Goal: Task Accomplishment & Management: Use online tool/utility

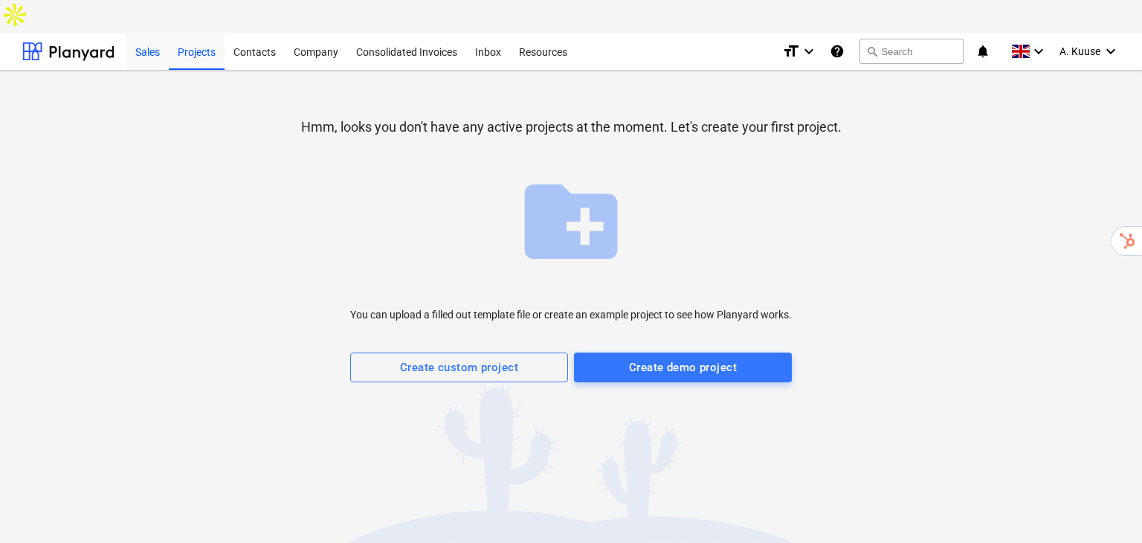
click at [155, 32] on div "Sales" at bounding box center [147, 51] width 42 height 38
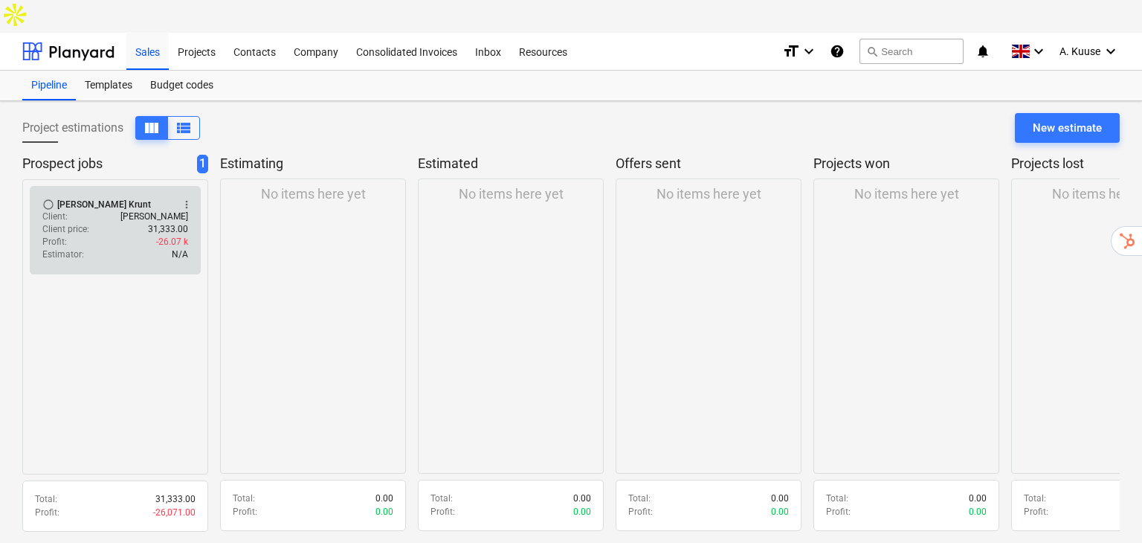
click at [119, 210] on div "Client : [PERSON_NAME]" at bounding box center [115, 216] width 146 height 13
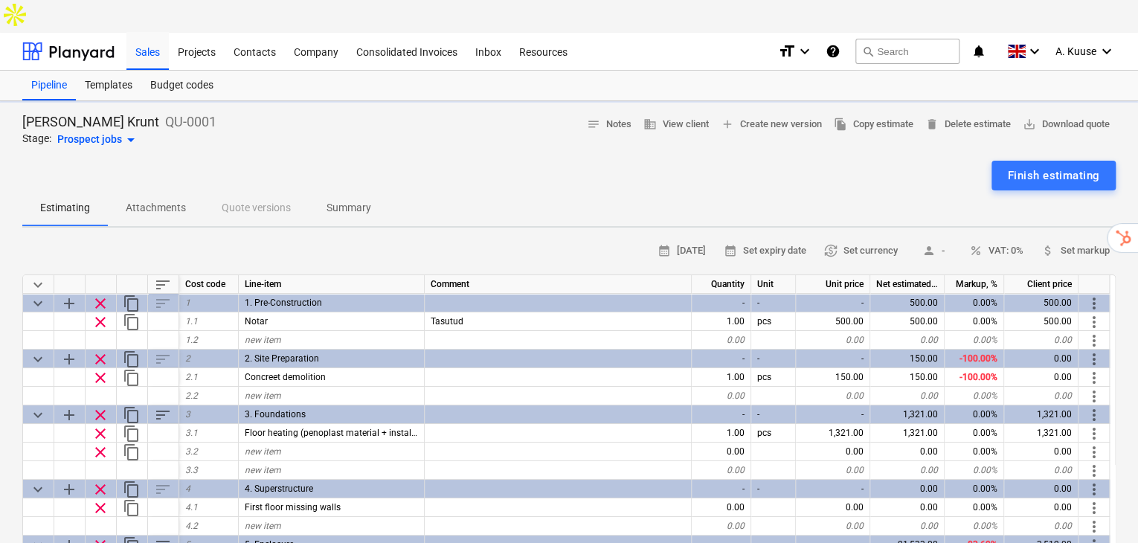
type textarea "x"
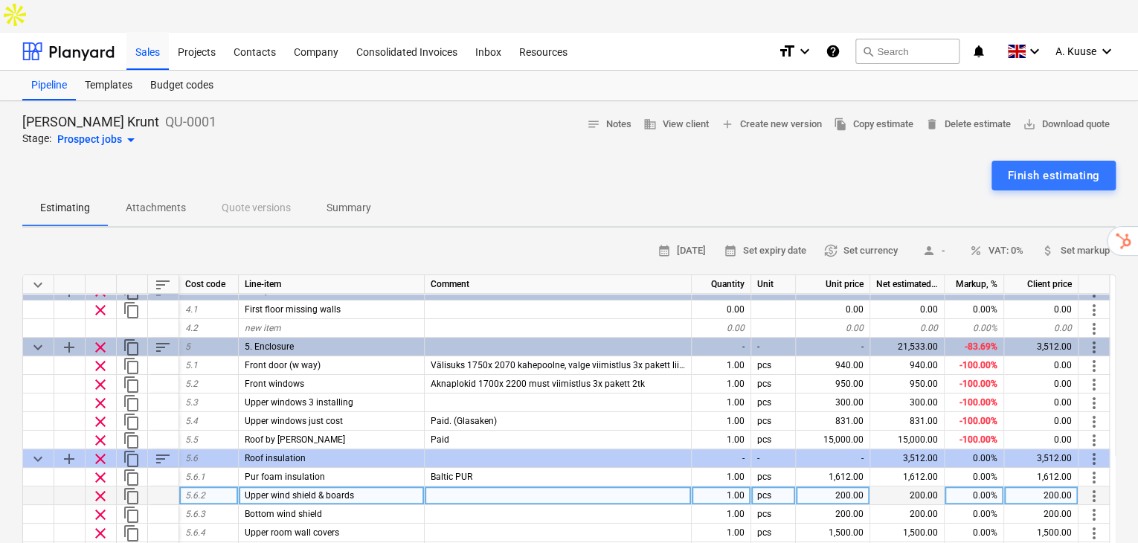
scroll to position [297, 0]
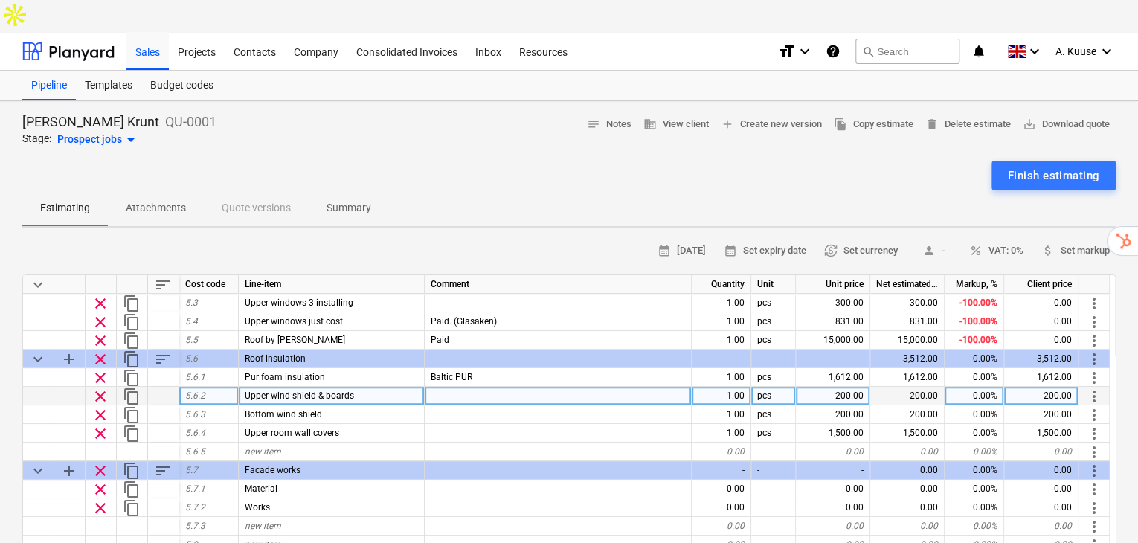
click at [851, 387] on div "200.00" at bounding box center [833, 396] width 74 height 19
type input "1600"
click at [799, 190] on div "Estimating Attachments Quote versions Summary" at bounding box center [568, 208] width 1093 height 36
type textarea "x"
click at [847, 387] on div "1,600.00" at bounding box center [833, 396] width 74 height 19
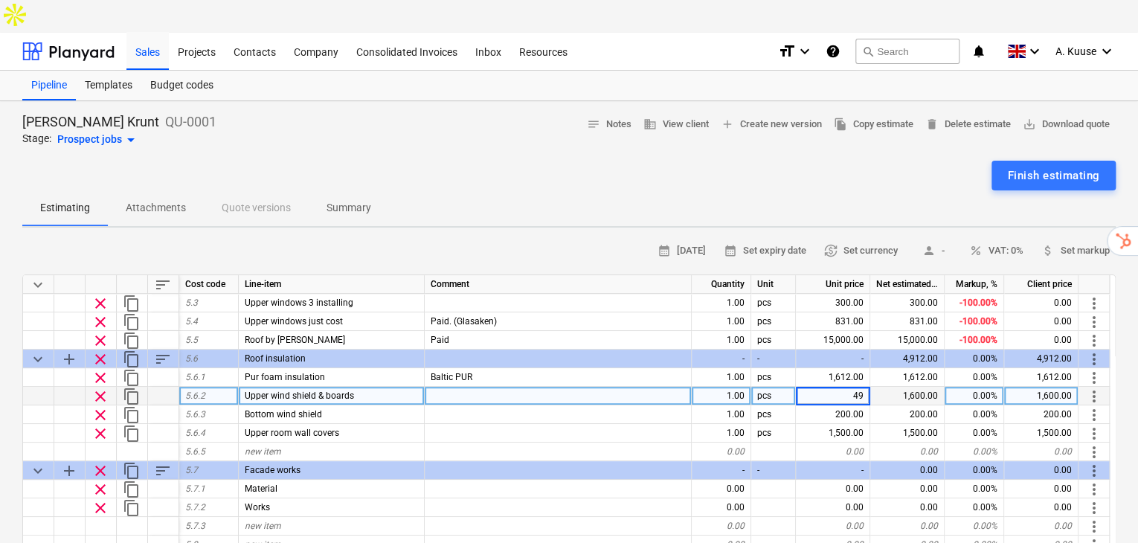
type input "490"
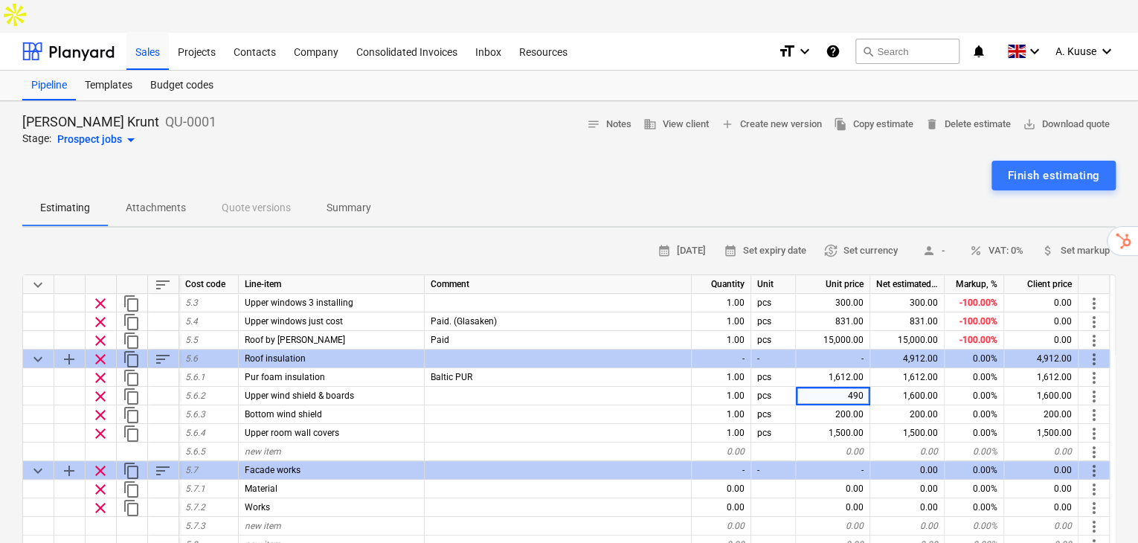
type textarea "x"
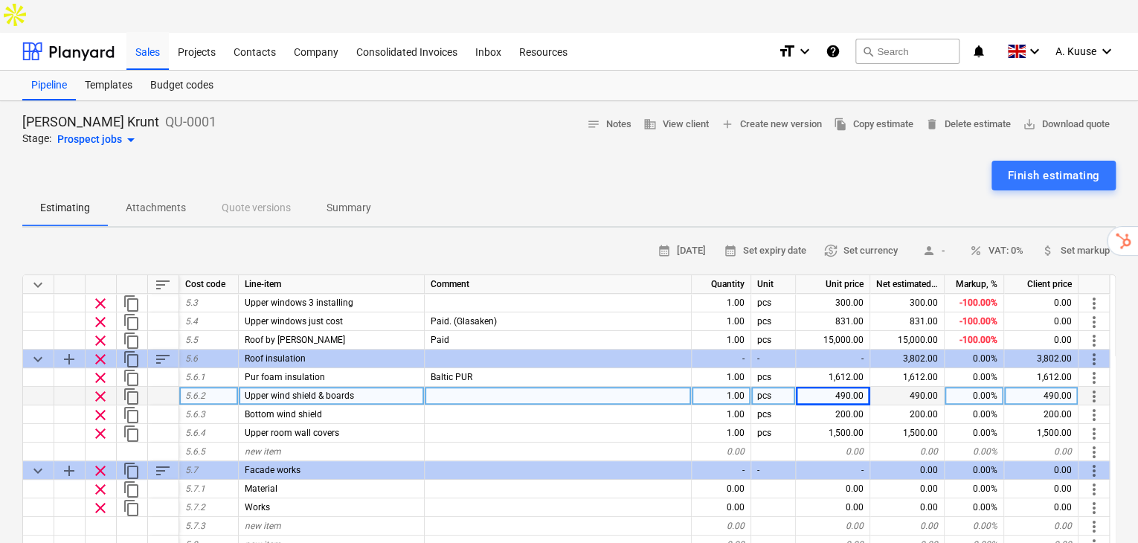
click at [870, 387] on div "490.00" at bounding box center [907, 396] width 74 height 19
click at [863, 387] on div "490.00" at bounding box center [833, 396] width 74 height 19
type input "1330"
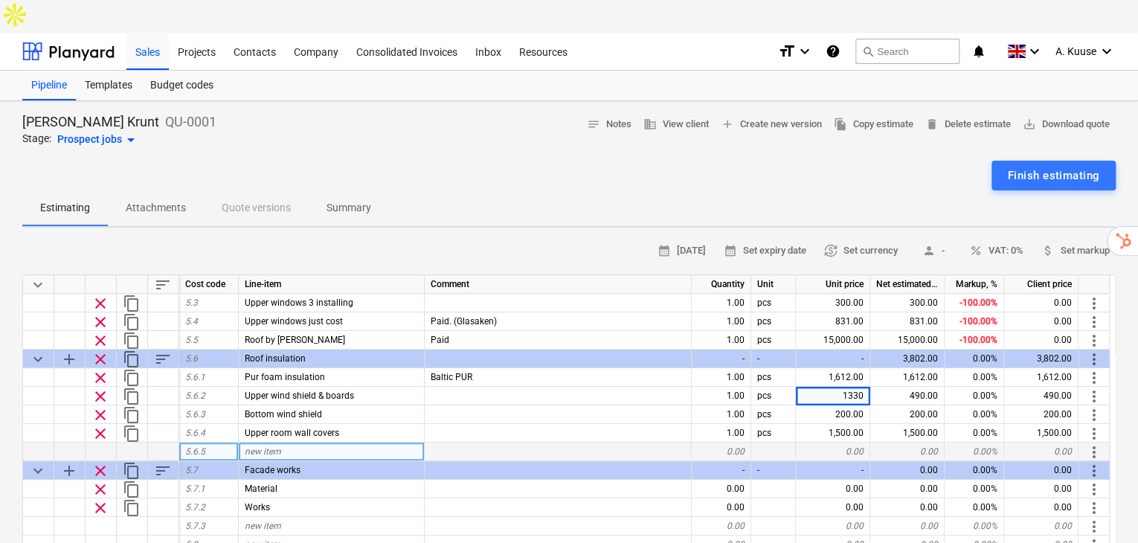
click at [841, 442] on div "0.00" at bounding box center [833, 451] width 74 height 19
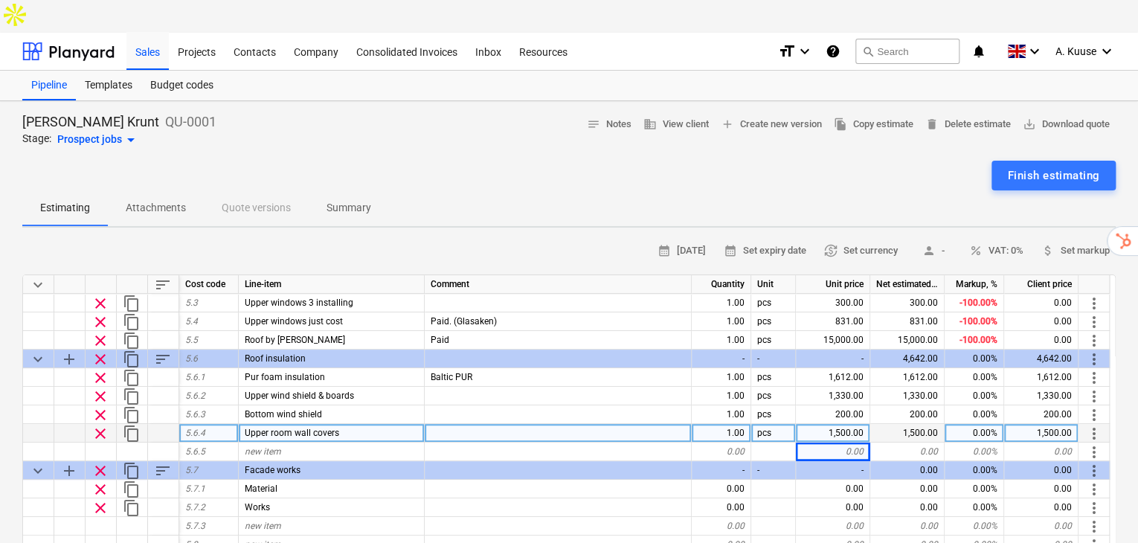
click at [32, 424] on div at bounding box center [38, 433] width 31 height 19
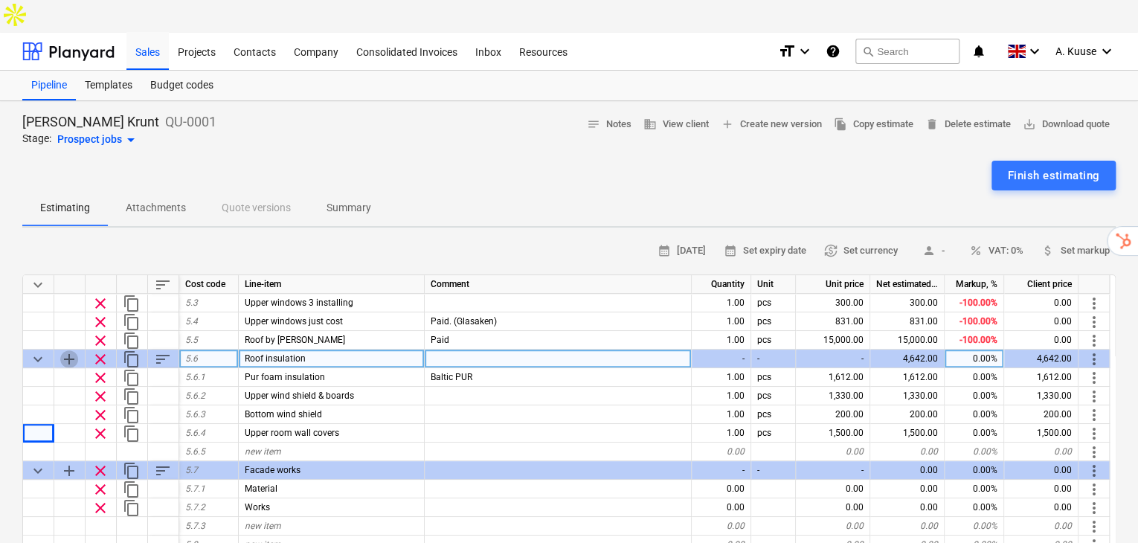
click at [68, 350] on span "add" at bounding box center [69, 359] width 18 height 18
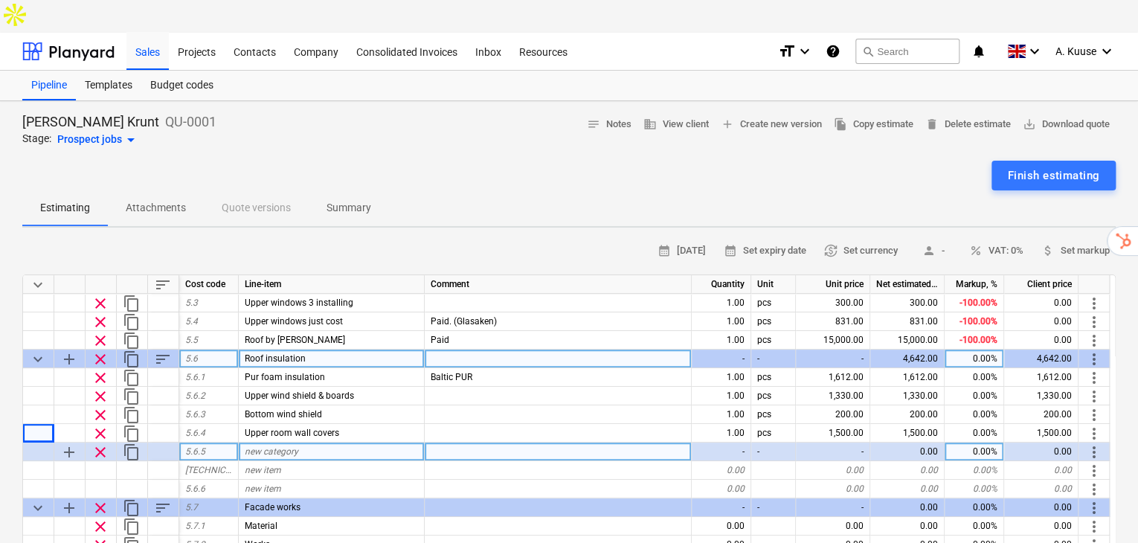
click at [101, 443] on span "clear" at bounding box center [100, 452] width 18 height 18
type textarea "x"
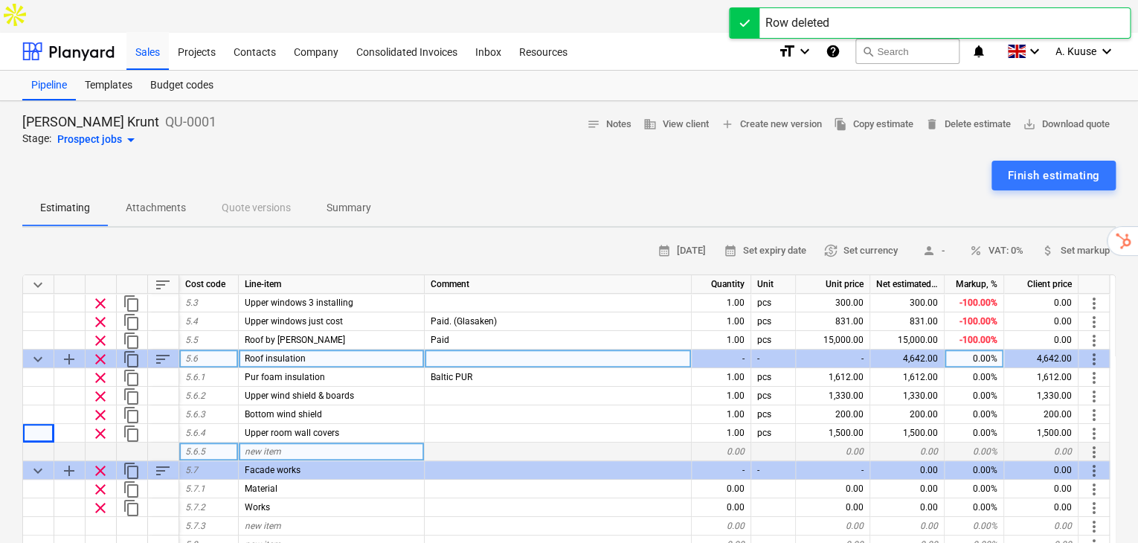
click at [264, 446] on span "new item" at bounding box center [263, 451] width 36 height 10
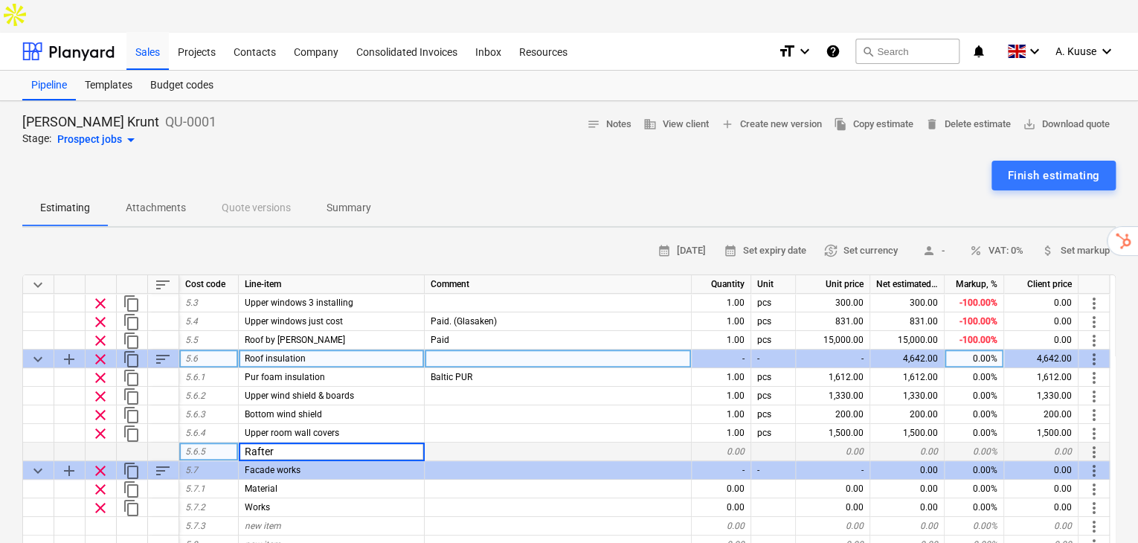
type input "Rafters"
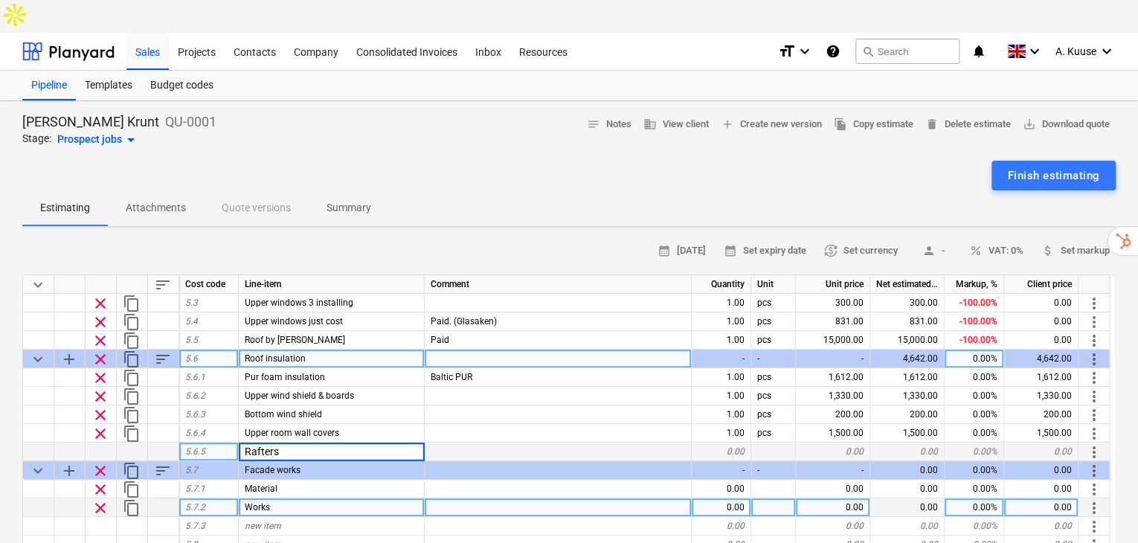
click at [470, 498] on div at bounding box center [558, 507] width 267 height 19
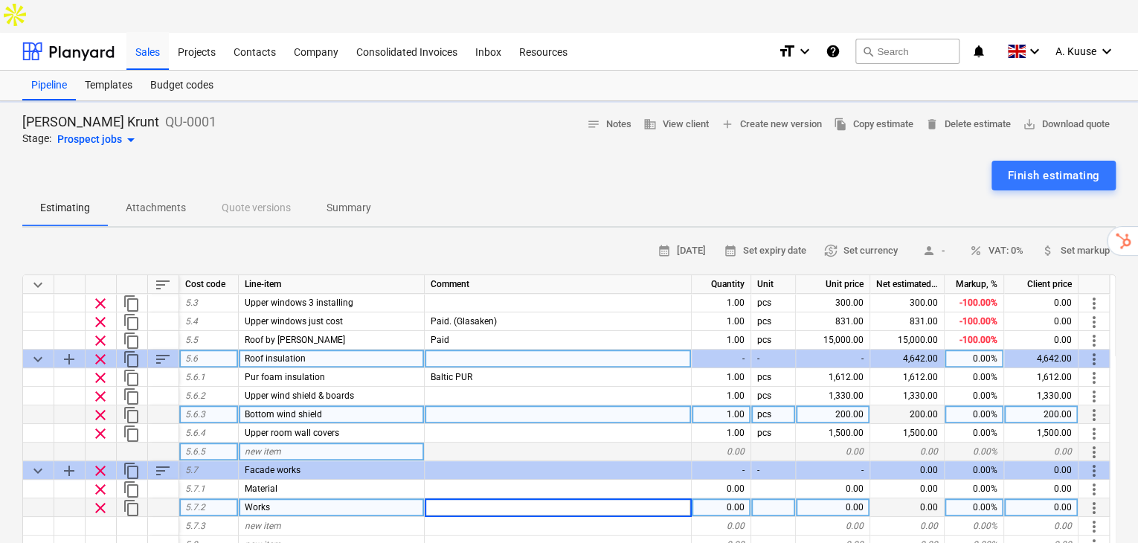
type textarea "x"
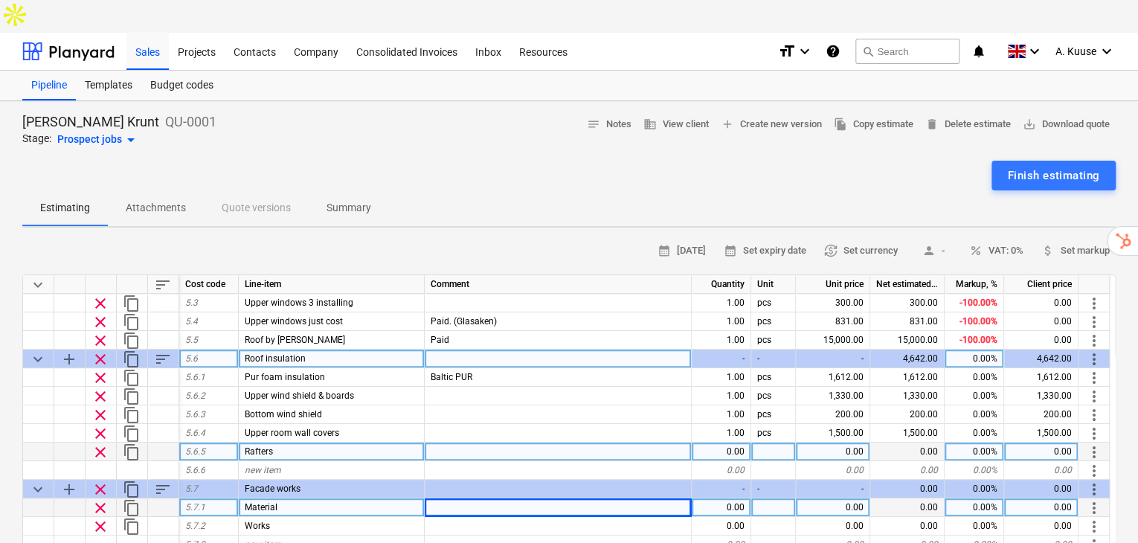
click at [156, 350] on span "sort" at bounding box center [163, 359] width 18 height 18
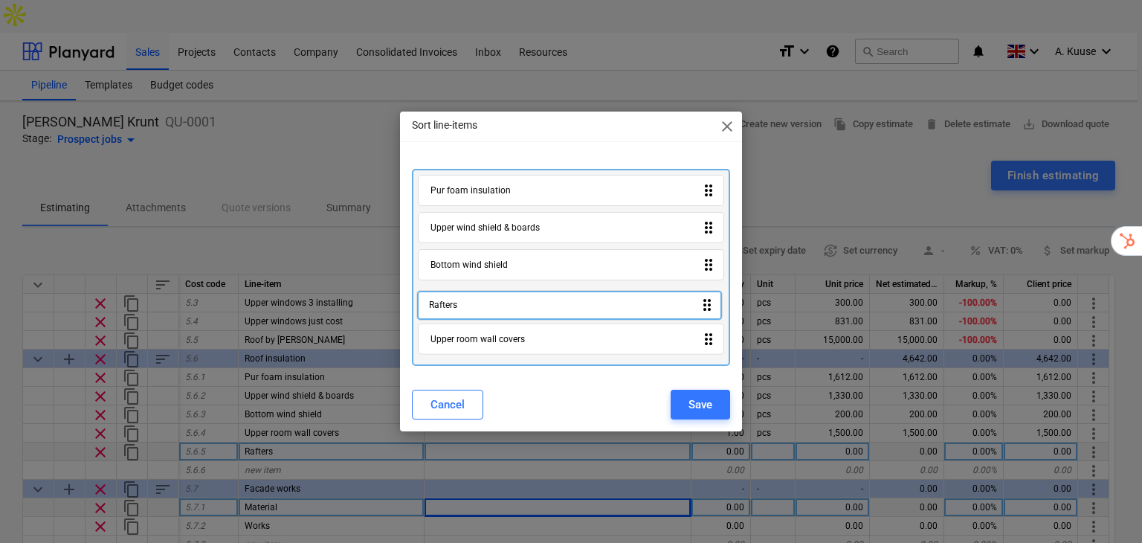
drag, startPoint x: 465, startPoint y: 345, endPoint x: 465, endPoint y: 308, distance: 37.2
click at [465, 308] on div "Pur foam insulation drag_indicator Upper wind shield & boards drag_indicator Bo…" at bounding box center [571, 268] width 319 height 198
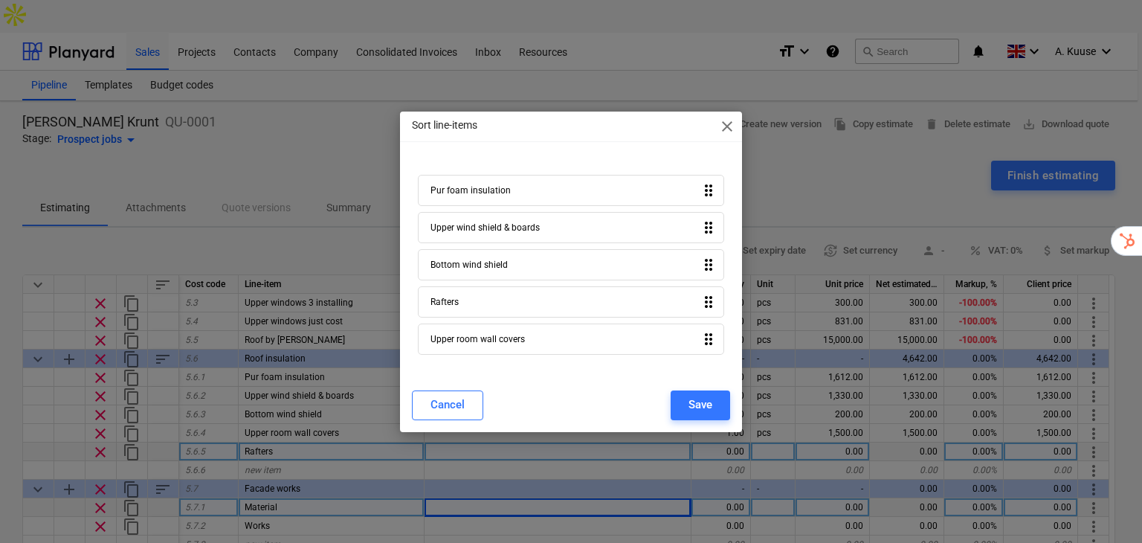
click at [721, 127] on span "close" at bounding box center [727, 126] width 18 height 18
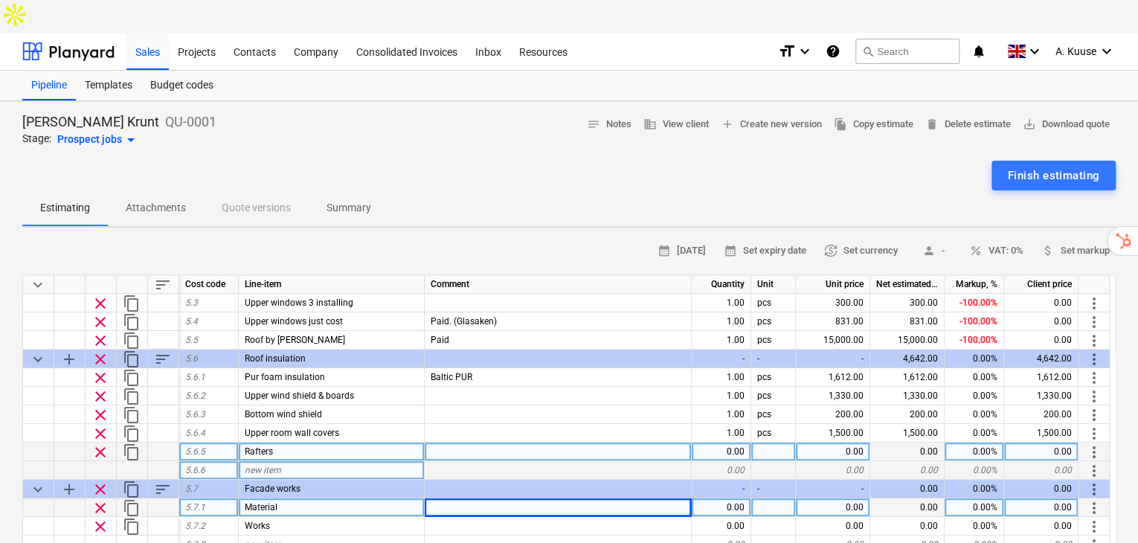
click at [286, 461] on div "new item" at bounding box center [332, 470] width 186 height 19
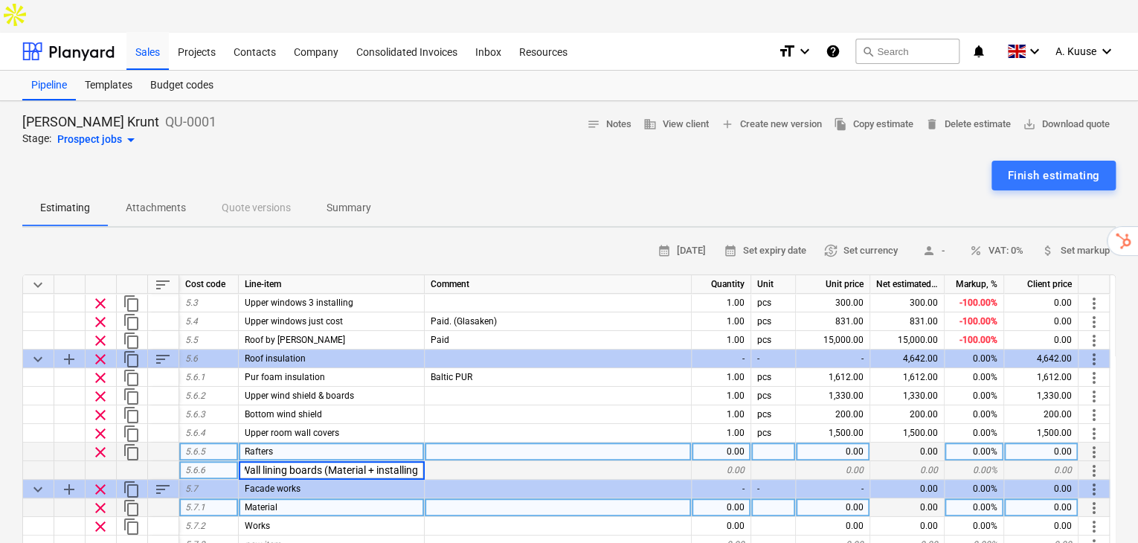
type input "Wall lining boards (Material + installing)"
click at [657, 461] on div at bounding box center [558, 470] width 267 height 19
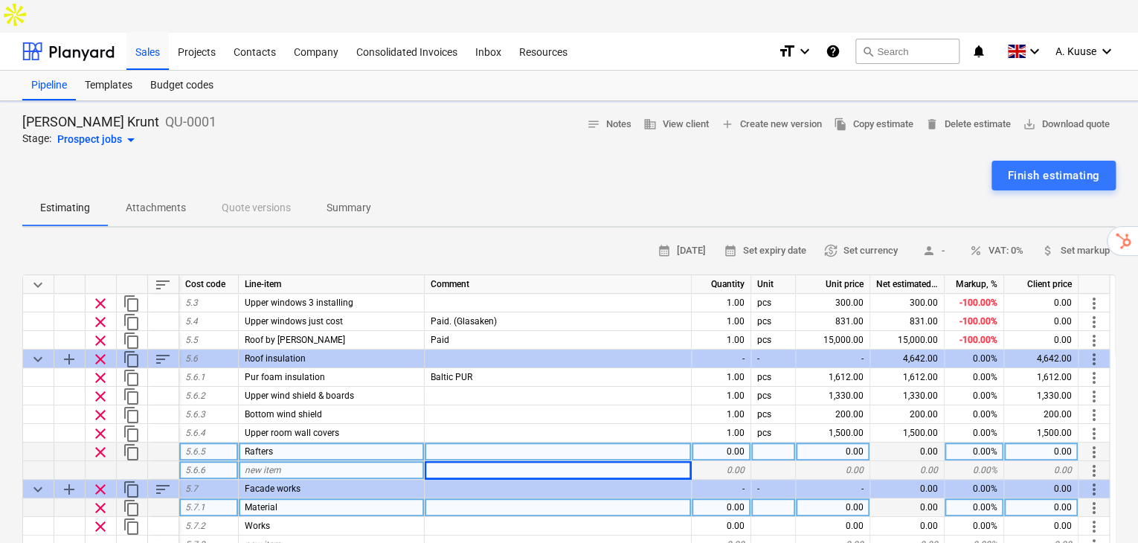
type textarea "x"
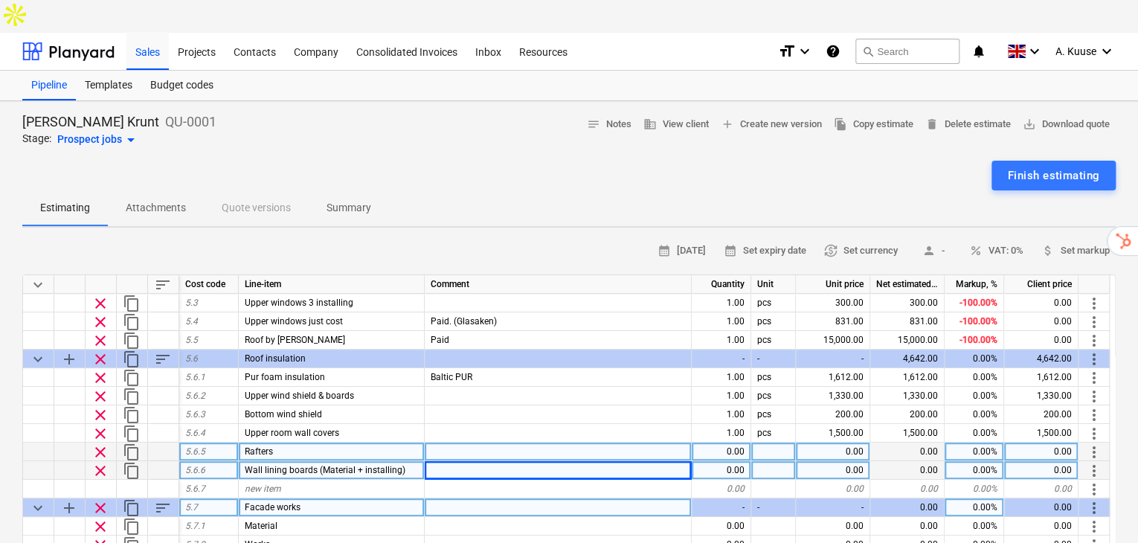
click at [836, 461] on div "0.00" at bounding box center [833, 470] width 74 height 19
type input "2510"
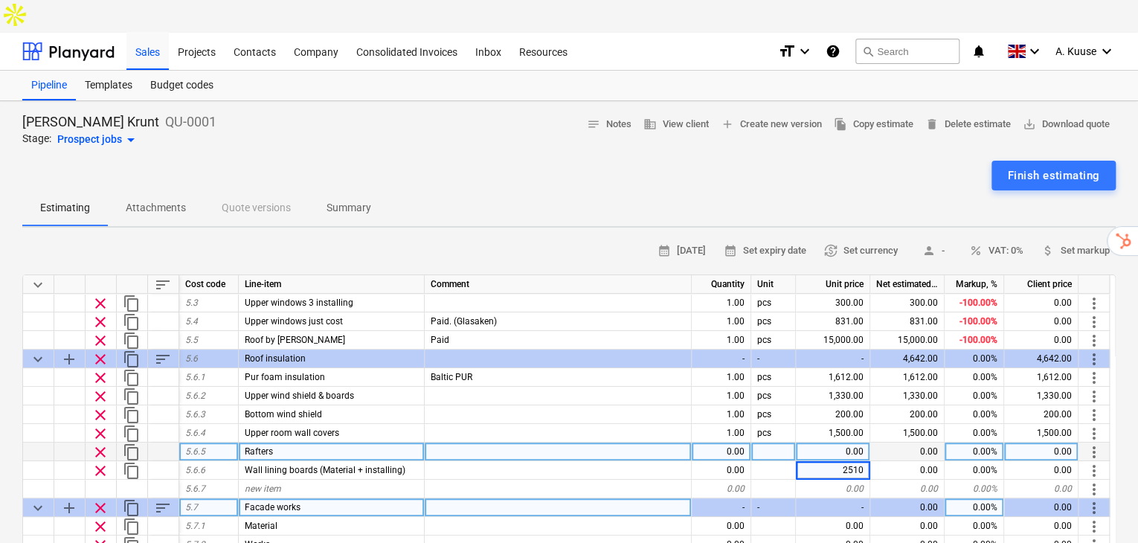
type textarea "x"
click at [851, 442] on div "0.00" at bounding box center [833, 451] width 74 height 19
type input "940"
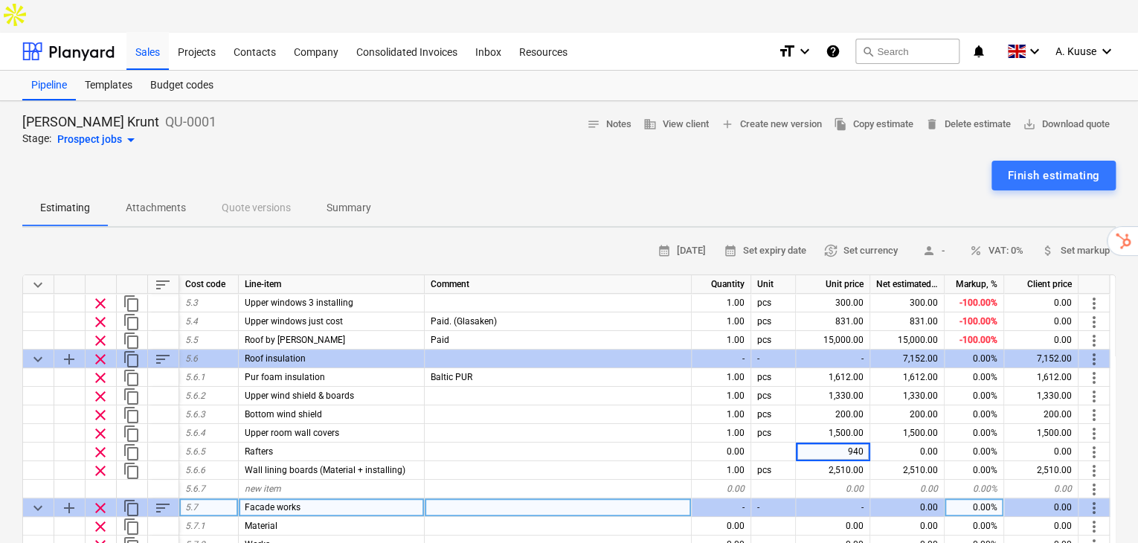
type textarea "x"
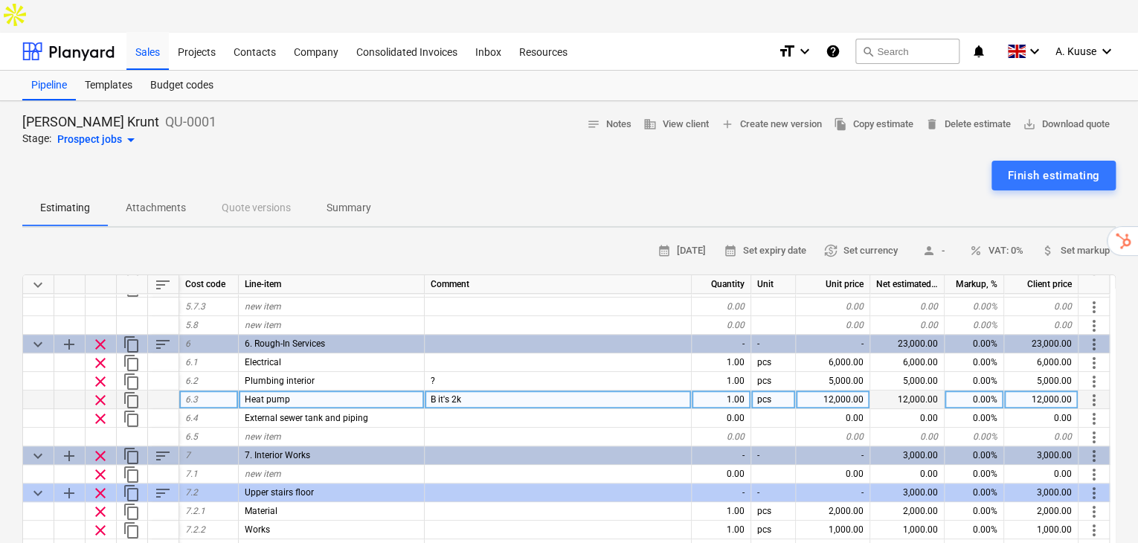
scroll to position [604, 0]
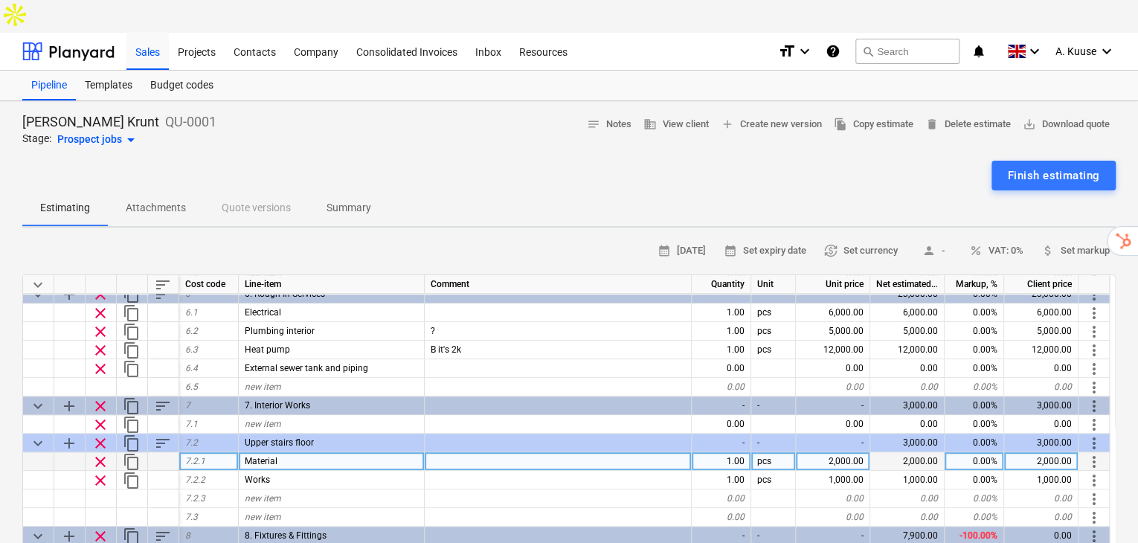
click at [837, 452] on div "2,000.00" at bounding box center [833, 461] width 74 height 19
type input "1200"
type textarea "x"
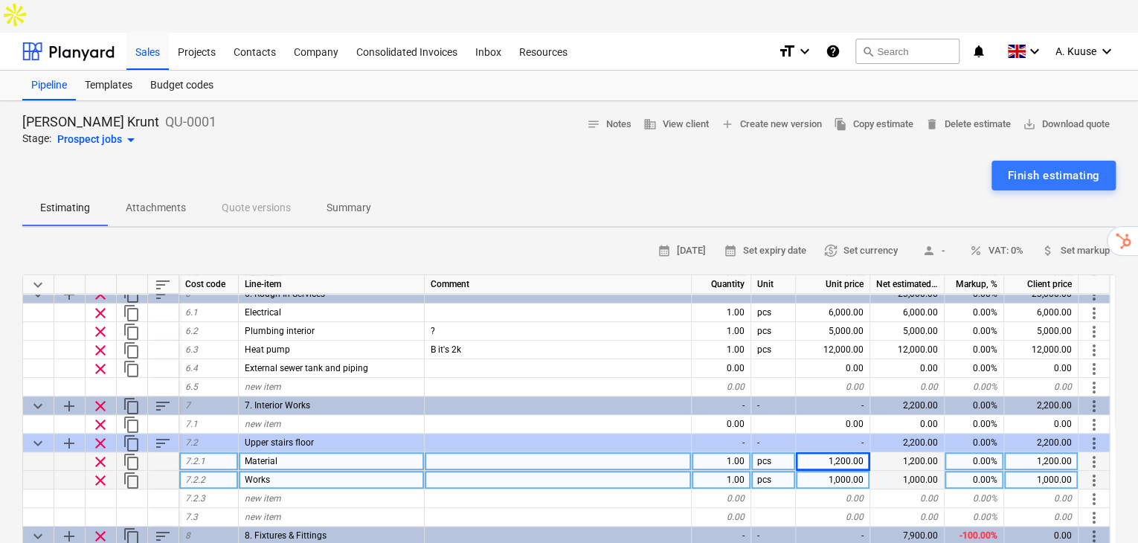
click at [852, 471] on div "1,000.00" at bounding box center [833, 480] width 74 height 19
click at [859, 471] on div "1,000.00" at bounding box center [833, 480] width 74 height 19
type input "580"
type textarea "x"
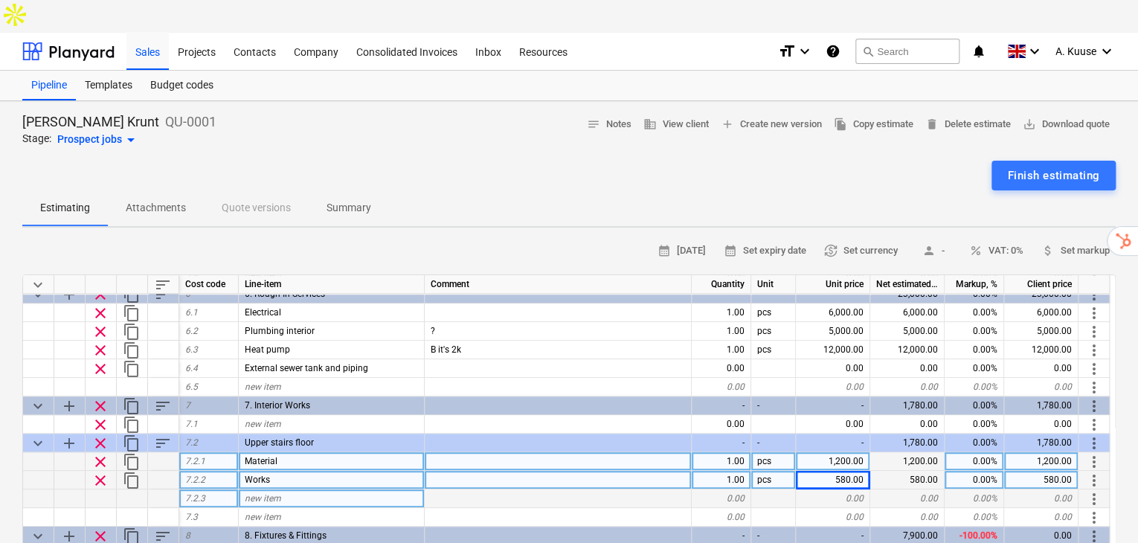
click at [296, 489] on div "new item" at bounding box center [332, 498] width 186 height 19
type input "Ceiling insulation (paper underneath and wool on top) (Labor + material)"
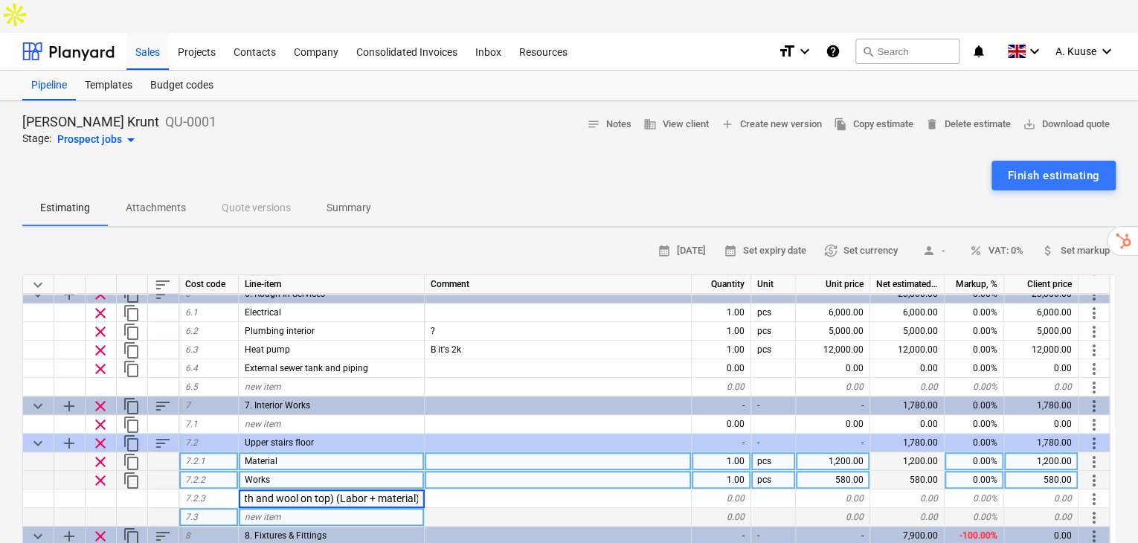
click at [514, 508] on div at bounding box center [558, 517] width 267 height 19
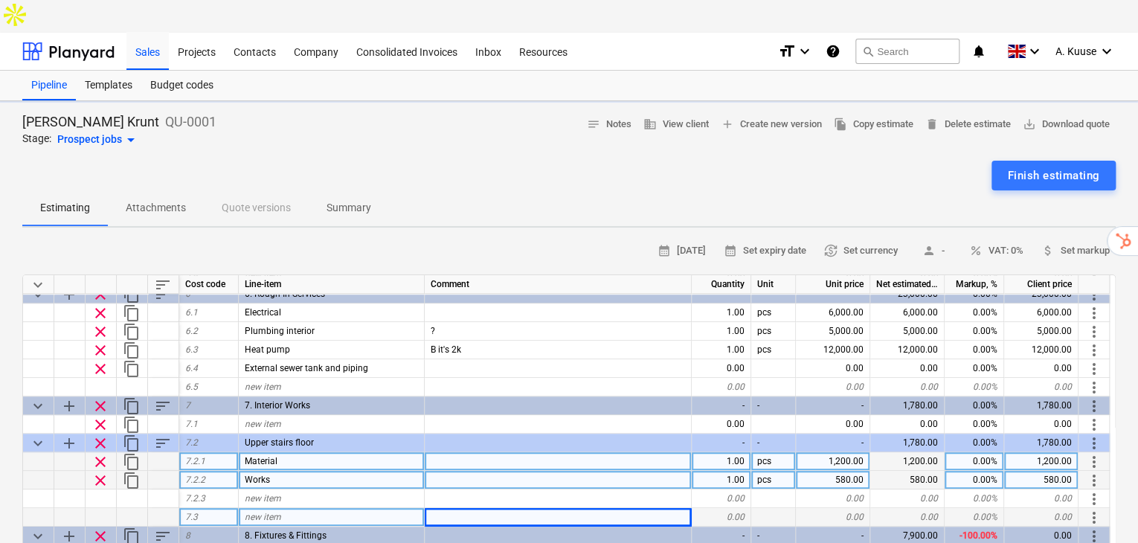
type textarea "x"
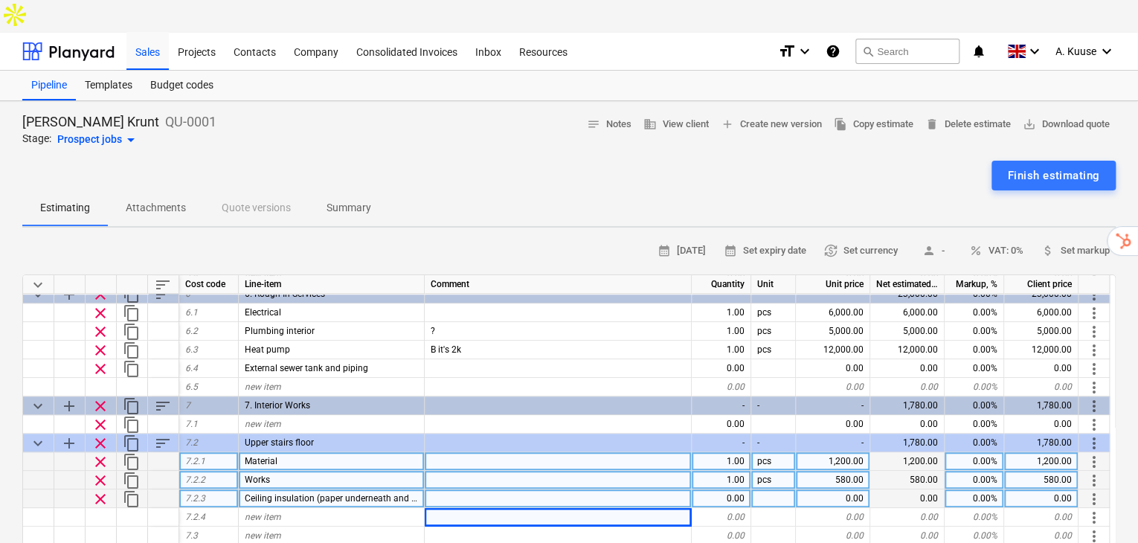
click at [845, 489] on div "0.00" at bounding box center [833, 498] width 74 height 19
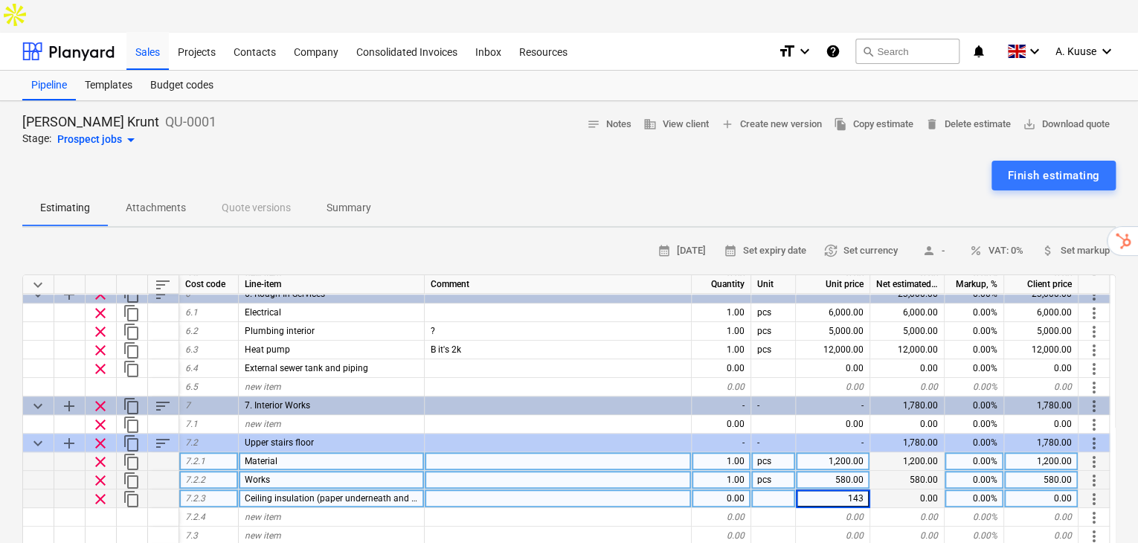
type input "1430"
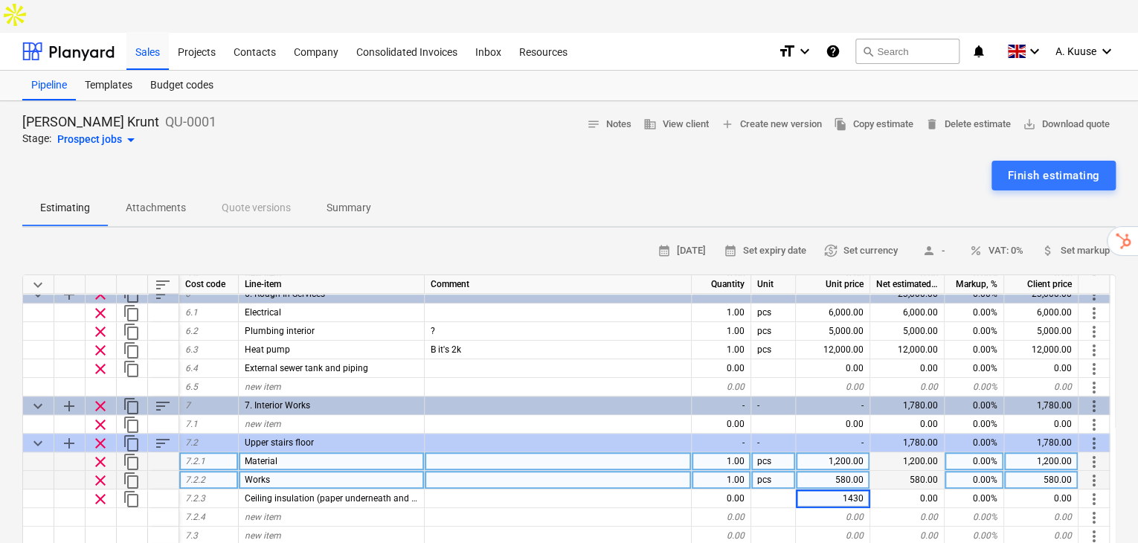
type textarea "x"
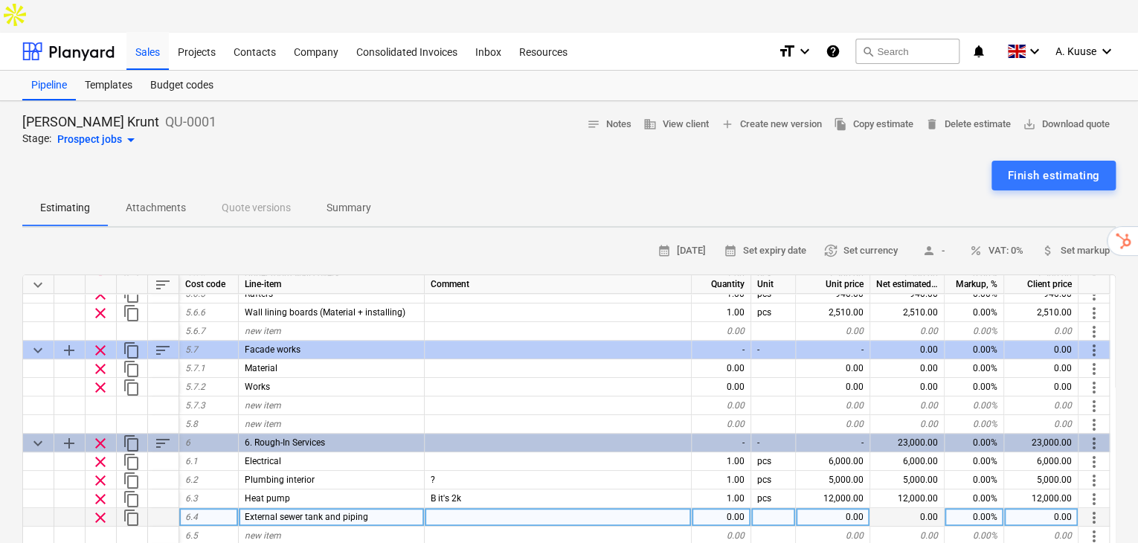
scroll to position [477, 0]
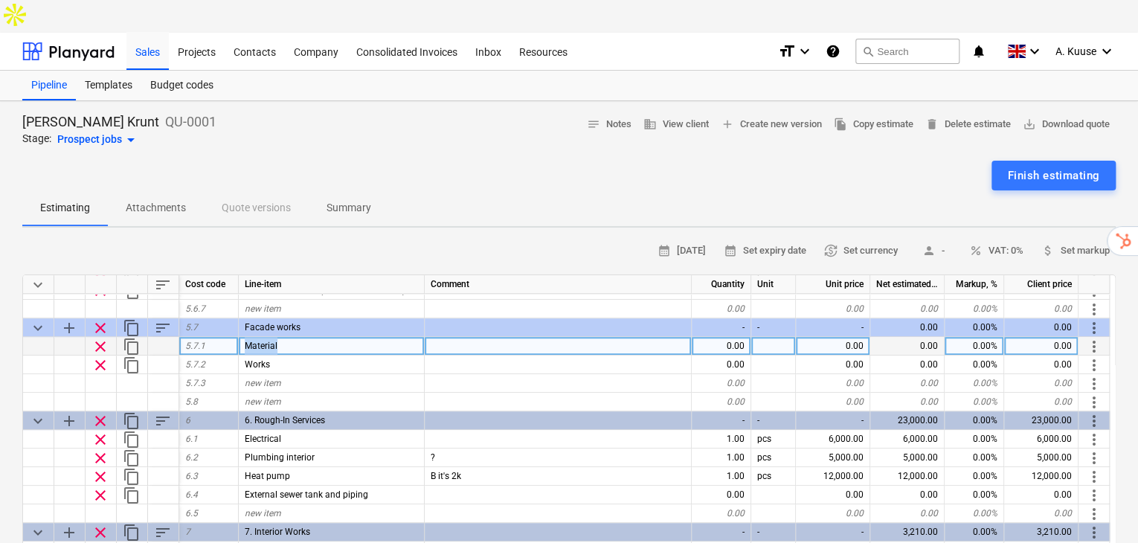
drag, startPoint x: 300, startPoint y: 313, endPoint x: 247, endPoint y: 309, distance: 53.0
click at [0, 0] on div "clear content_copy 5.7.1 Material 0.00 0.00 0.00 0.00% 0.00 more_vert" at bounding box center [0, 0] width 0 height 0
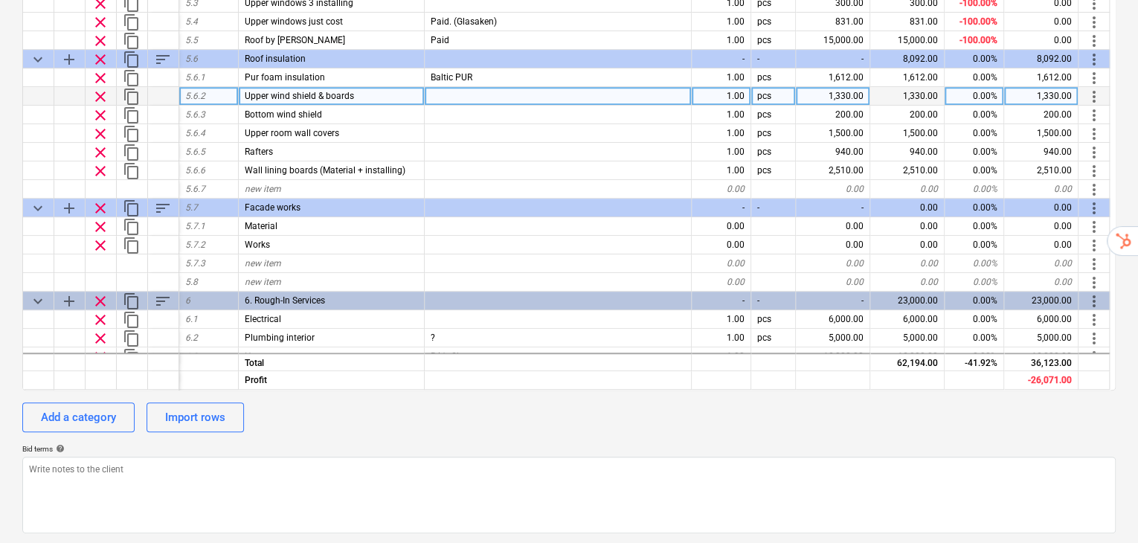
scroll to position [280, 0]
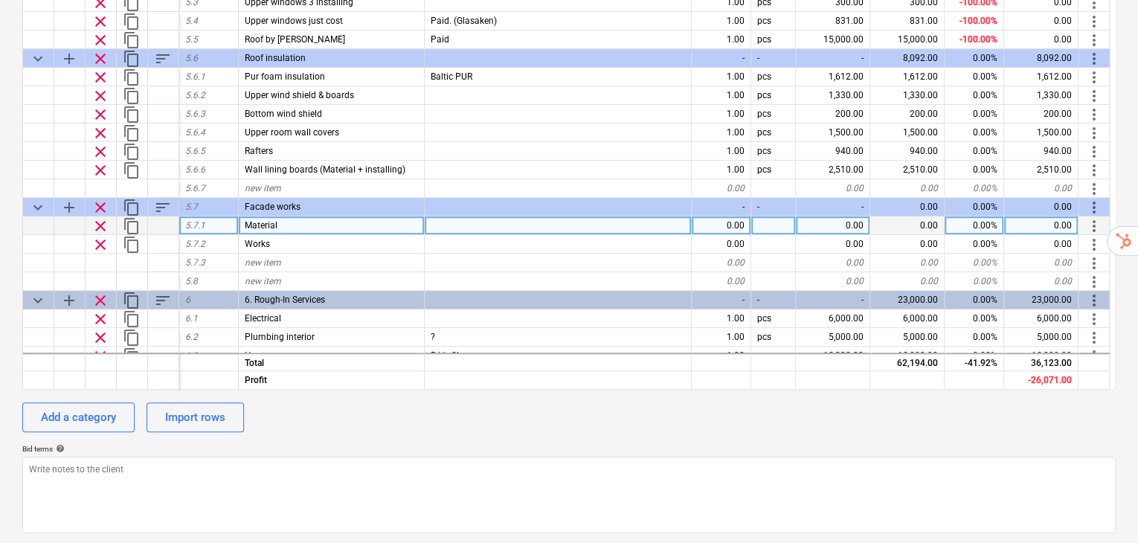
drag, startPoint x: 350, startPoint y: 198, endPoint x: 245, endPoint y: 189, distance: 106.0
click at [245, 216] on div "Material" at bounding box center [332, 225] width 186 height 19
click at [250, 216] on input "Material" at bounding box center [331, 225] width 185 height 18
type input "Frame 150mm + rock wool 150 mm (Labor + material)"
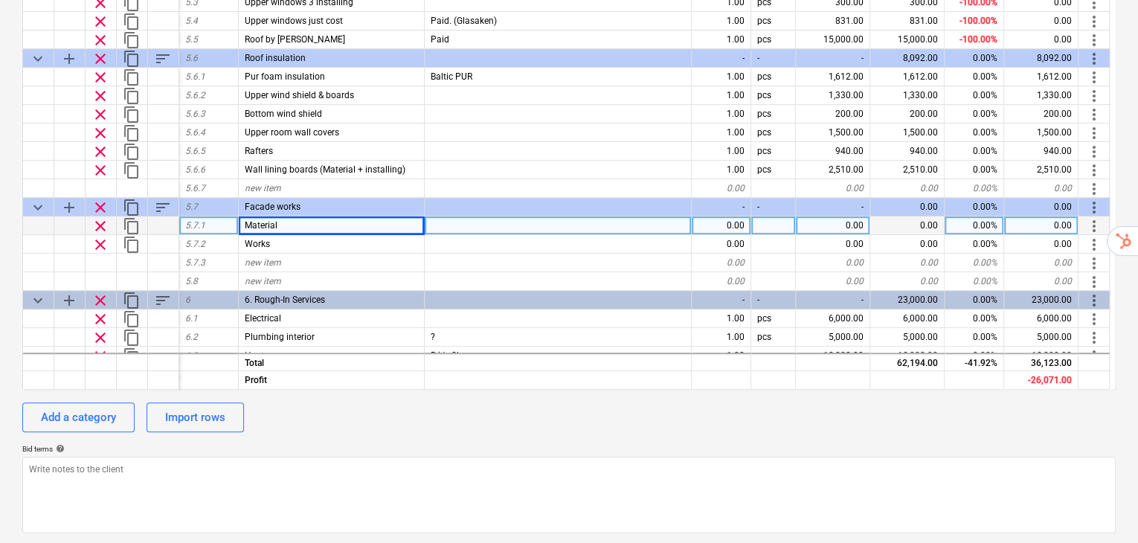
type textarea "x"
click at [857, 216] on div "0.00" at bounding box center [833, 225] width 74 height 19
type input "3120"
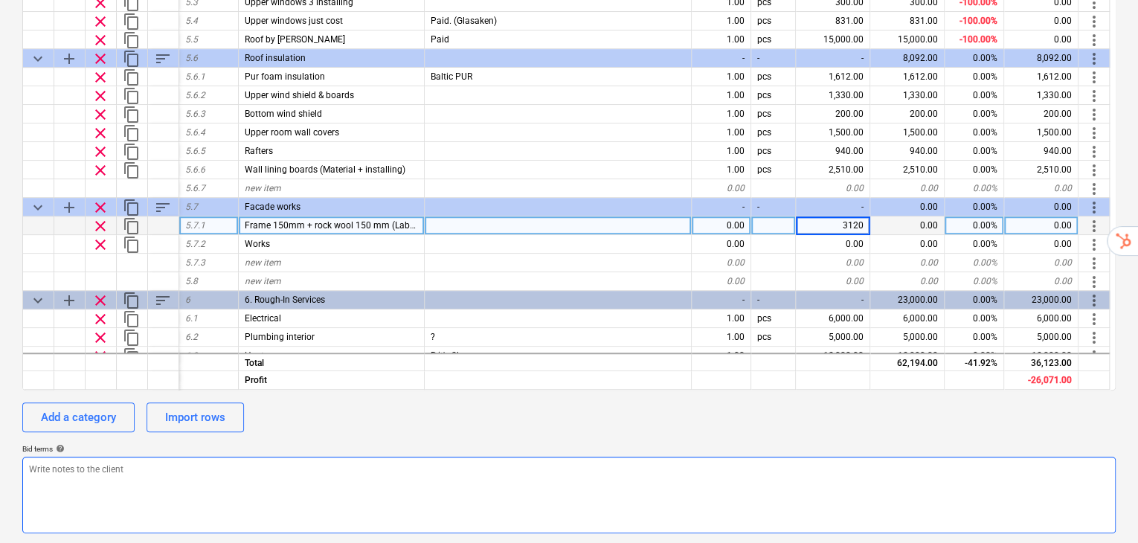
click at [803, 457] on textarea at bounding box center [568, 495] width 1093 height 77
type textarea "x"
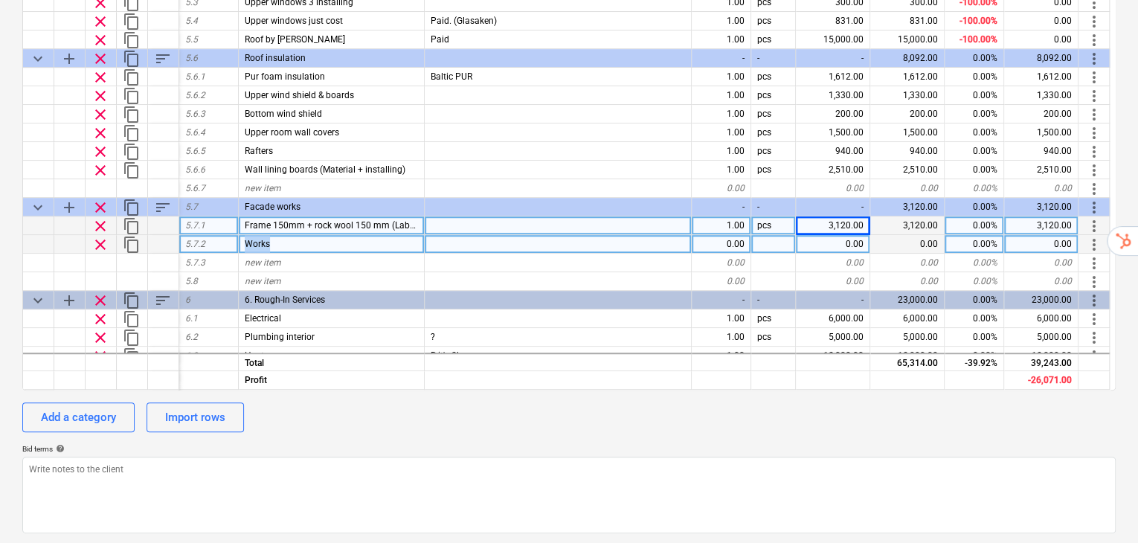
drag, startPoint x: 280, startPoint y: 212, endPoint x: 239, endPoint y: 207, distance: 40.5
click at [239, 235] on div "Works" at bounding box center [332, 244] width 186 height 19
type input "32 / 5,000 Fabric + rov. (Work + material)"
click at [822, 235] on div "0.00" at bounding box center [833, 244] width 74 height 19
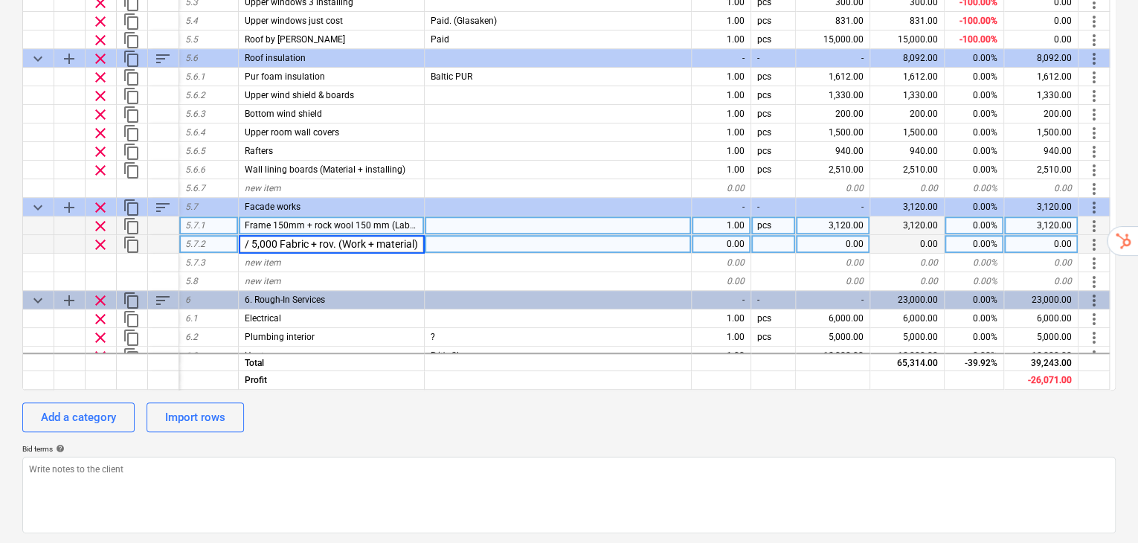
type textarea "x"
type input "1460"
click at [819, 364] on div "calendar_month [DATE] calendar_month Set expiry date currency_exchange Set curr…" at bounding box center [568, 227] width 1093 height 612
type textarea "x"
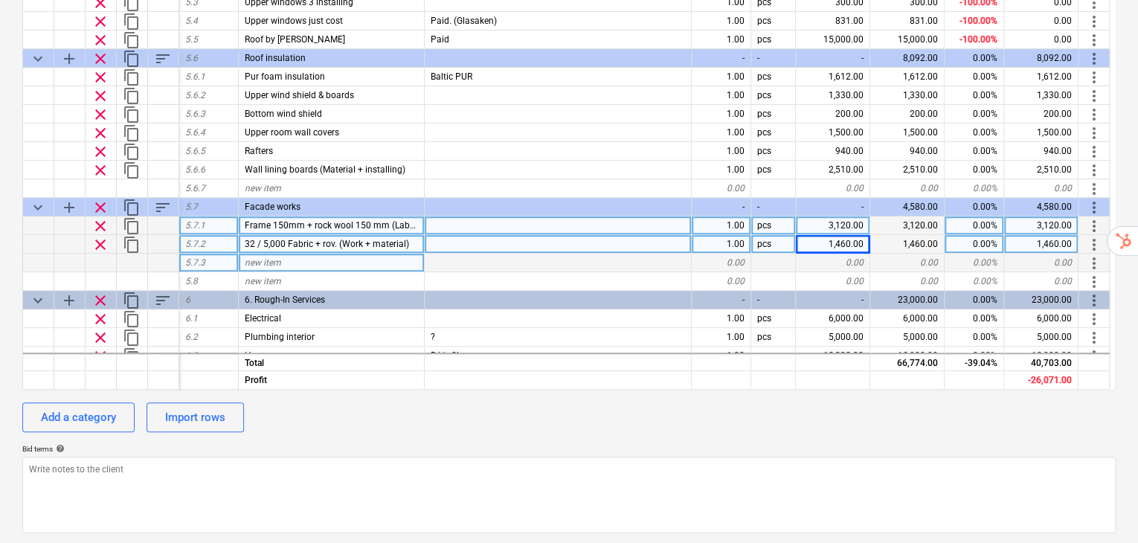
click at [300, 254] on div "new item" at bounding box center [332, 263] width 186 height 19
type input "Siding for the entire building, including the new part. (Labor + material)"
type textarea "x"
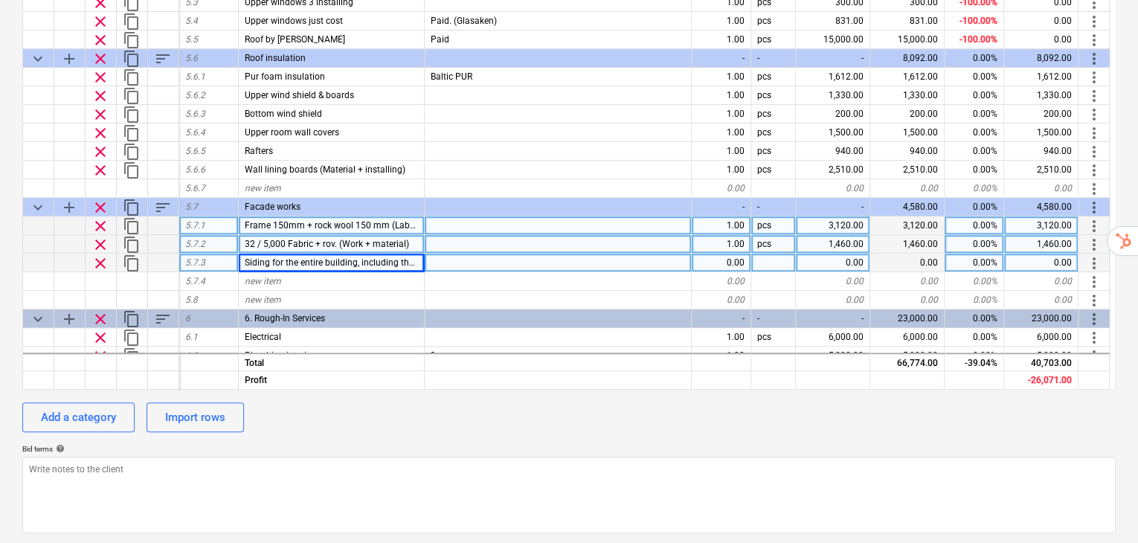
click at [851, 254] on div "0.00" at bounding box center [833, 263] width 74 height 19
type input "2570"
click at [877, 405] on div "calendar_month [DATE] calendar_month Set expiry date currency_exchange Set curr…" at bounding box center [568, 227] width 1093 height 612
type textarea "x"
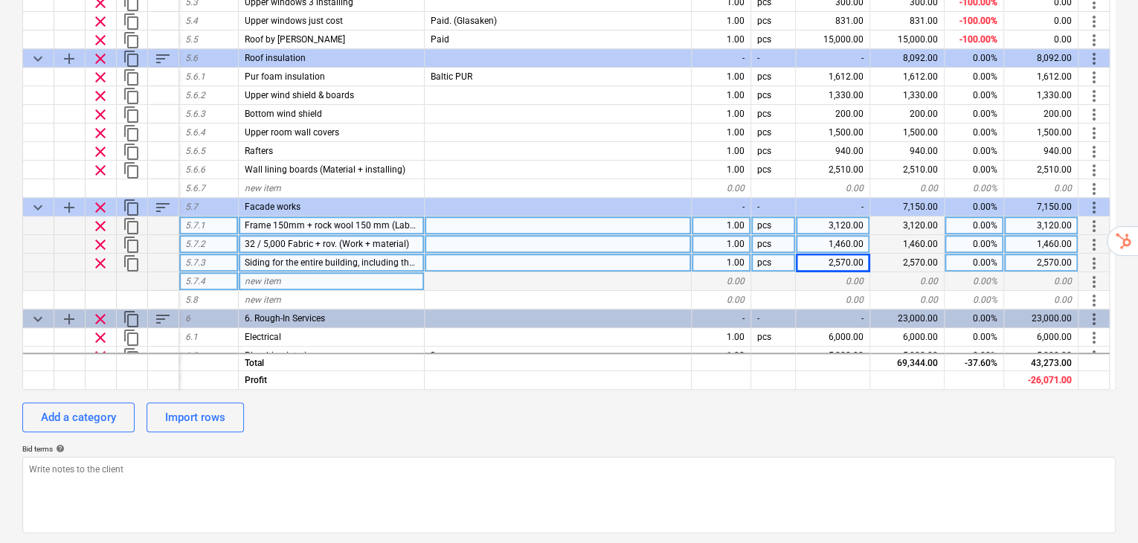
click at [368, 272] on div "new item" at bounding box center [332, 281] width 186 height 19
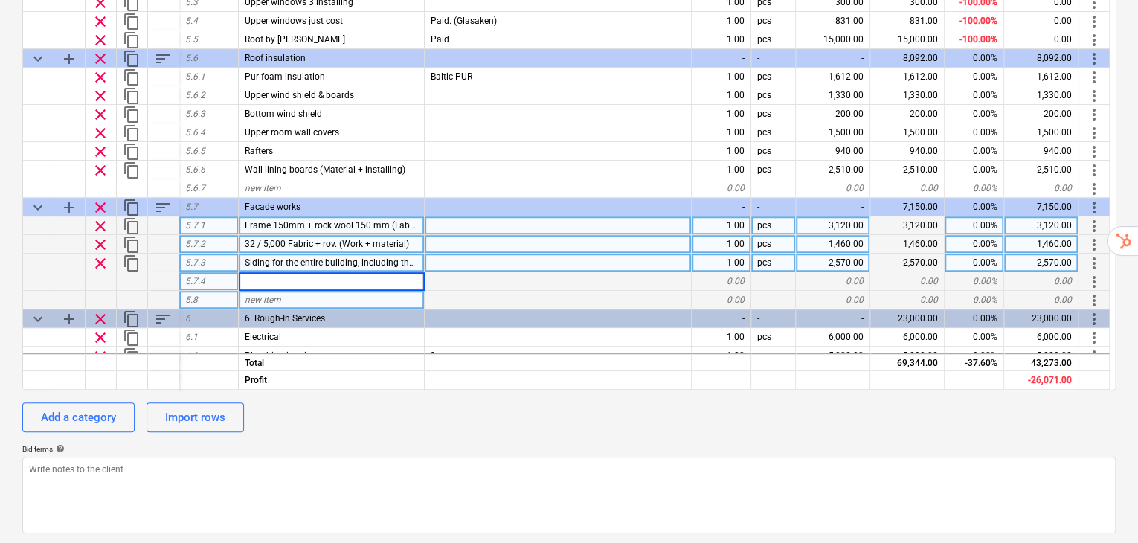
type input "Window Blinds (Labor + Material)"
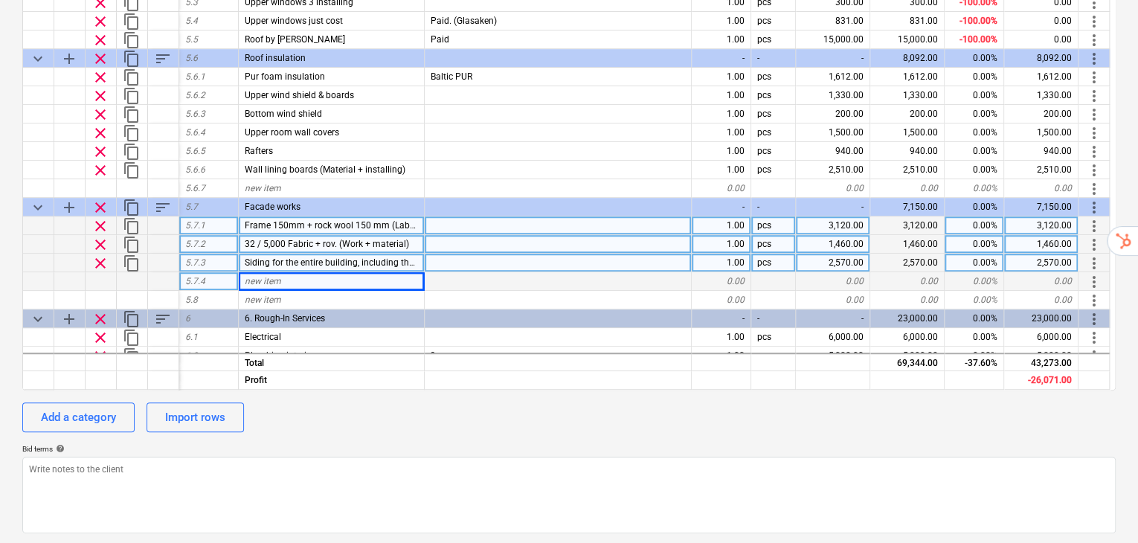
type textarea "x"
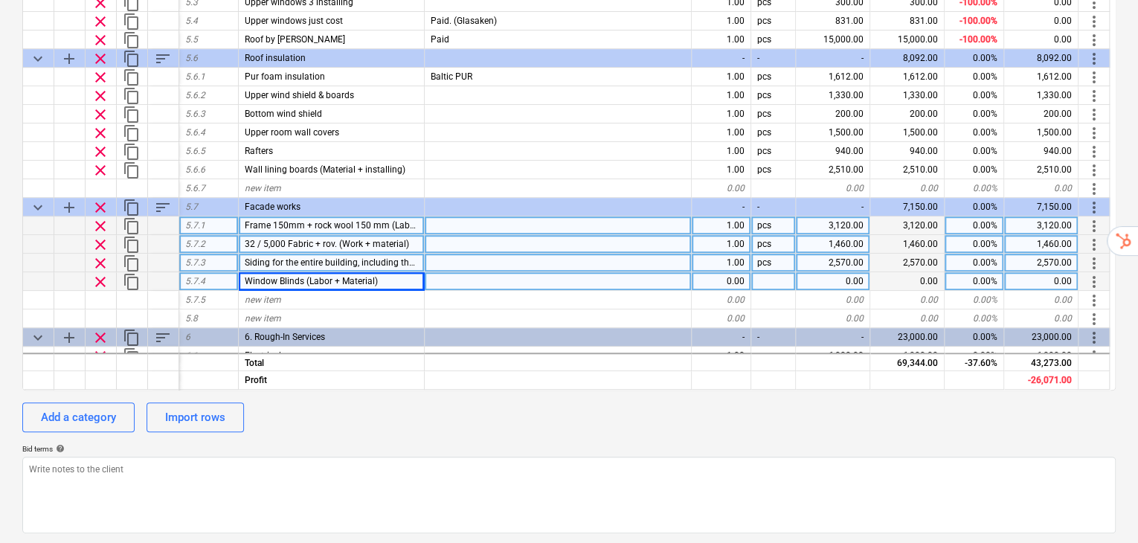
click at [831, 272] on div "0.00" at bounding box center [833, 281] width 74 height 19
type input "820"
type textarea "x"
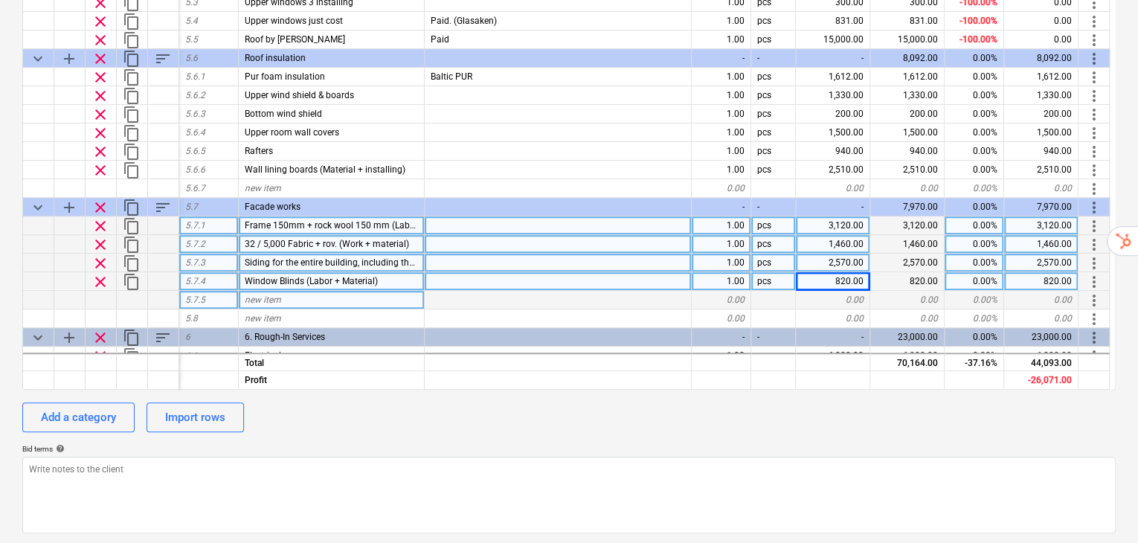
click at [289, 291] on div "new item" at bounding box center [332, 300] width 186 height 19
type input "Tuulekastid (Töö + materjal)"
click at [837, 291] on div "0.00" at bounding box center [833, 300] width 74 height 19
type textarea "x"
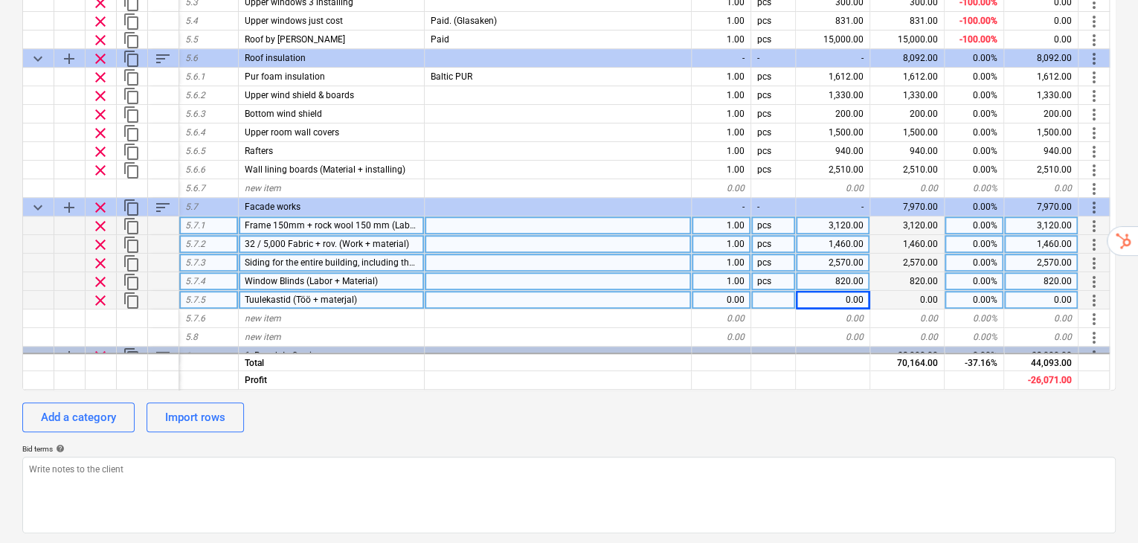
click at [851, 291] on div "0.00" at bounding box center [833, 300] width 74 height 19
type input "1850"
type textarea "x"
click at [344, 309] on div "new item" at bounding box center [332, 318] width 186 height 19
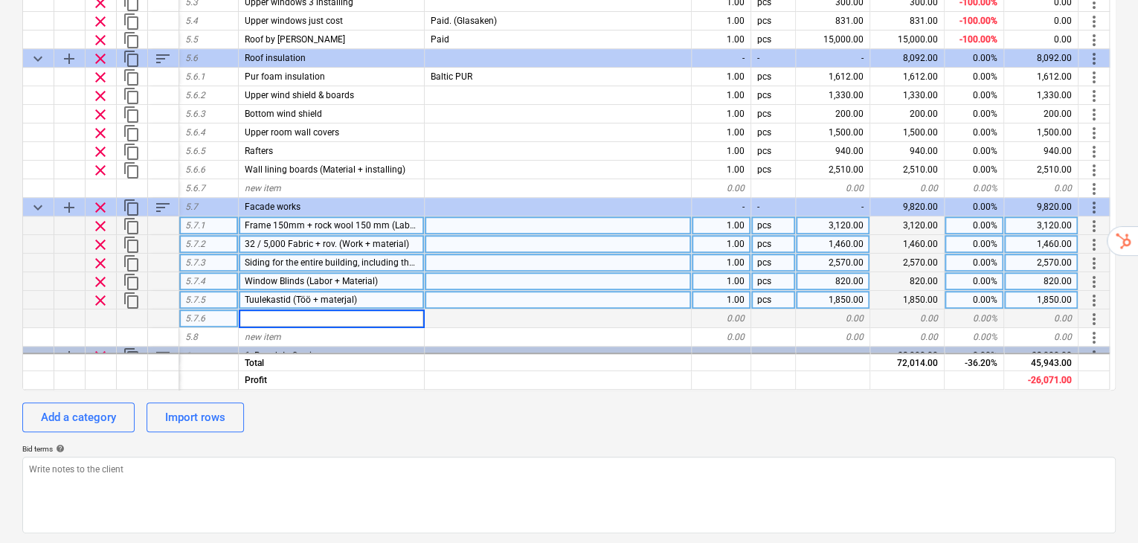
type input "Vundamendi sokkel 100 mm soojustus (Materjal + töö)"
click at [526, 360] on div "calendar_month [DATE] calendar_month Set expiry date currency_exchange Set curr…" at bounding box center [568, 227] width 1093 height 612
type textarea "x"
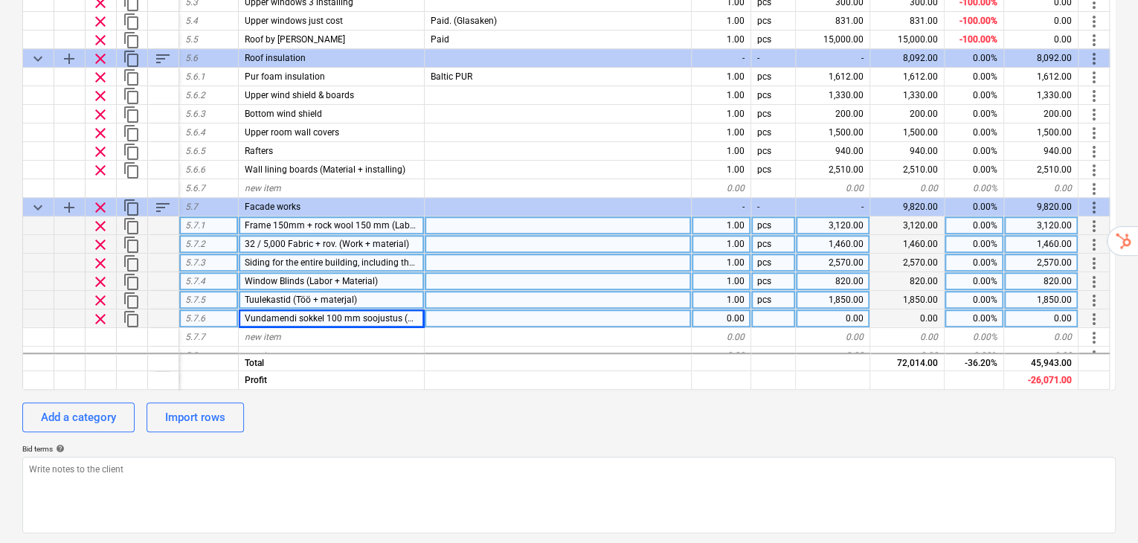
click at [849, 309] on div "0.00" at bounding box center [833, 318] width 74 height 19
type input "980"
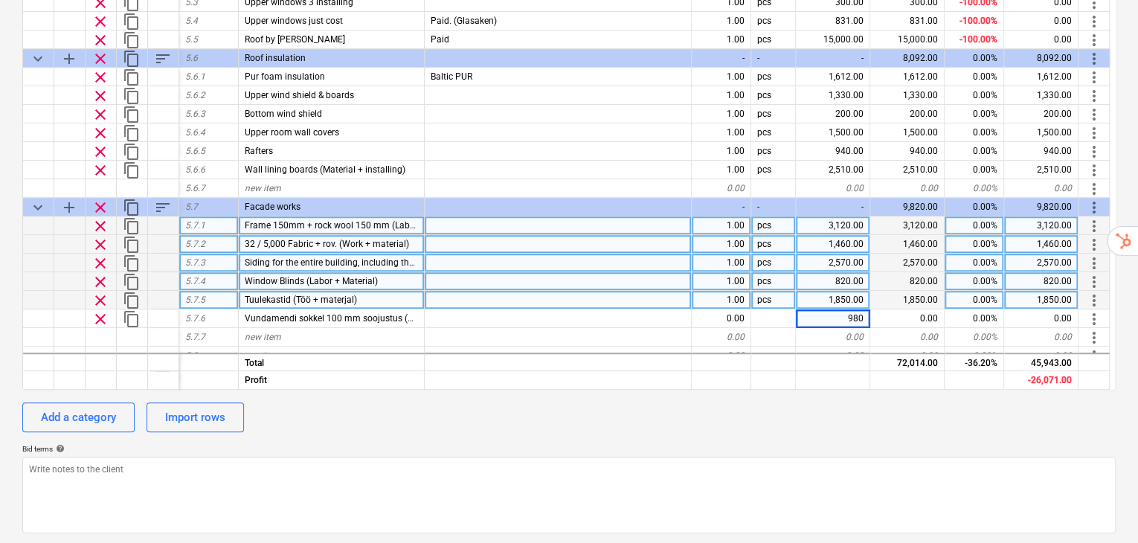
click at [842, 402] on div "Add a category Import rows" at bounding box center [568, 417] width 1093 height 30
type textarea "x"
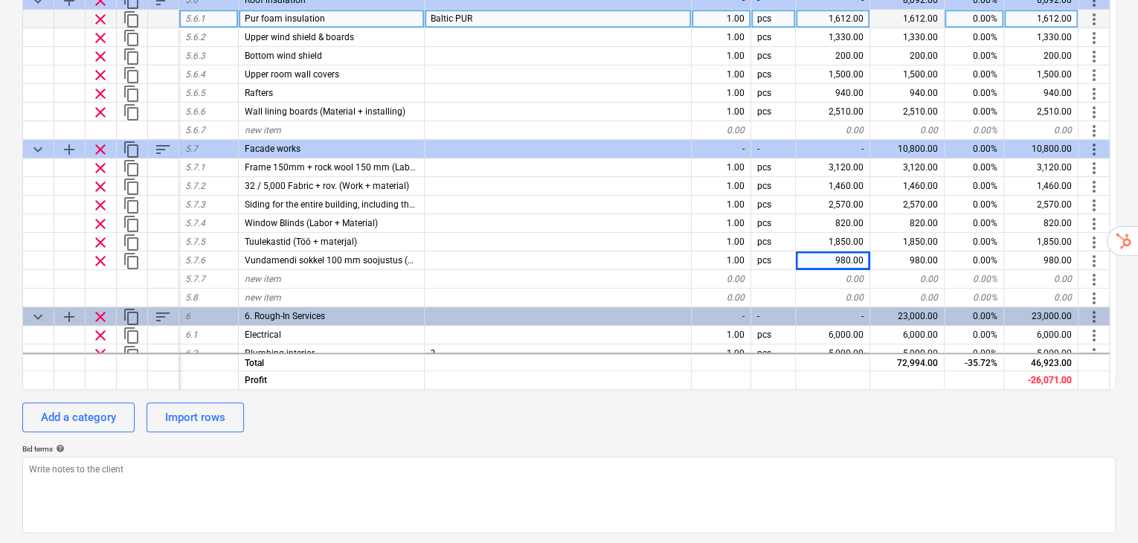
scroll to position [446, 0]
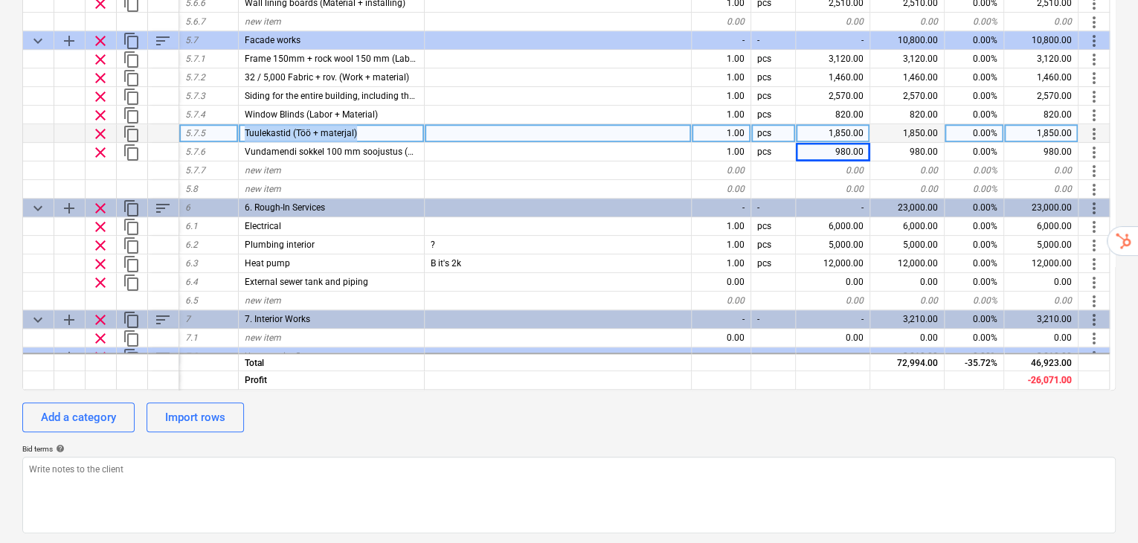
drag, startPoint x: 399, startPoint y: 102, endPoint x: 233, endPoint y: 92, distance: 165.4
click at [0, 0] on div "clear content_copy 5.7.5 Tuulekastid (Töö + materjal) 1.00 pcs 1,850.00 1,850.0…" at bounding box center [0, 0] width 0 height 0
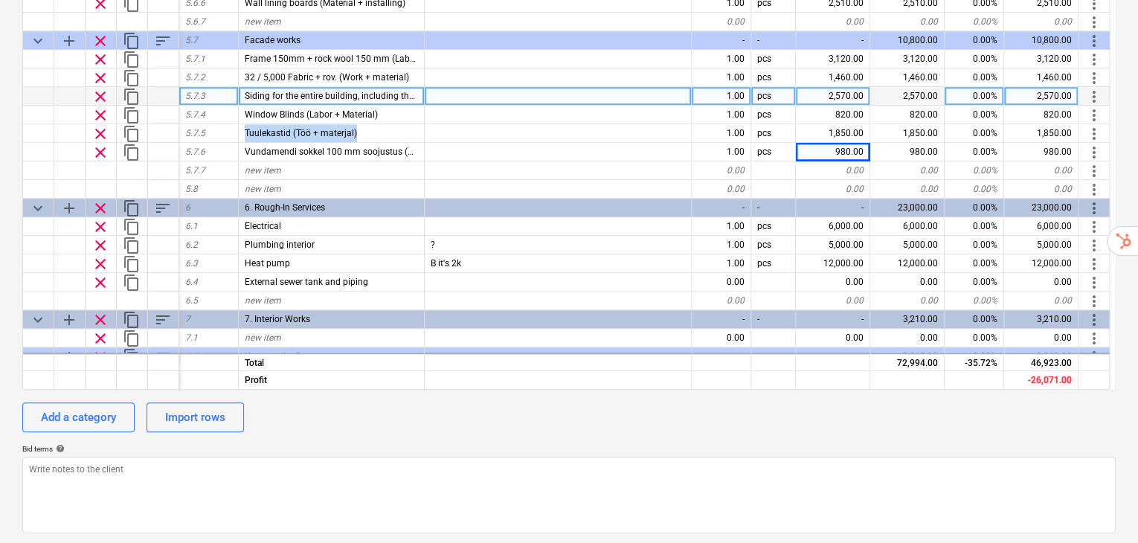
copy div "Tuulekastid (Töö + materjal)"
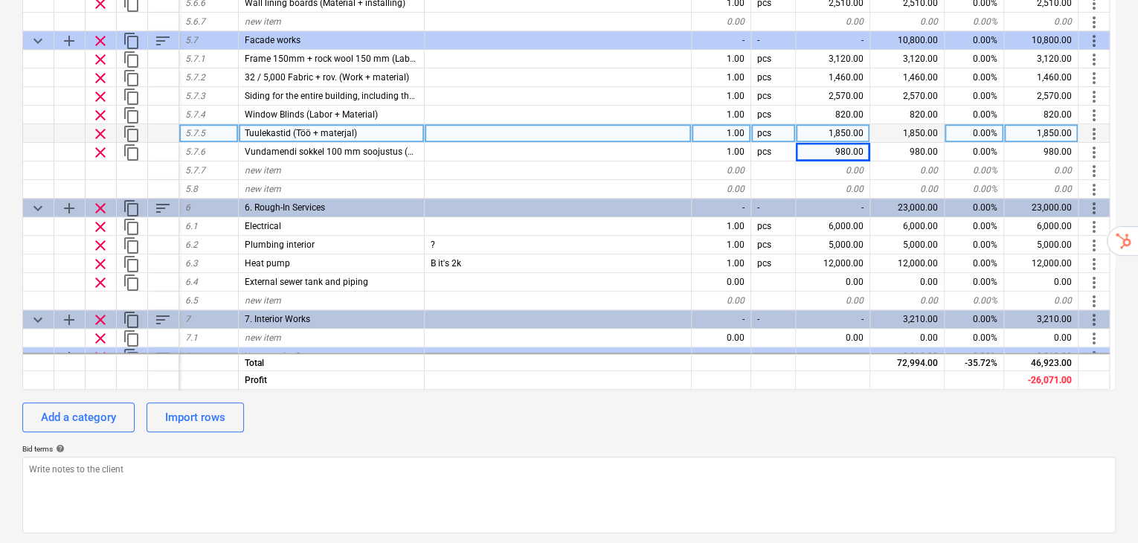
click at [390, 124] on div "Tuulekastid (Töö + materjal)" at bounding box center [332, 133] width 186 height 19
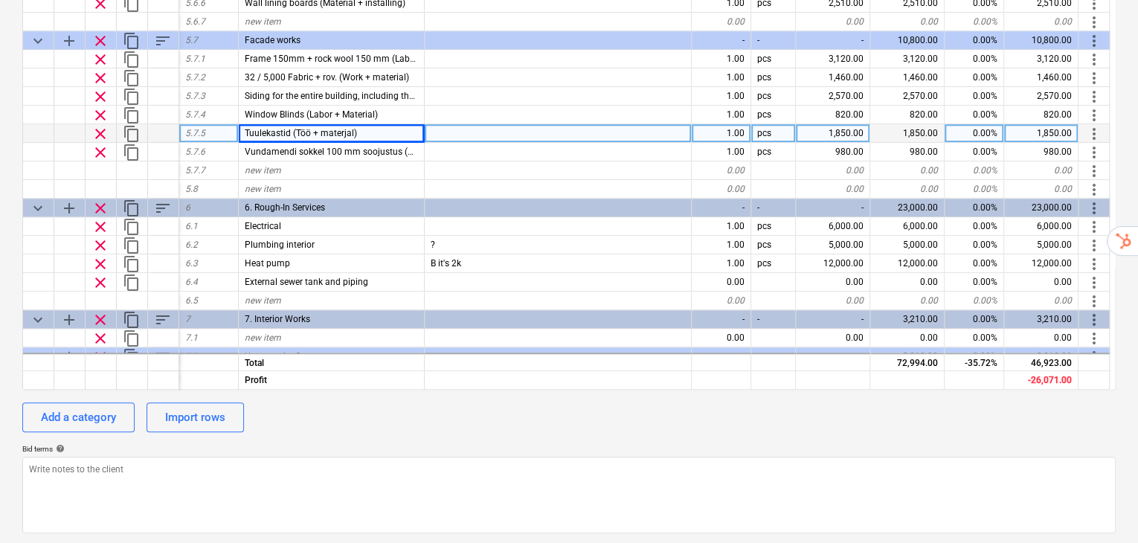
click at [375, 124] on div "Tuulekastid (Töö + materjal)" at bounding box center [332, 133] width 186 height 19
type input "Wind boxes (Labor + material)"
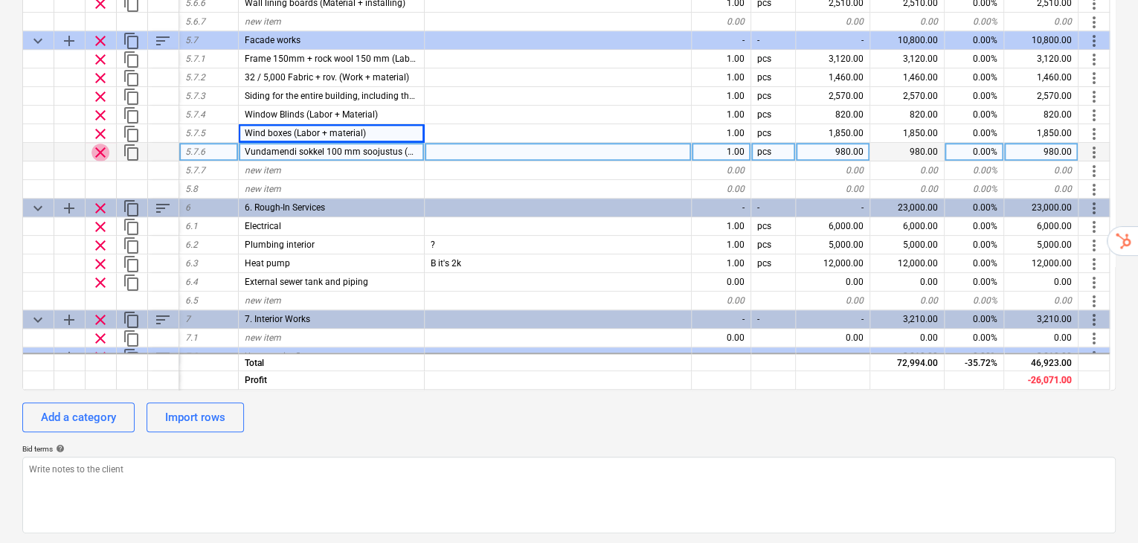
click at [103, 144] on span "clear" at bounding box center [100, 153] width 18 height 18
type textarea "x"
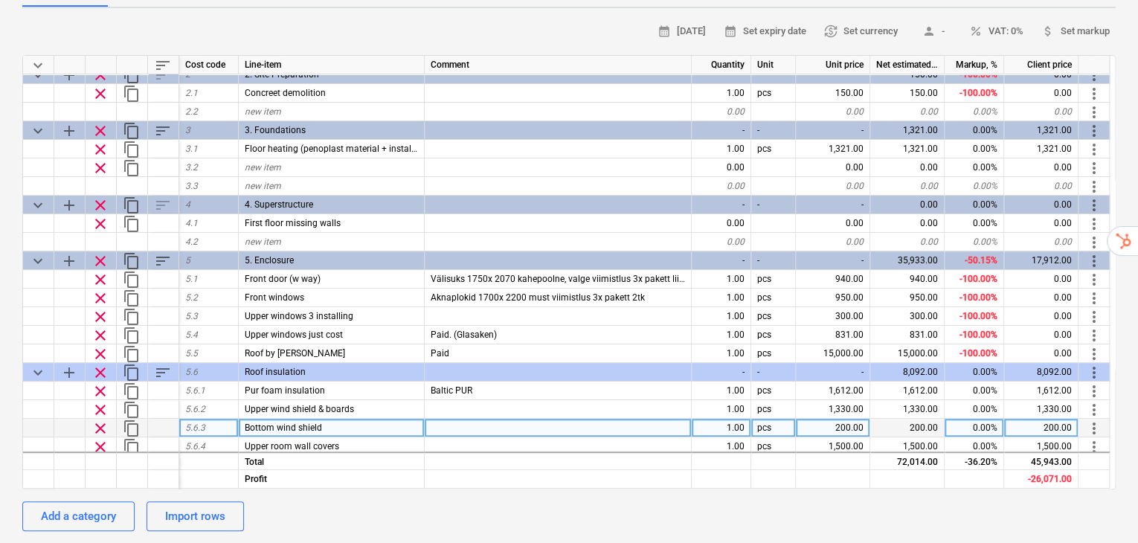
scroll to position [49, 0]
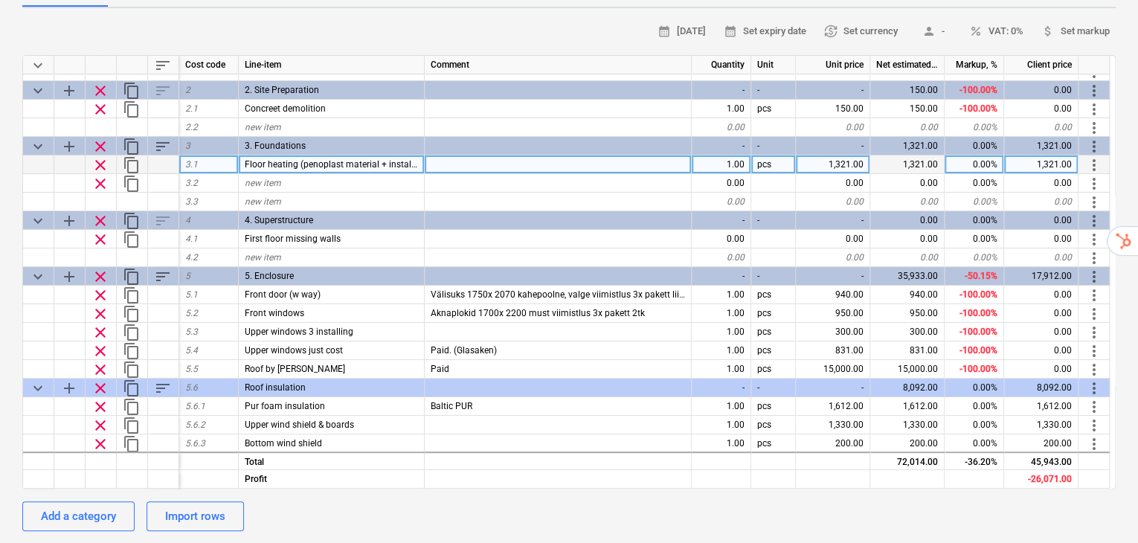
click at [312, 159] on span "Floor heating (penoplast material + installing)" at bounding box center [337, 164] width 184 height 10
type input "Foundation base 100 mm insulation (Material + labor)"
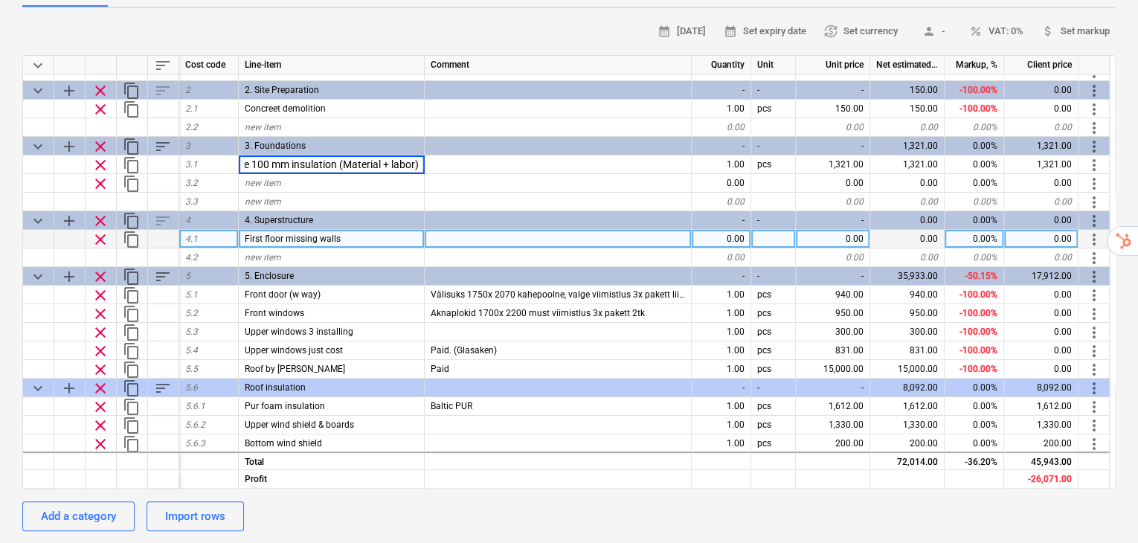
click at [625, 230] on div at bounding box center [558, 239] width 267 height 19
type textarea "x"
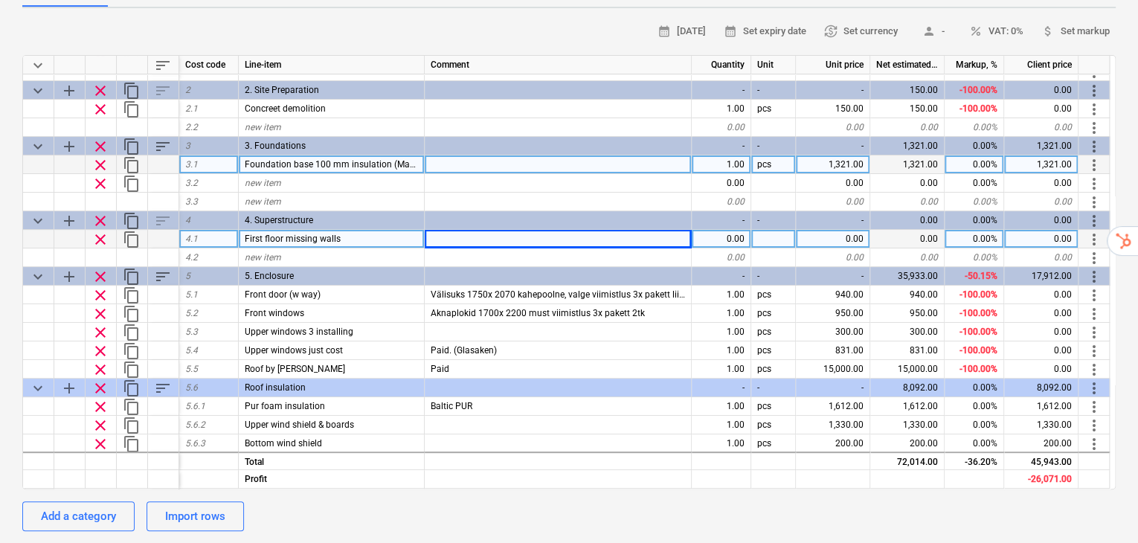
click at [844, 155] on div "1,321.00" at bounding box center [833, 164] width 74 height 19
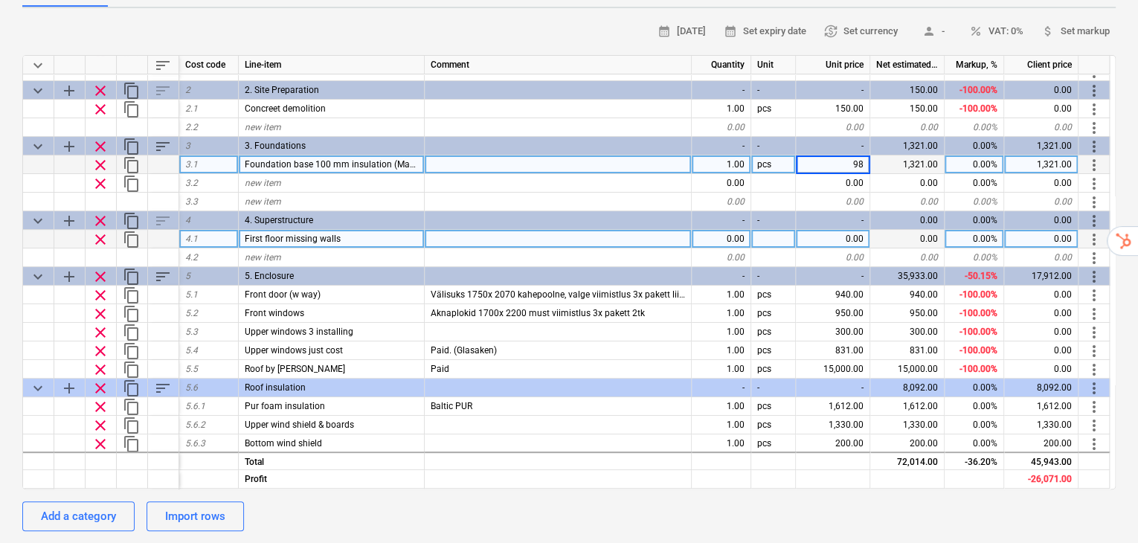
type input "980"
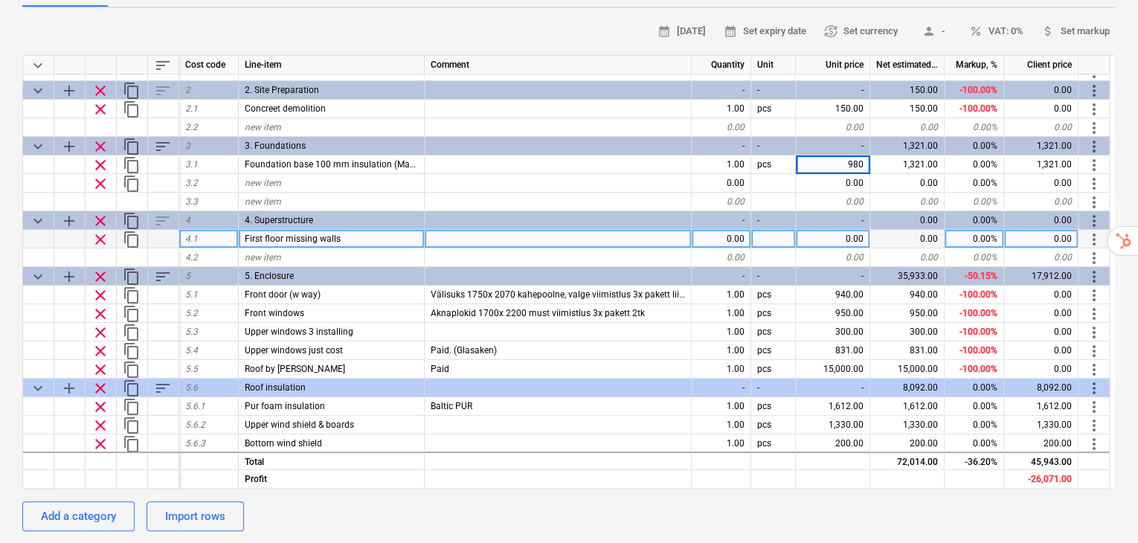
type textarea "x"
click at [767, 501] on div "Add a category Import rows" at bounding box center [568, 516] width 1093 height 30
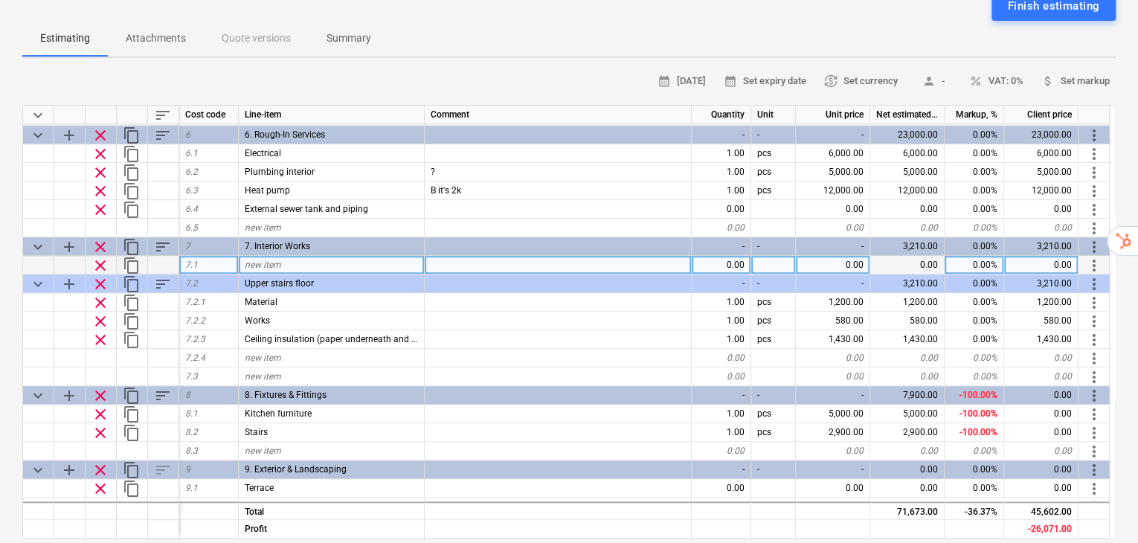
scroll to position [633, 0]
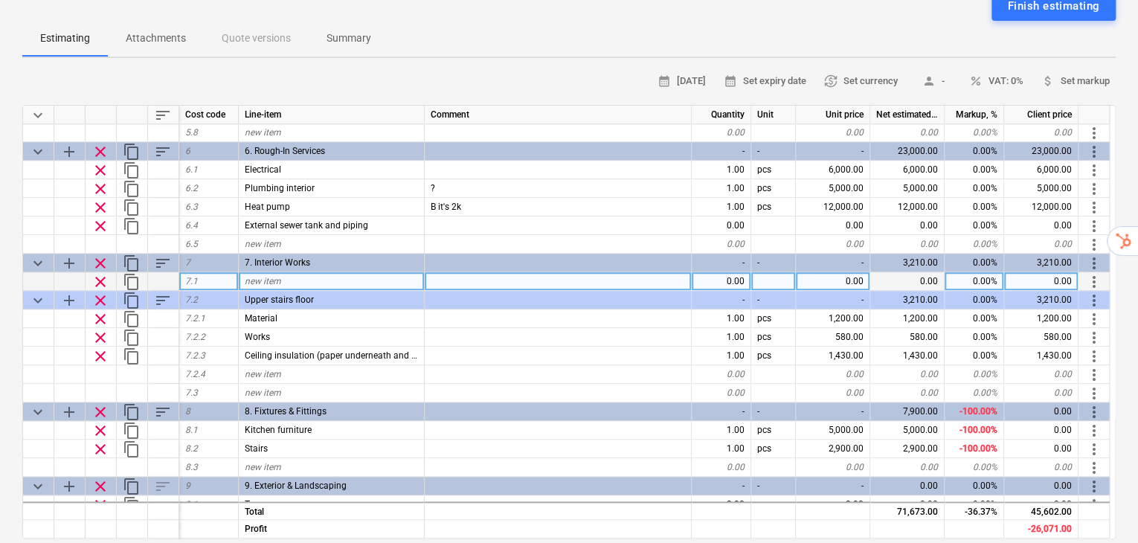
click at [283, 272] on div "new item" at bounding box center [332, 281] width 186 height 19
type input "Bathroom + utility room floor"
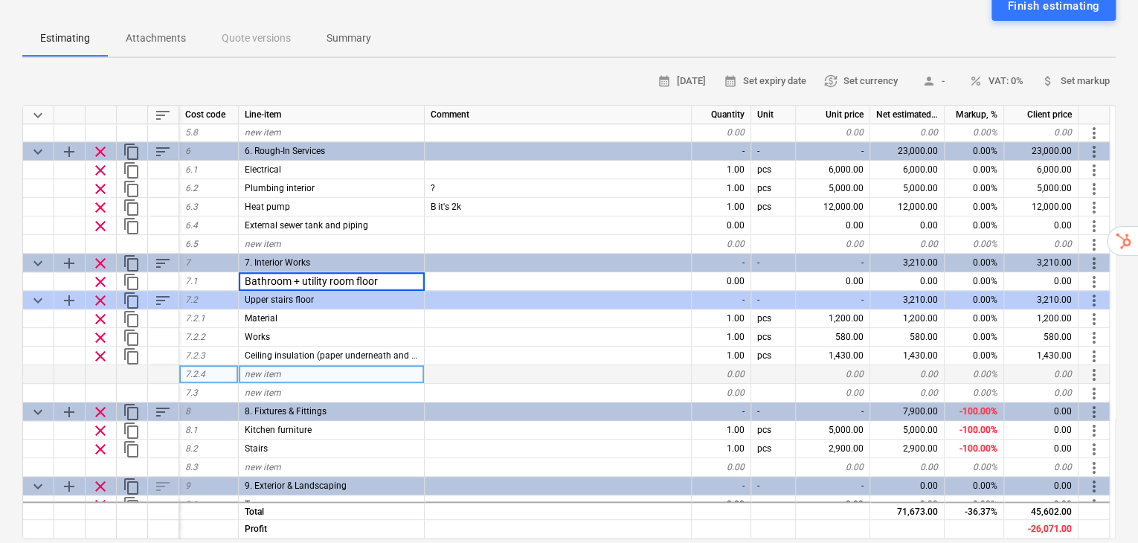
click at [453, 365] on div at bounding box center [558, 374] width 267 height 19
type textarea "x"
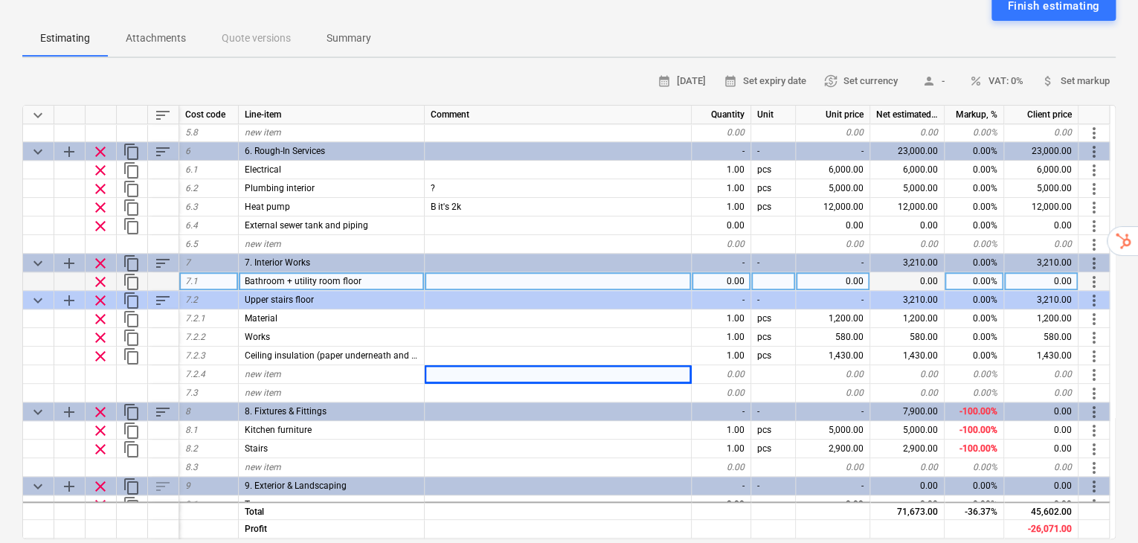
click at [860, 272] on div "0.00" at bounding box center [833, 281] width 74 height 19
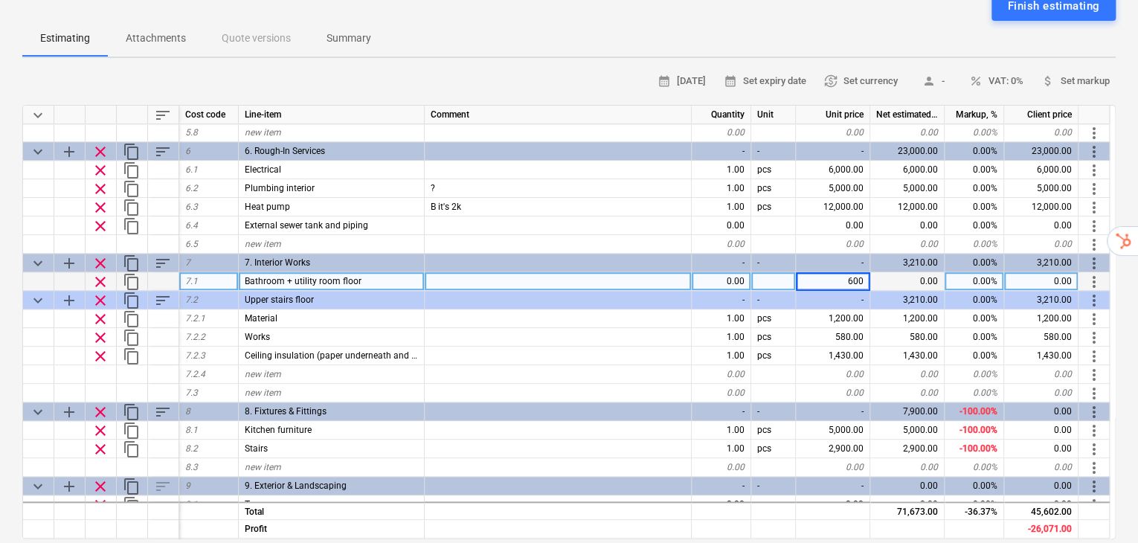
type input "6000"
click at [798, 506] on div "calendar_month [DATE] calendar_month Set expiry date currency_exchange Set curr…" at bounding box center [568, 376] width 1093 height 612
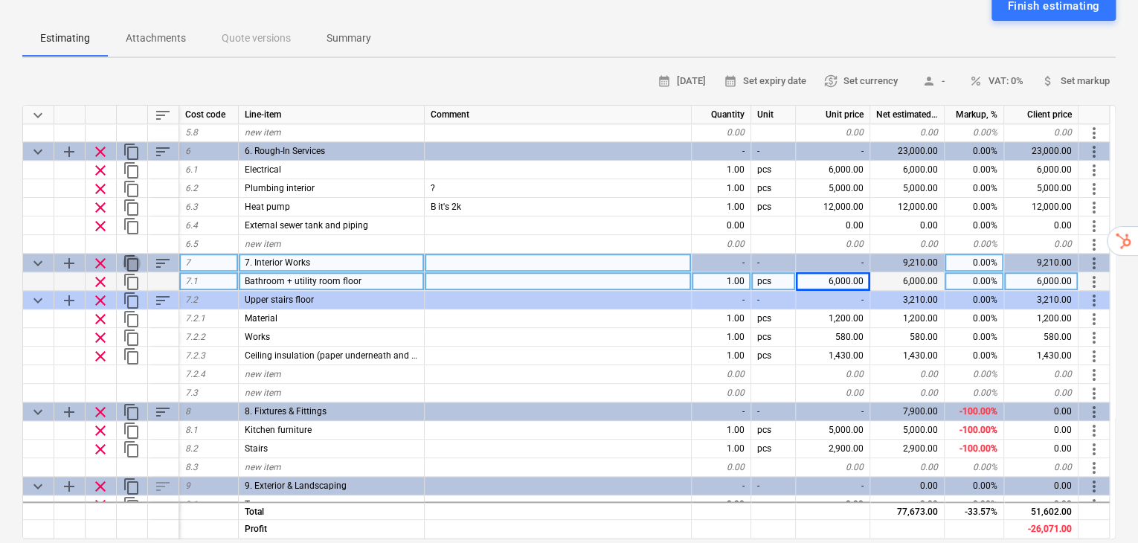
click at [132, 254] on span "content_copy" at bounding box center [132, 263] width 18 height 18
type textarea "x"
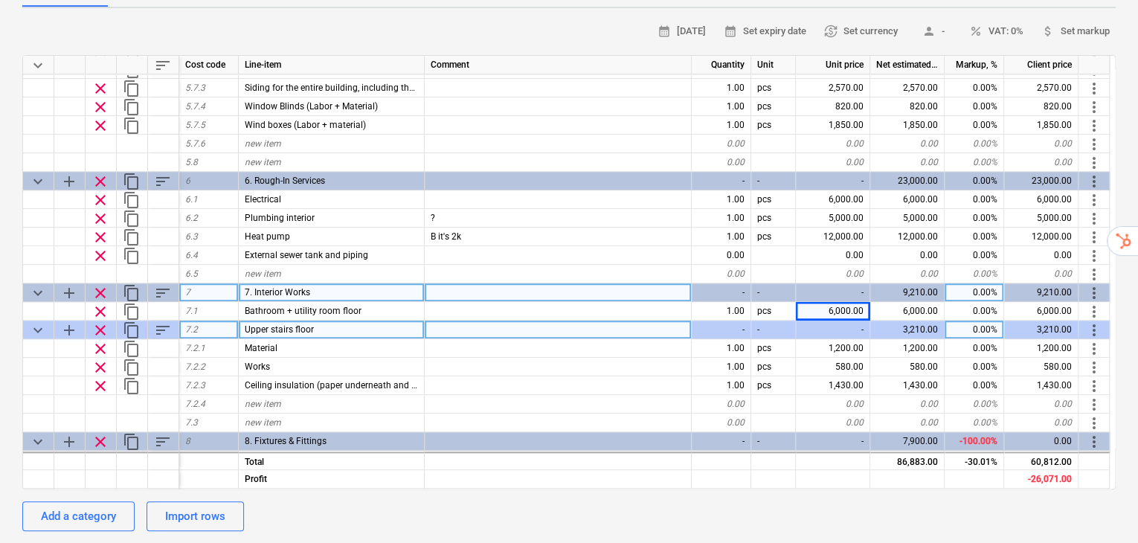
scroll to position [552, 0]
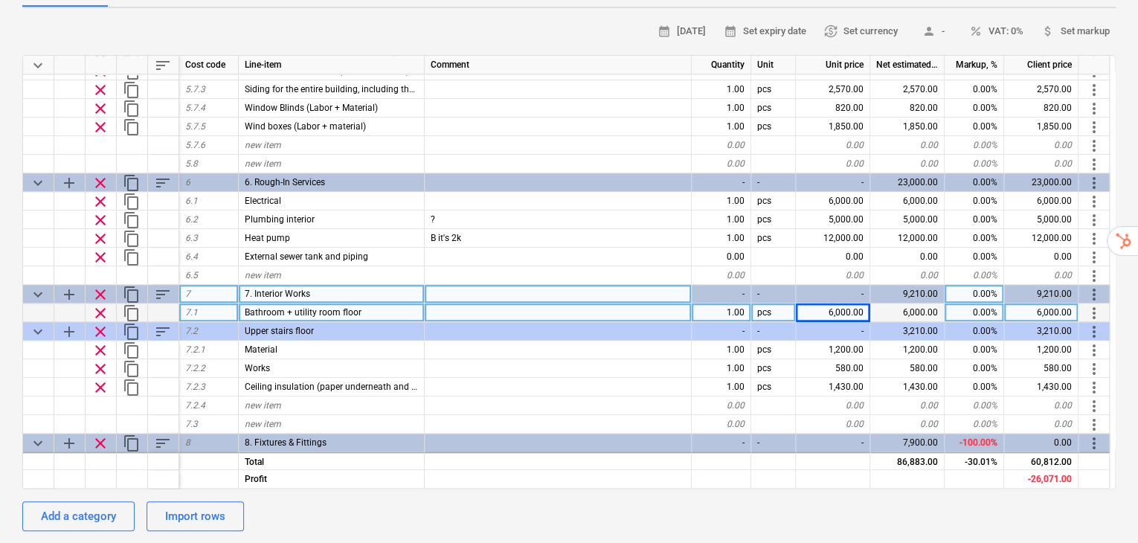
click at [262, 303] on div "Bathroom + utility room floor" at bounding box center [332, 312] width 186 height 19
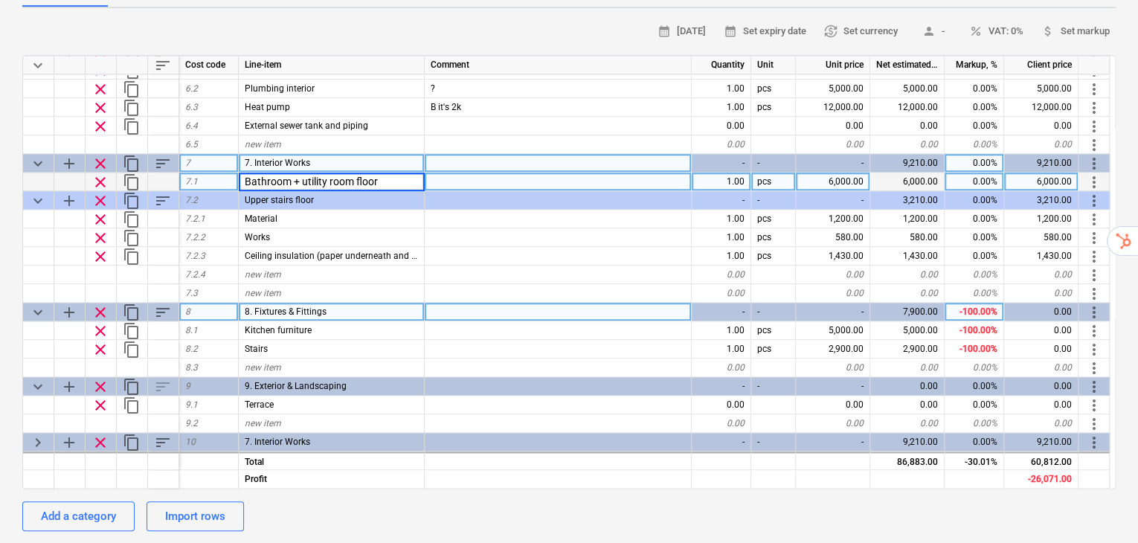
scroll to position [700, 0]
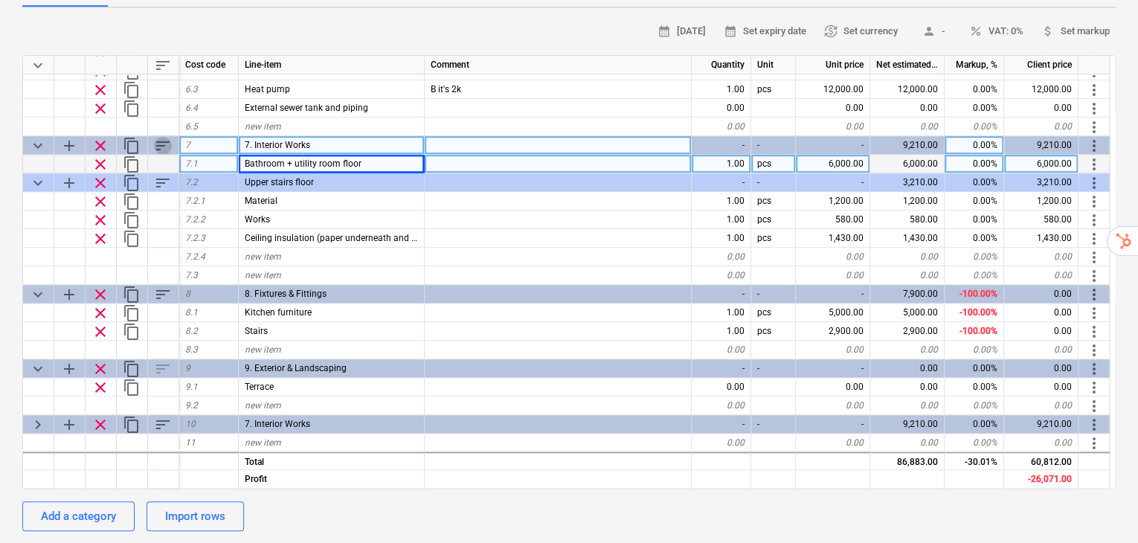
click at [167, 137] on span "sort" at bounding box center [163, 146] width 18 height 18
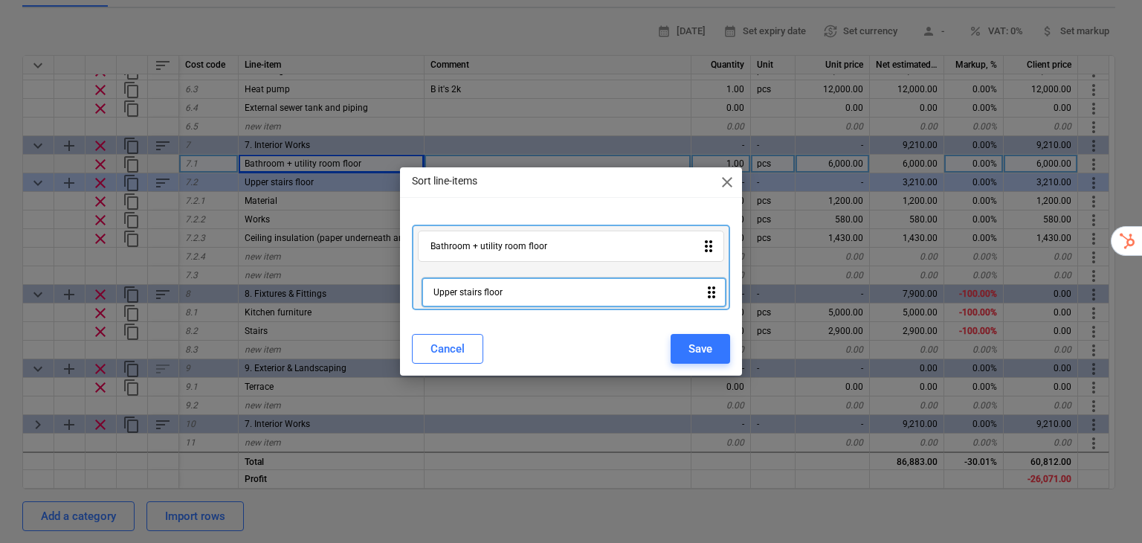
click at [509, 286] on div "Bathroom + utility room floor drag_indicator Upper stairs floor drag_indicator" at bounding box center [571, 268] width 319 height 86
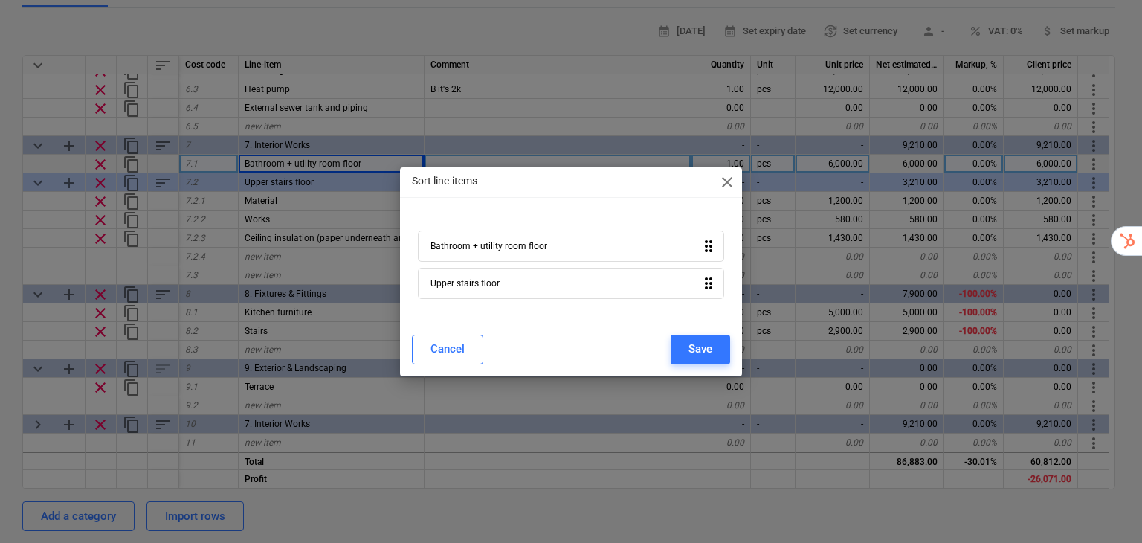
click at [271, 253] on div "Sort line-items close Bathroom + utility room floor drag_indicator Upper stairs…" at bounding box center [571, 271] width 1142 height 543
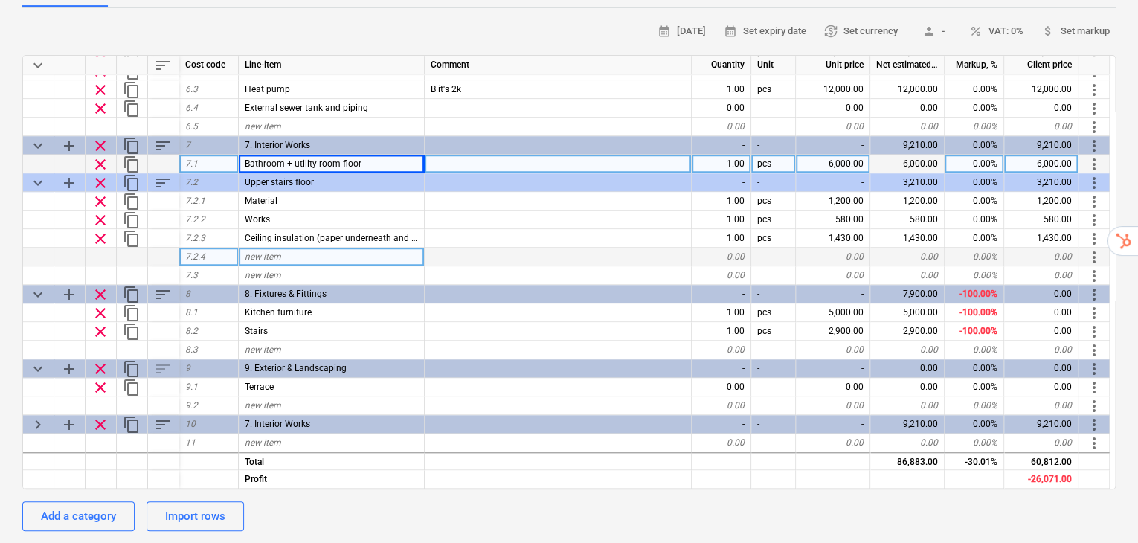
click at [274, 251] on span "new item" at bounding box center [263, 256] width 36 height 10
type input "Rafter (Work + material)"
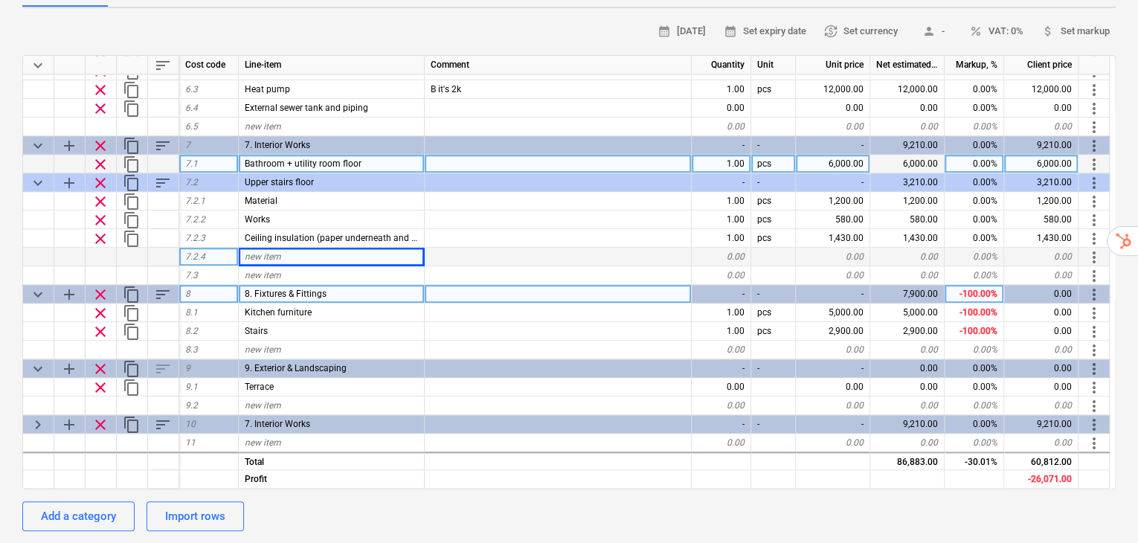
click at [375, 285] on div "8. Fixtures & Fittings" at bounding box center [332, 294] width 186 height 19
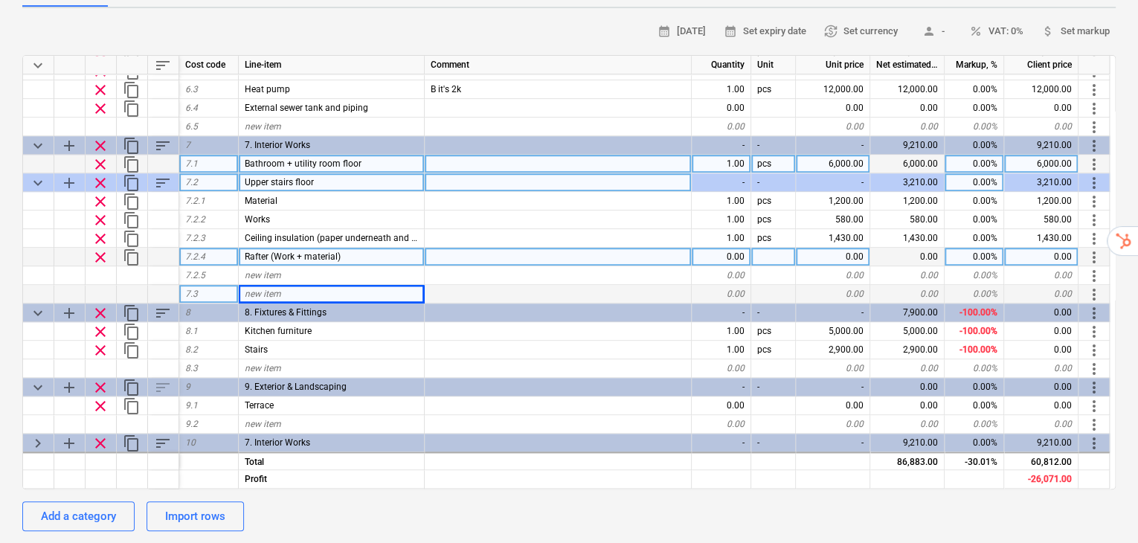
click at [173, 173] on div "sort" at bounding box center [163, 182] width 31 height 19
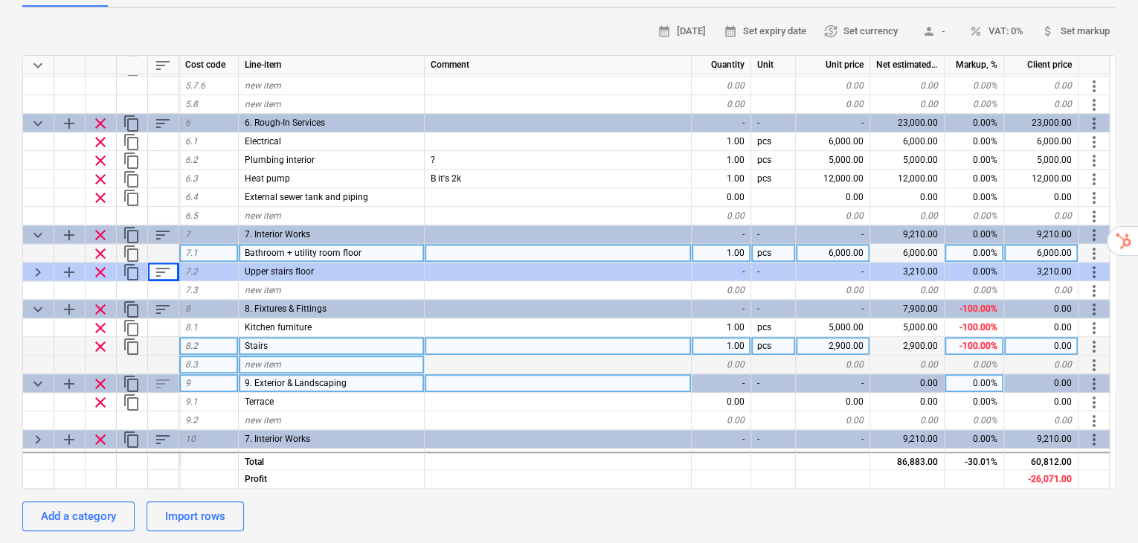
scroll to position [626, 0]
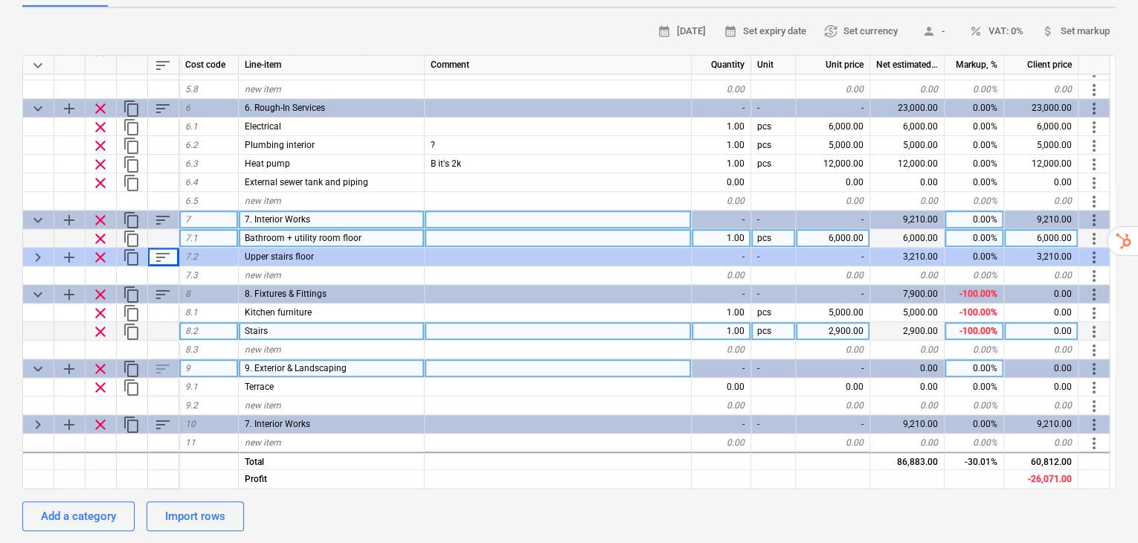
click at [160, 211] on span "sort" at bounding box center [163, 220] width 18 height 18
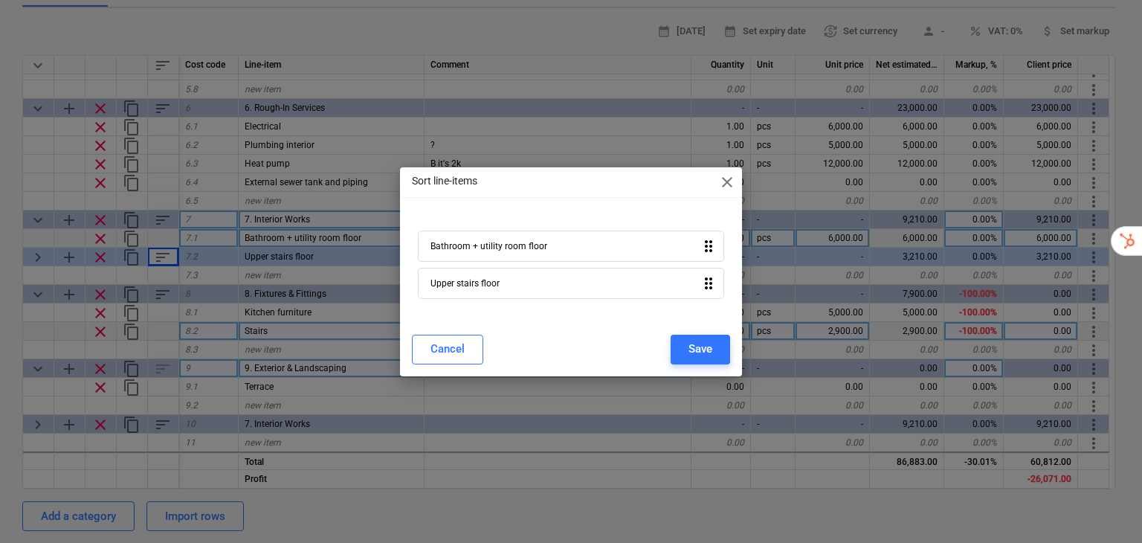
click at [160, 189] on div "Sort line-items close Bathroom + utility room floor drag_indicator Upper stairs…" at bounding box center [571, 271] width 1142 height 543
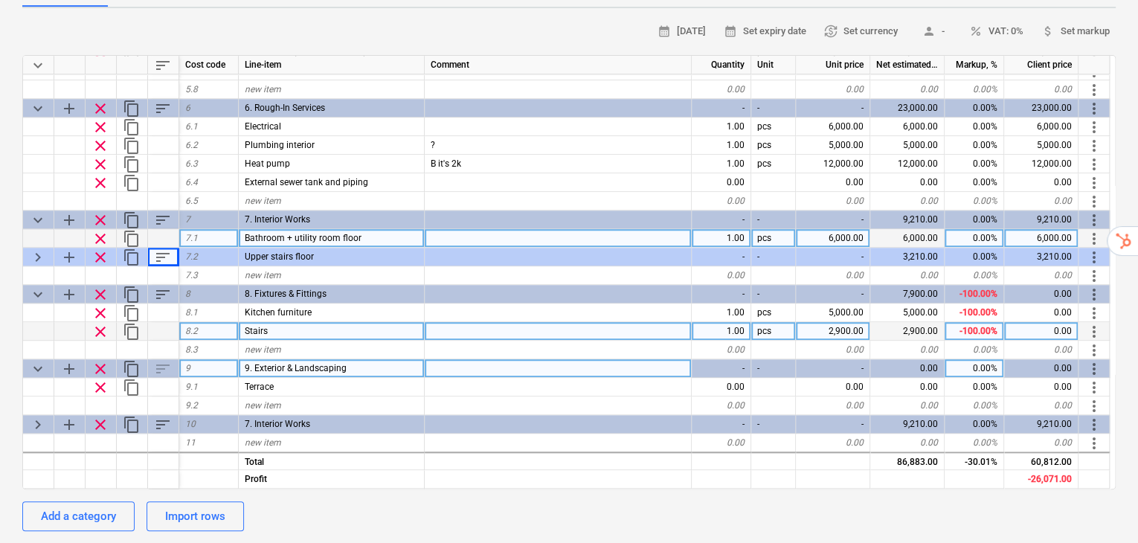
click at [372, 359] on div "9. Exterior & Landscaping" at bounding box center [332, 368] width 186 height 19
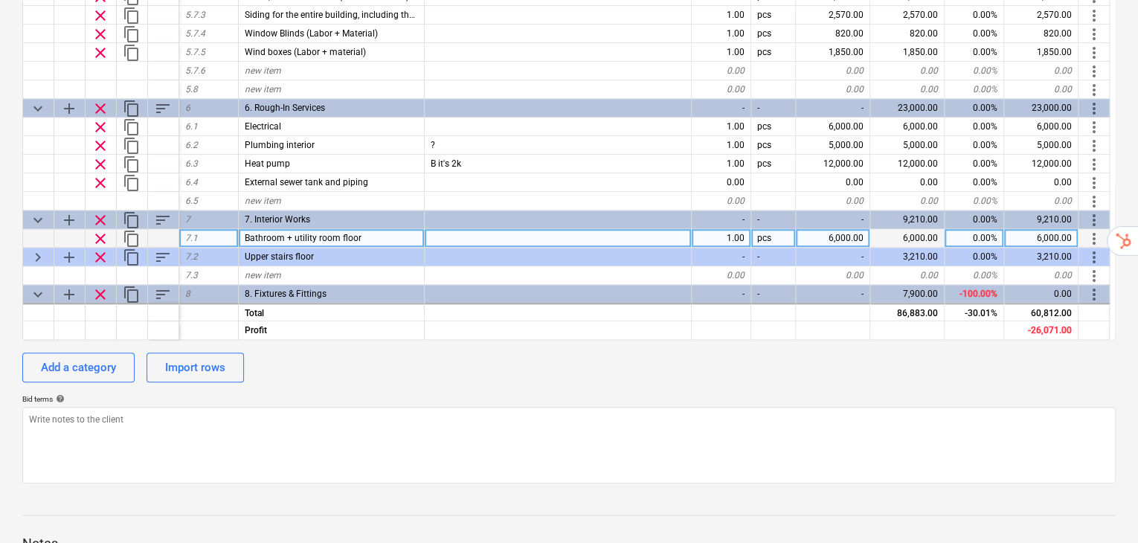
scroll to position [526, 0]
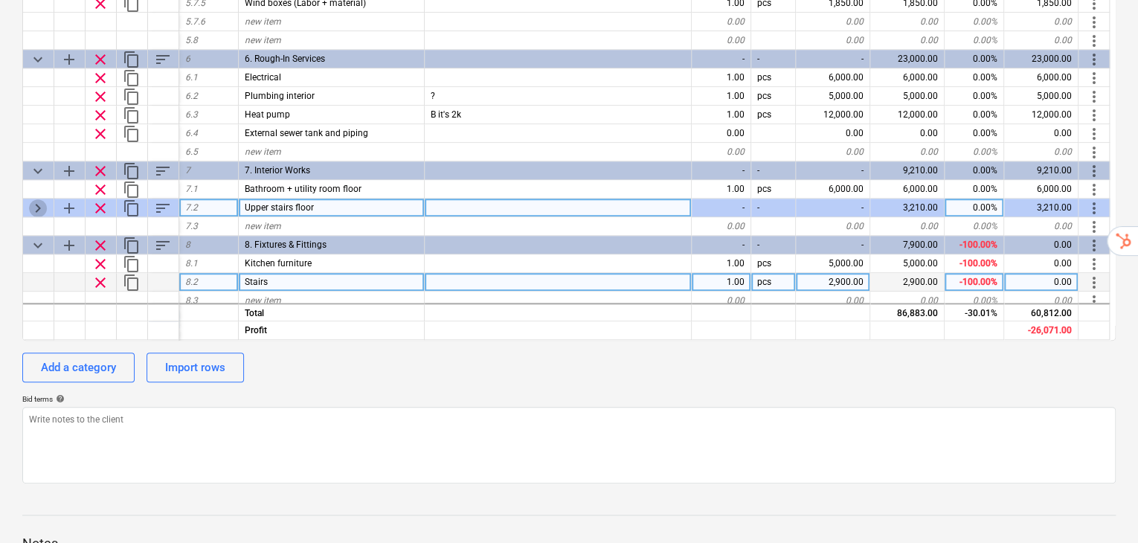
click at [40, 199] on span "keyboard_arrow_right" at bounding box center [38, 208] width 18 height 18
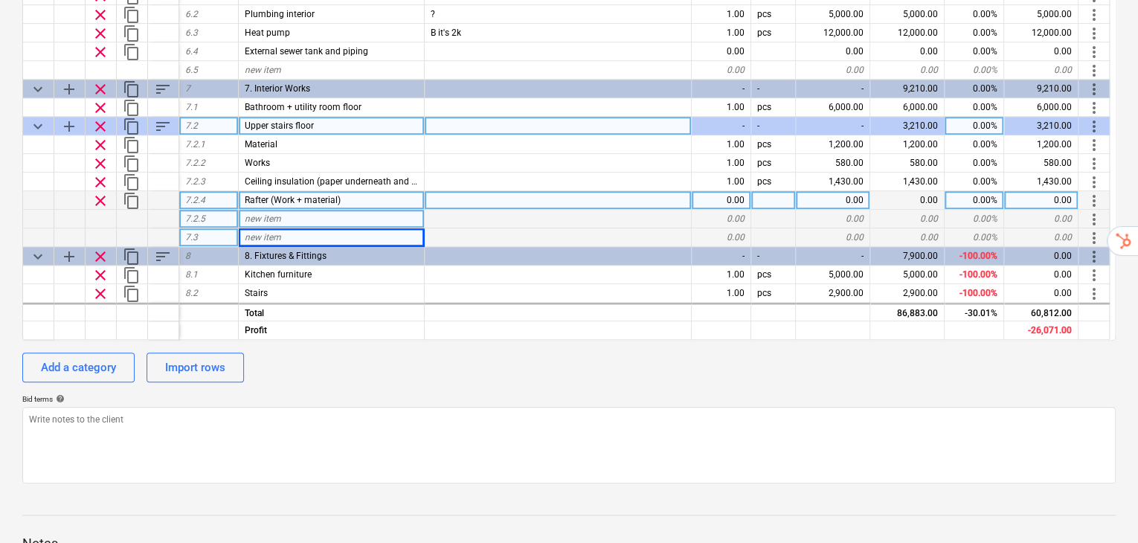
scroll to position [626, 0]
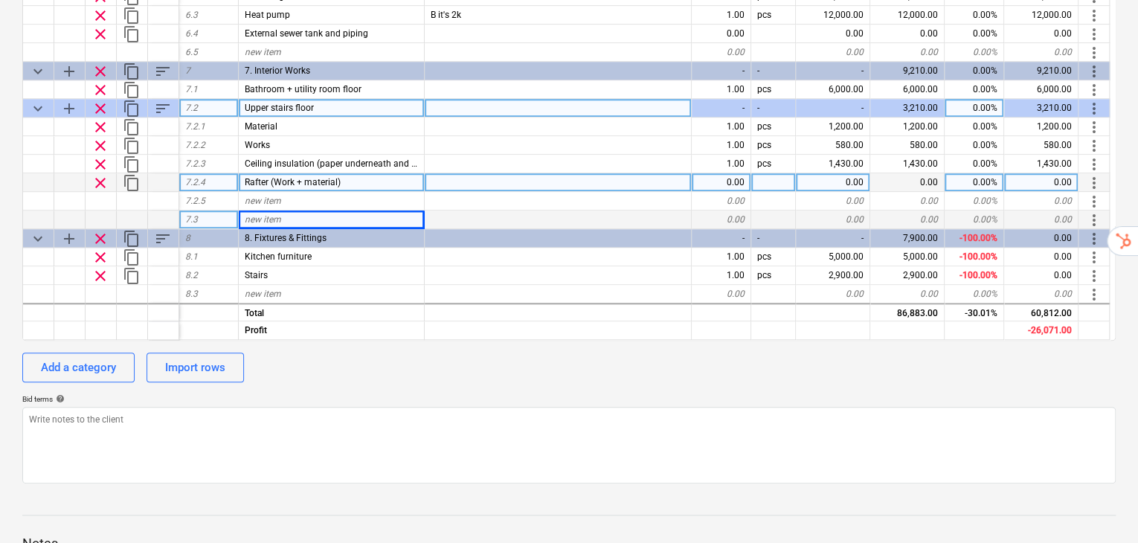
click at [101, 174] on span "clear" at bounding box center [100, 183] width 18 height 18
type textarea "x"
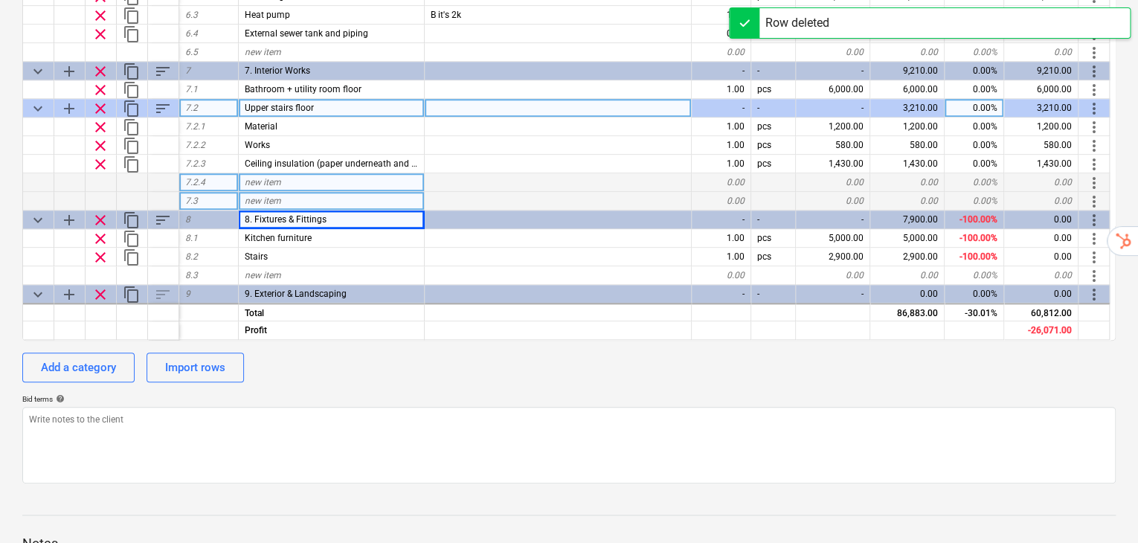
click at [275, 196] on span "new item" at bounding box center [263, 201] width 36 height 10
type input "Rafter (Work + material)"
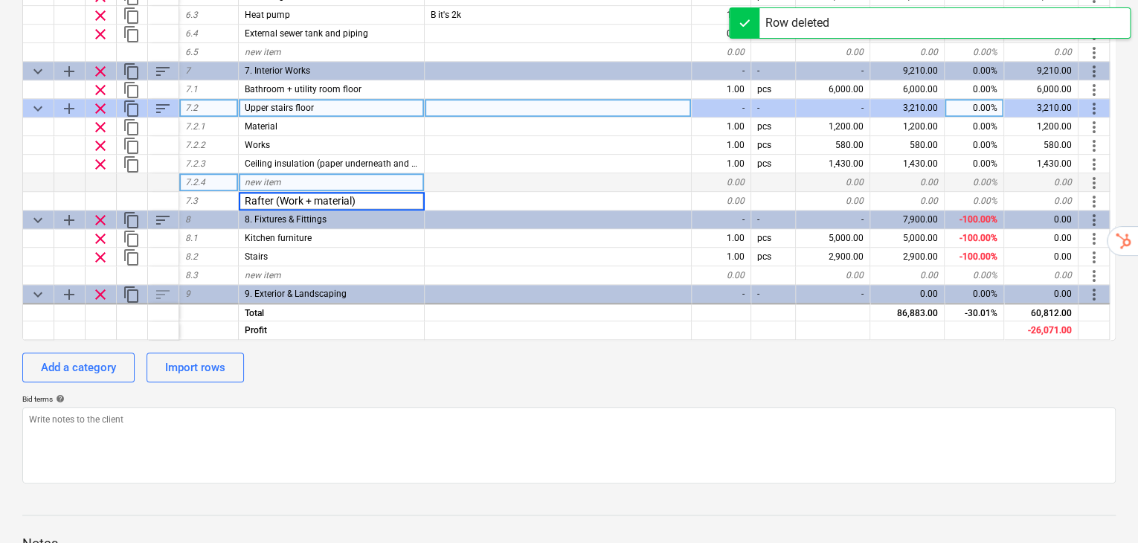
click at [595, 352] on div "calendar_month [DATE] calendar_month Set expiry date currency_exchange Set curr…" at bounding box center [568, 177] width 1093 height 612
type textarea "x"
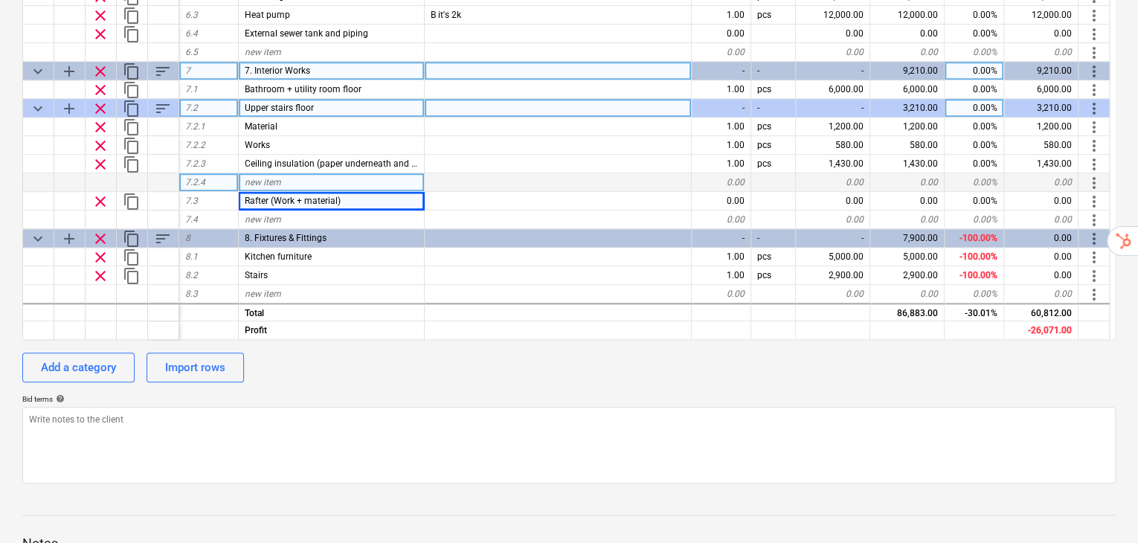
click at [170, 62] on span "sort" at bounding box center [163, 71] width 18 height 18
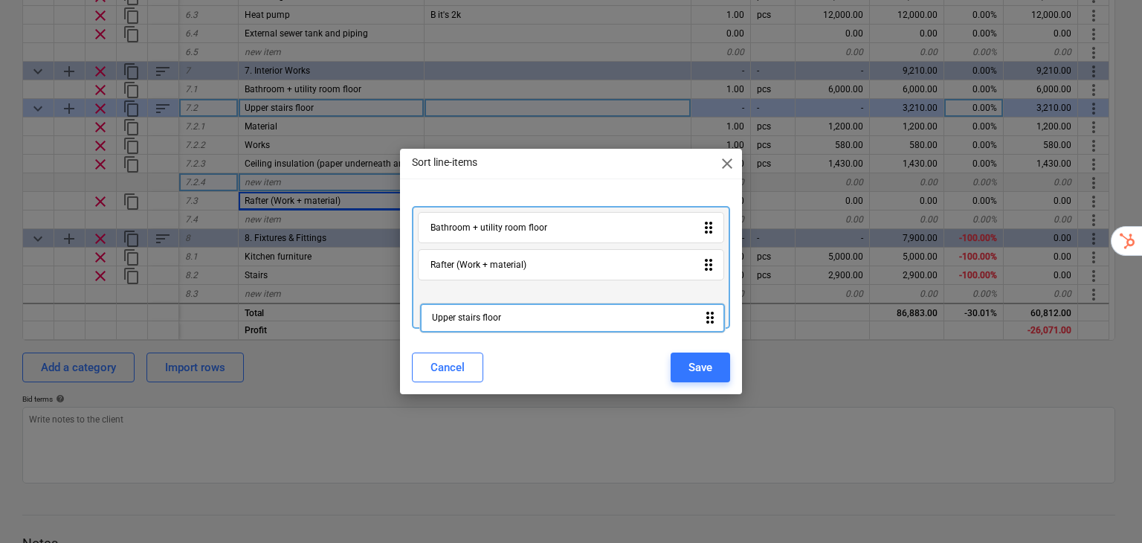
drag, startPoint x: 482, startPoint y: 257, endPoint x: 483, endPoint y: 319, distance: 62.5
click at [483, 319] on div "Bathroom + utility room floor drag_indicator Upper stairs floor drag_indicator …" at bounding box center [571, 267] width 319 height 123
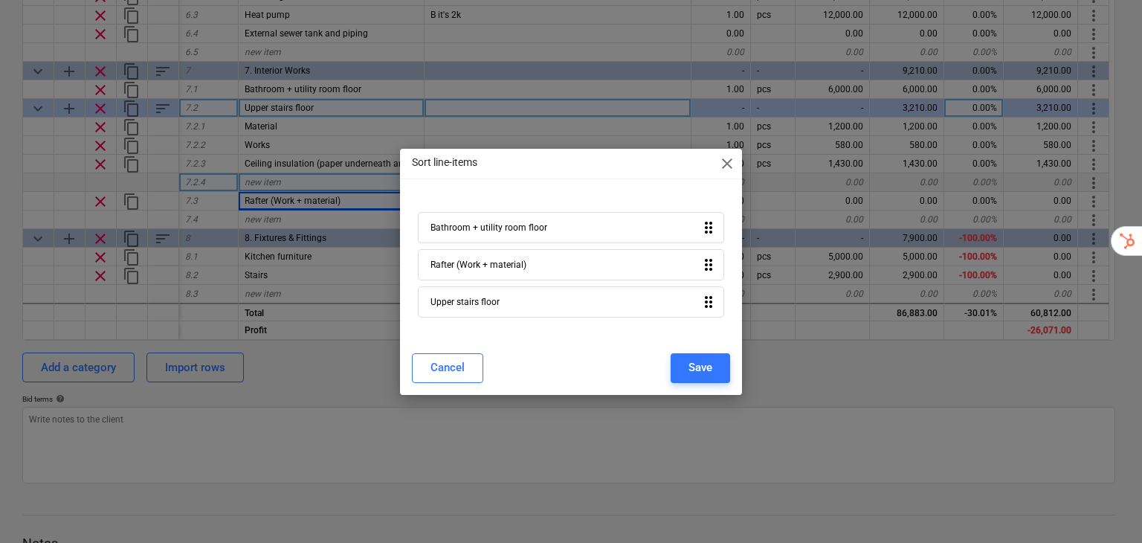
drag, startPoint x: 390, startPoint y: 420, endPoint x: 599, endPoint y: 452, distance: 212.1
click at [390, 419] on div "Sort line-items close Bathroom + utility room floor drag_indicator Rafter (Work…" at bounding box center [571, 271] width 1142 height 543
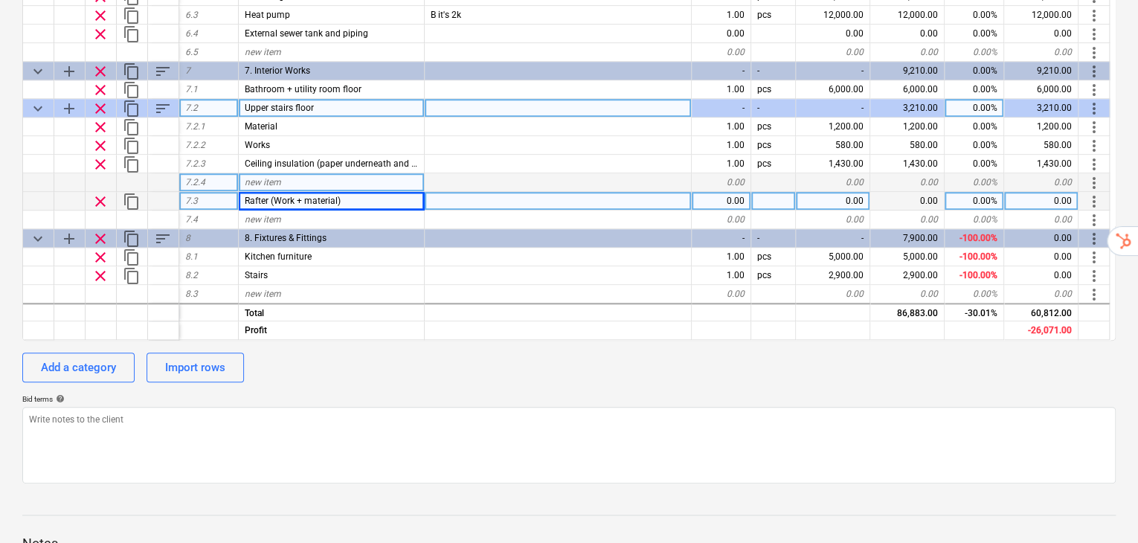
click at [845, 192] on div "0.00" at bounding box center [833, 201] width 74 height 19
type input "880"
click at [629, 394] on div "Bid terms help" at bounding box center [568, 399] width 1093 height 10
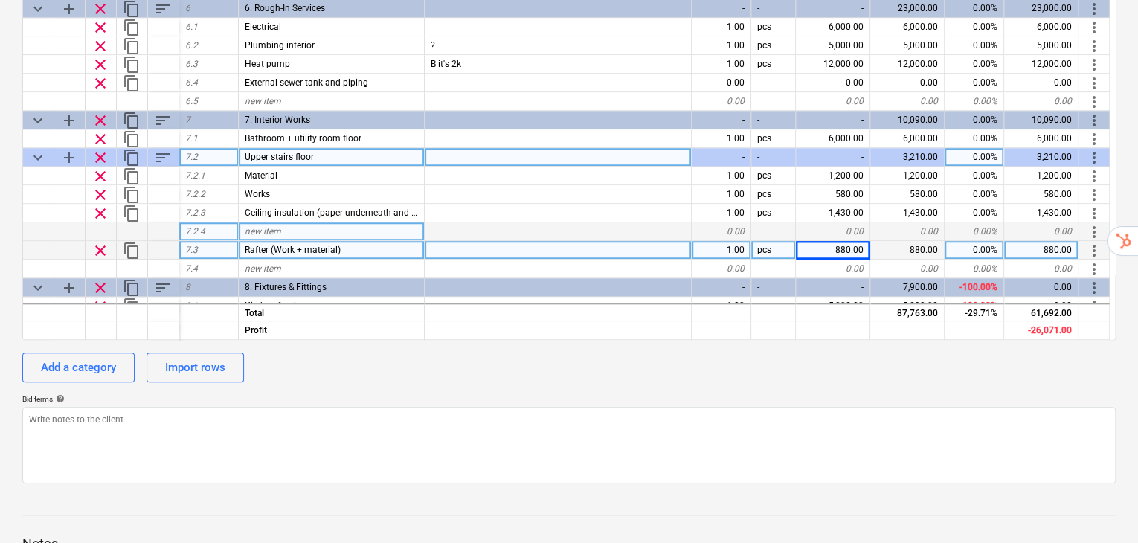
scroll to position [577, 0]
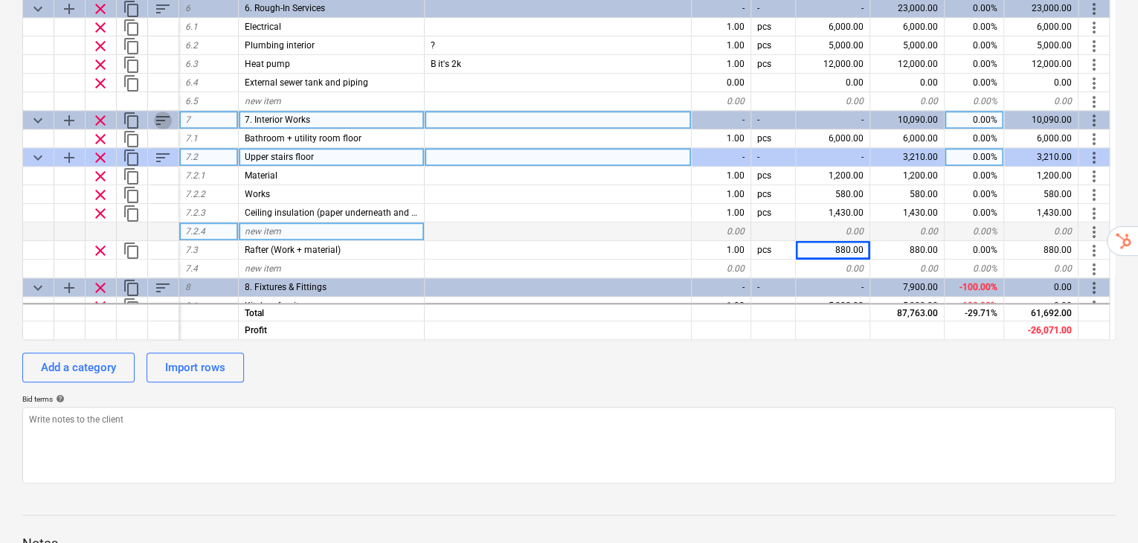
click at [168, 112] on span "sort" at bounding box center [163, 121] width 18 height 18
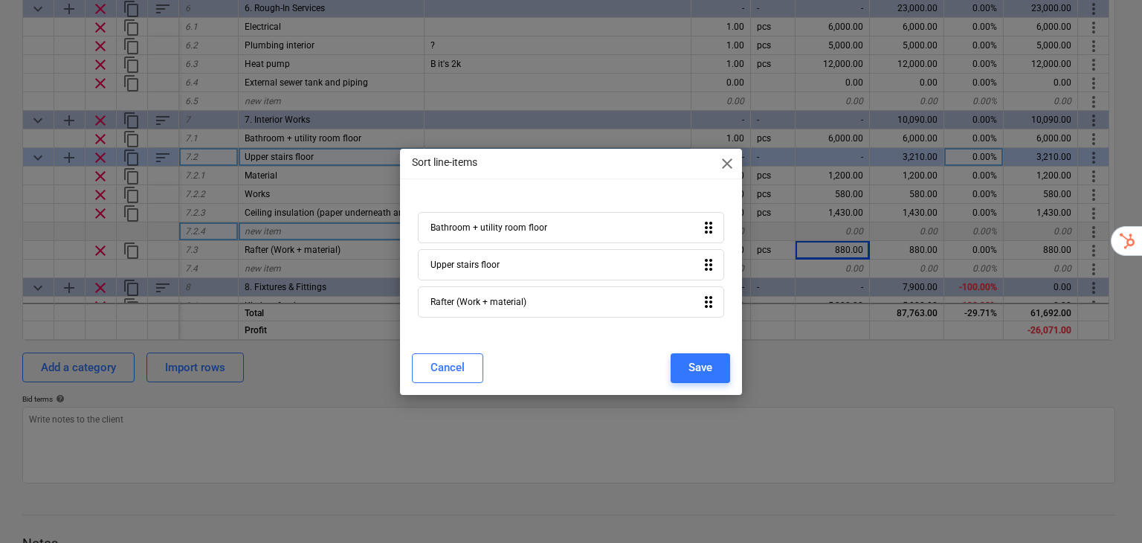
click at [563, 228] on div "Bathroom + utility room floor drag_indicator" at bounding box center [571, 227] width 307 height 31
click at [563, 227] on div "Bathroom + utility room floor drag_indicator" at bounding box center [571, 227] width 307 height 31
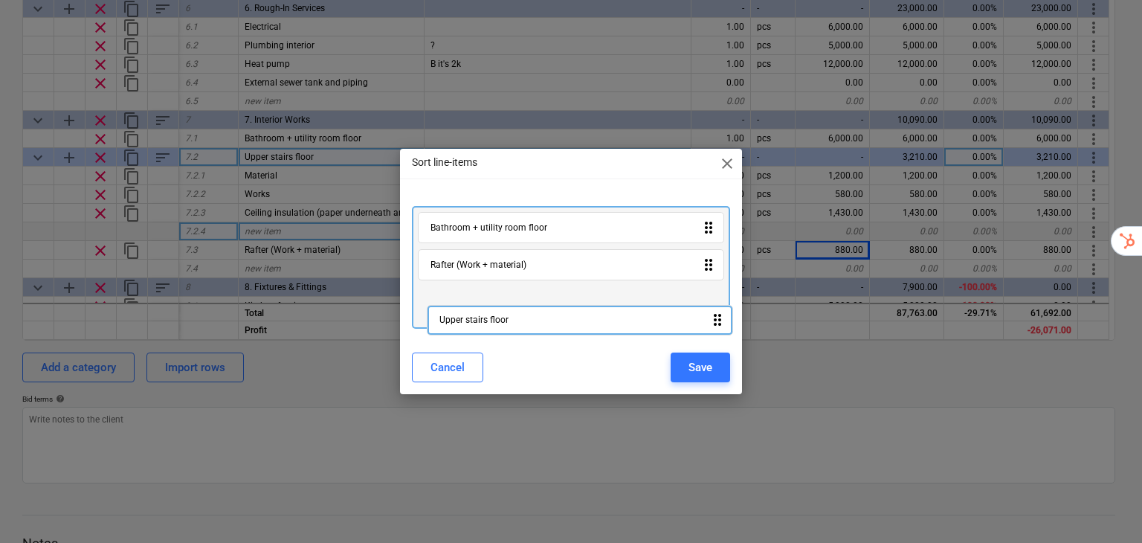
drag, startPoint x: 533, startPoint y: 268, endPoint x: 544, endPoint y: 318, distance: 51.8
click at [544, 319] on div "Bathroom + utility room floor drag_indicator Upper stairs floor drag_indicator …" at bounding box center [571, 267] width 319 height 123
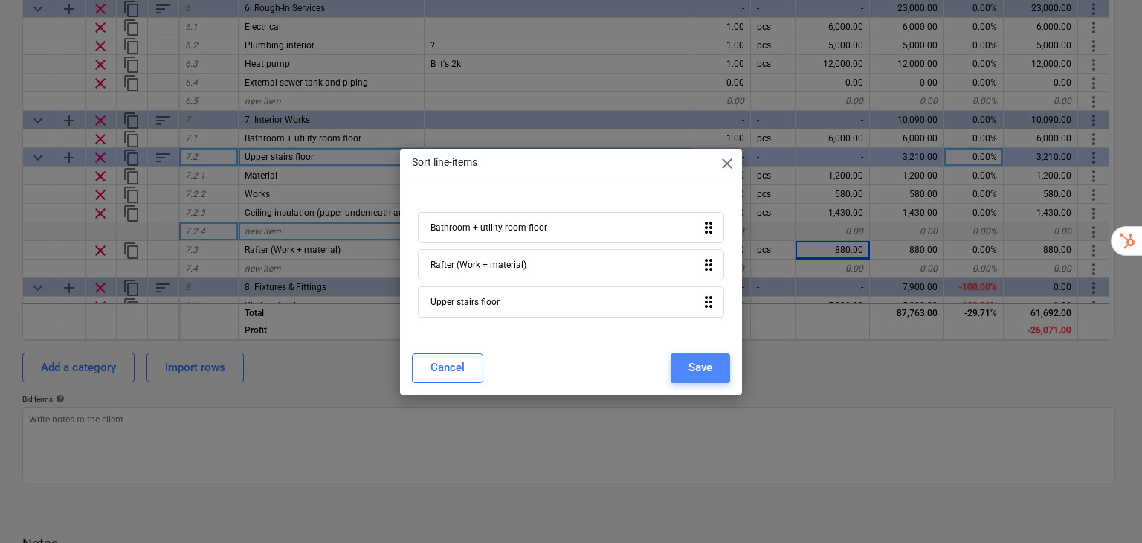
click at [691, 370] on div "Save" at bounding box center [701, 367] width 24 height 19
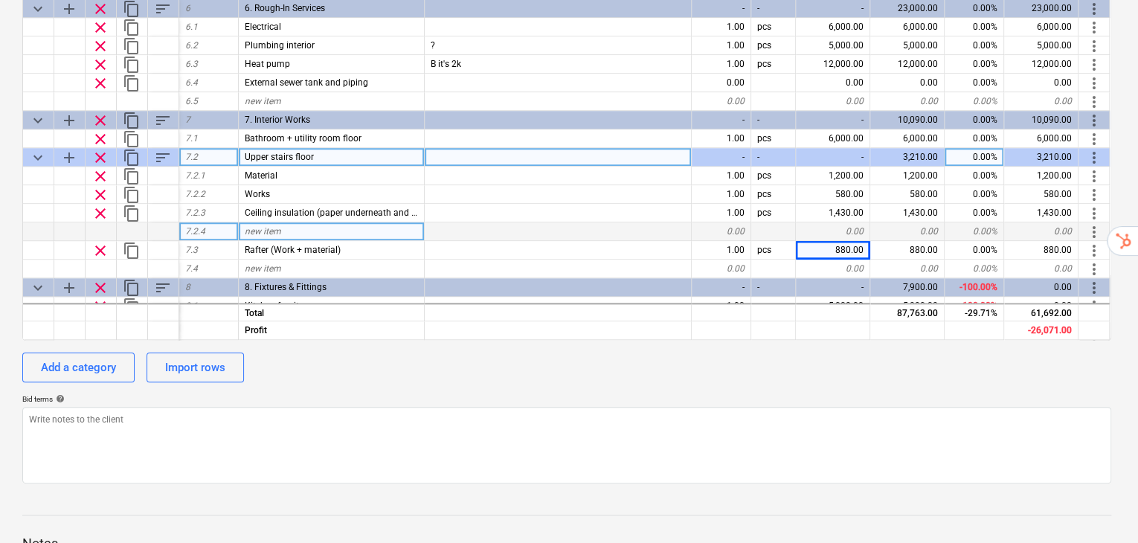
type textarea "x"
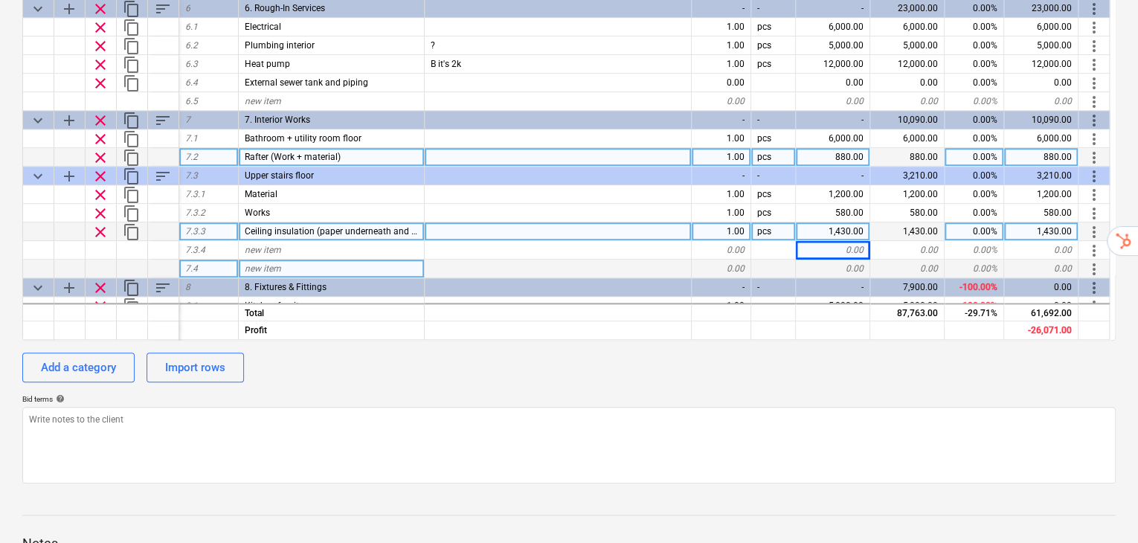
click at [277, 263] on span "new item" at bounding box center [263, 268] width 36 height 10
type input "Lining board (Labor + material)"
click at [432, 314] on div "calendar_month [DATE] calendar_month Set expiry date currency_exchange Set curr…" at bounding box center [568, 177] width 1093 height 612
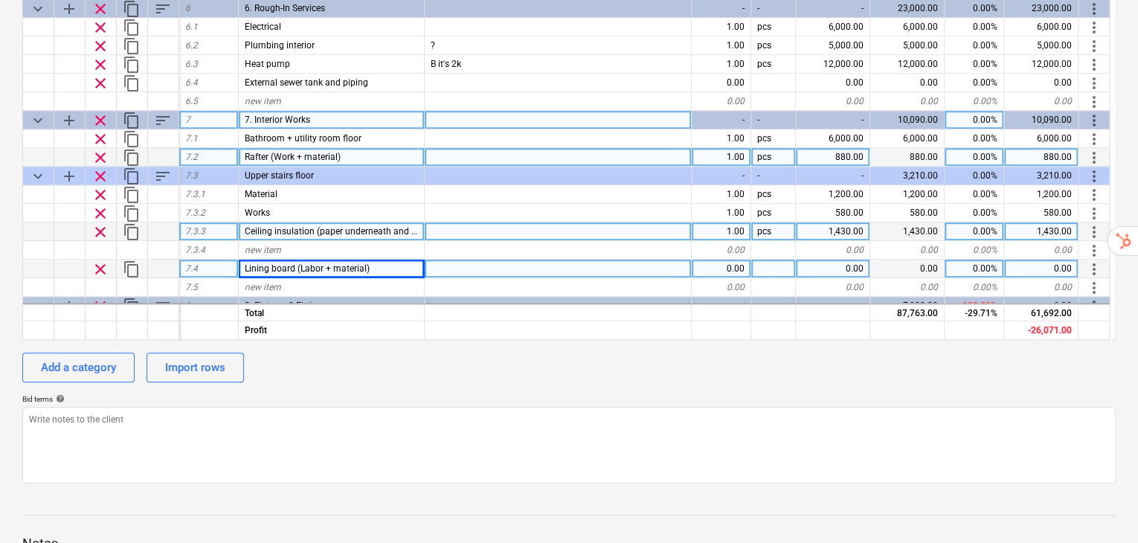
click at [166, 112] on span "sort" at bounding box center [163, 121] width 18 height 18
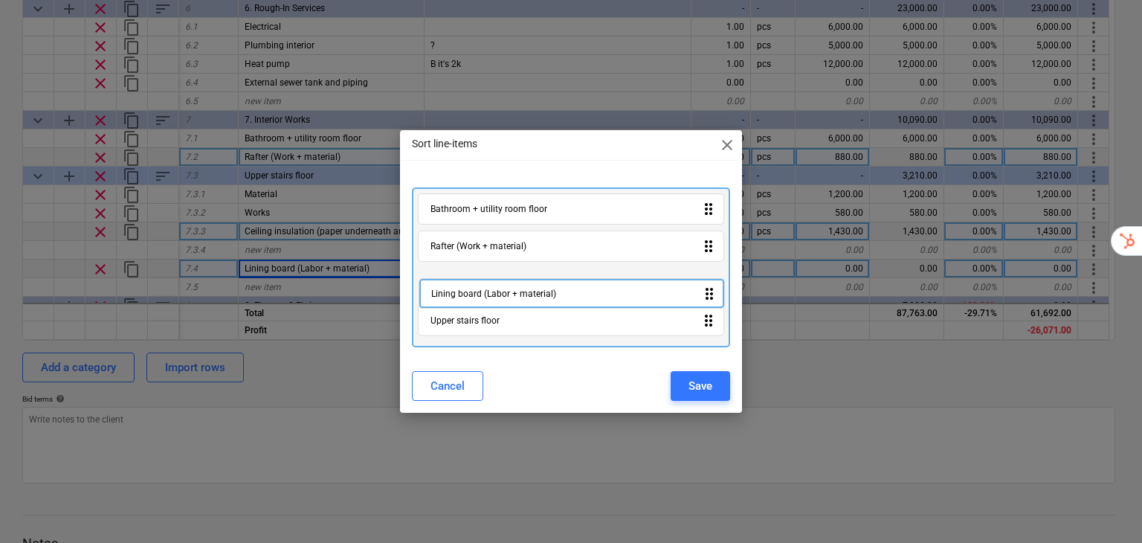
drag, startPoint x: 485, startPoint y: 321, endPoint x: 481, endPoint y: 280, distance: 41.1
click at [481, 280] on div "Bathroom + utility room floor drag_indicator Rafter (Work + material) drag_indi…" at bounding box center [571, 267] width 319 height 161
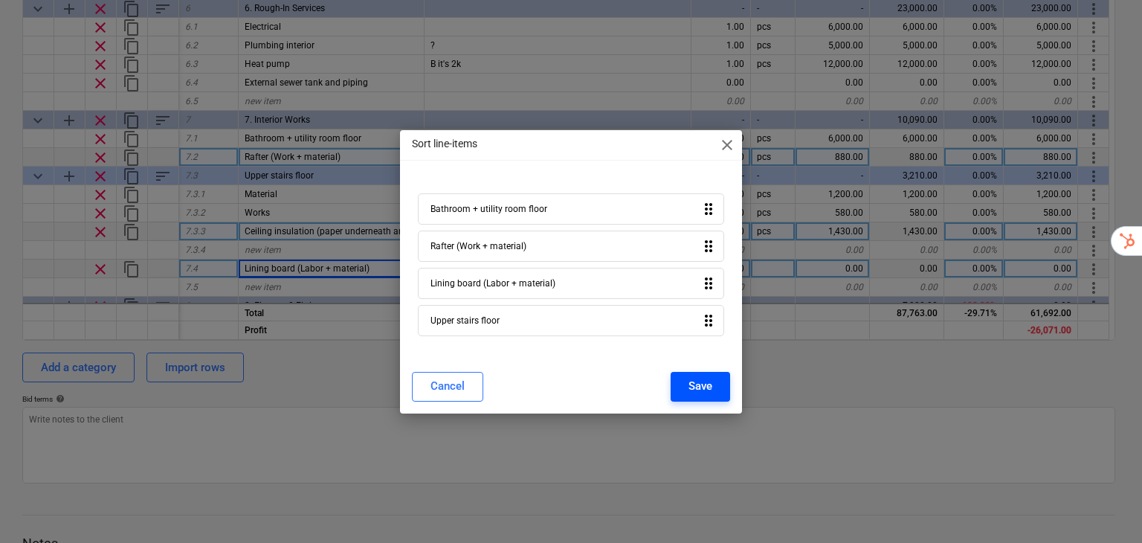
click at [703, 377] on div "Save" at bounding box center [701, 385] width 24 height 19
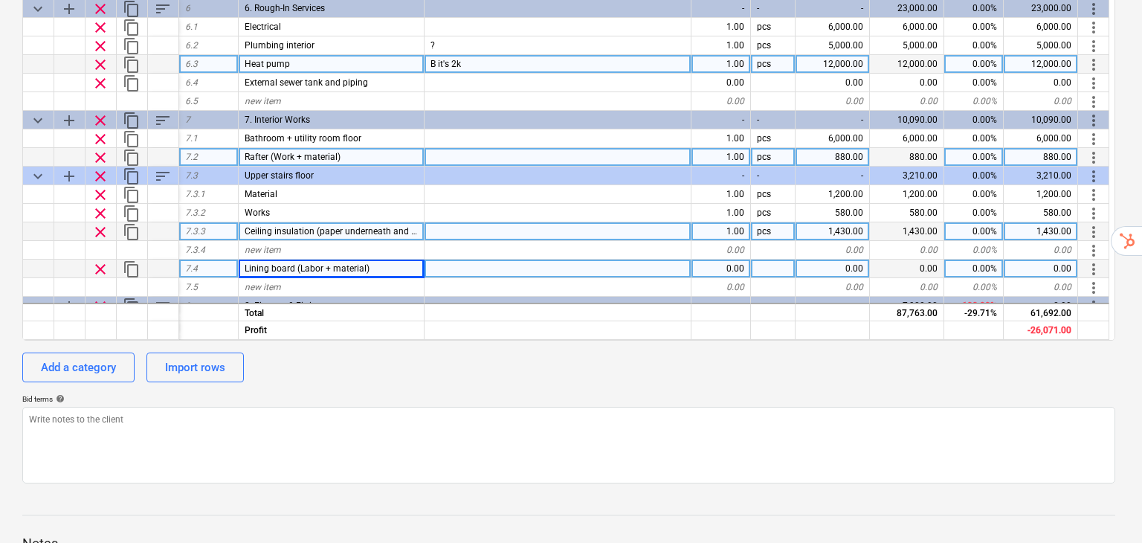
type textarea "x"
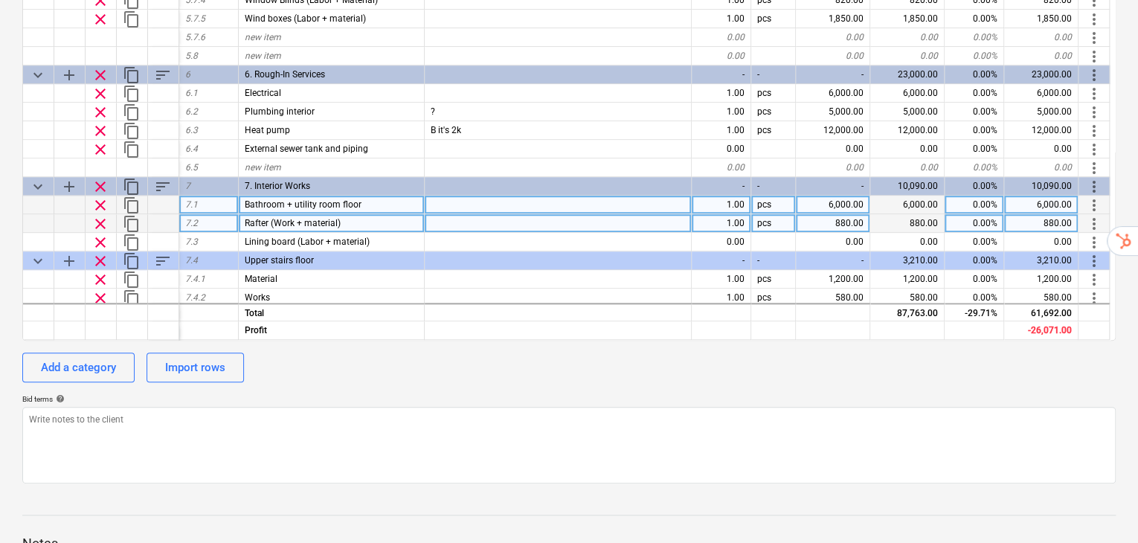
scroll to position [526, 0]
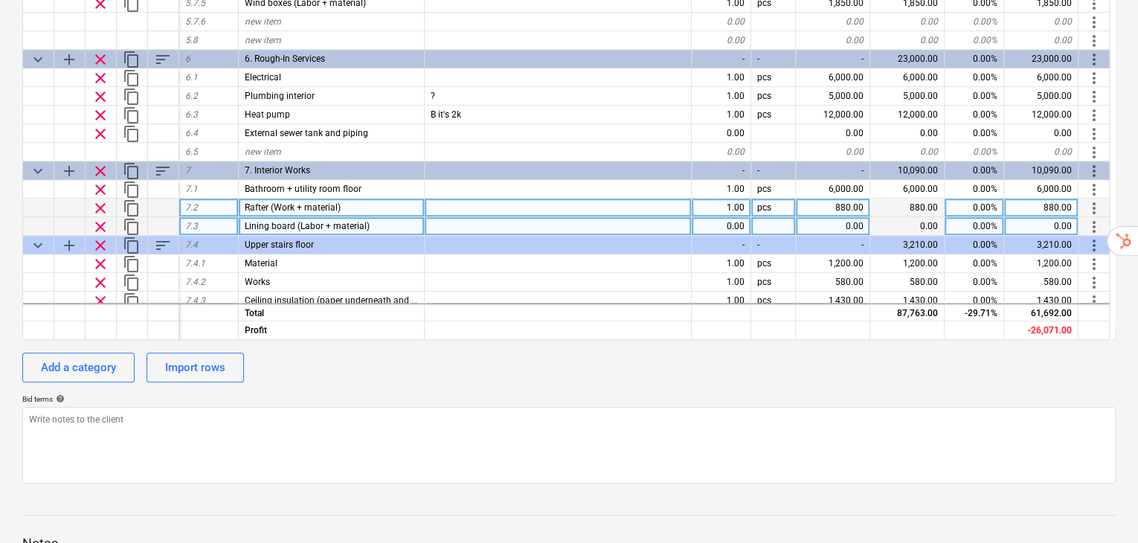
click at [817, 217] on div "0.00" at bounding box center [833, 226] width 74 height 19
type input "1610"
click at [844, 352] on div "Add a category Import rows" at bounding box center [568, 367] width 1093 height 30
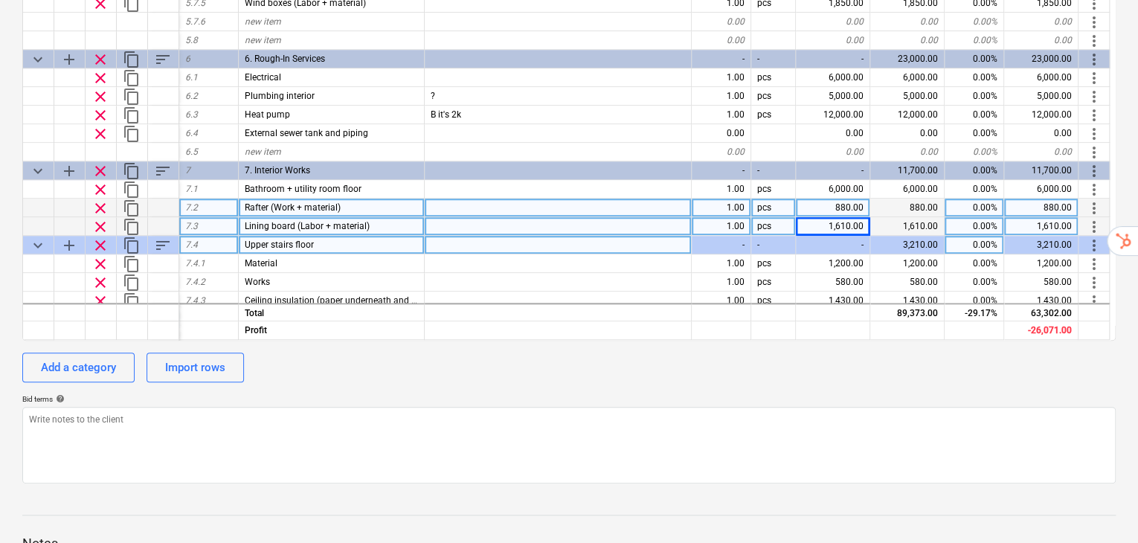
scroll to position [577, 0]
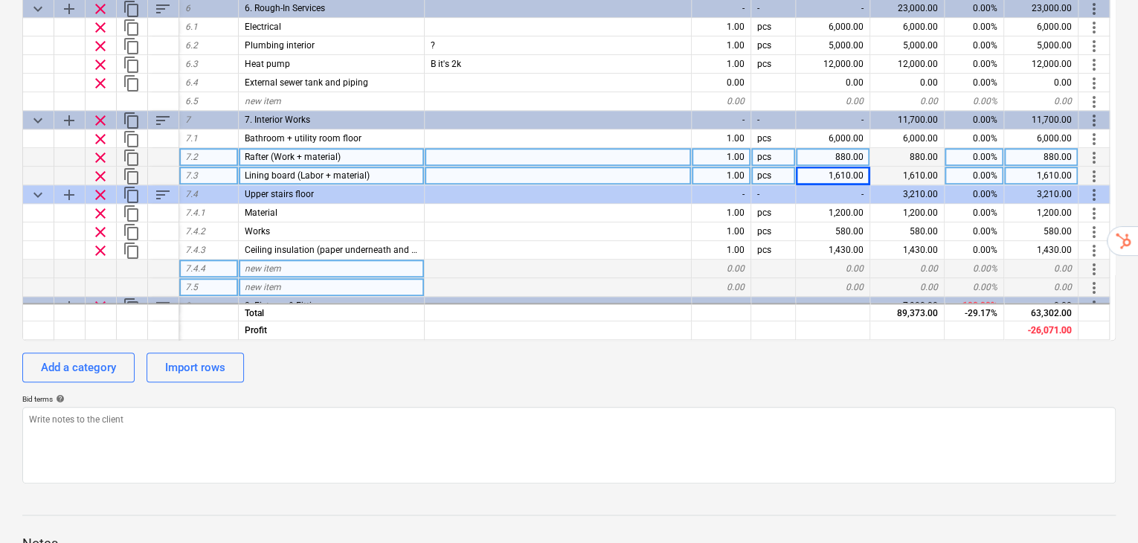
click at [294, 278] on div "new item" at bounding box center [332, 287] width 186 height 19
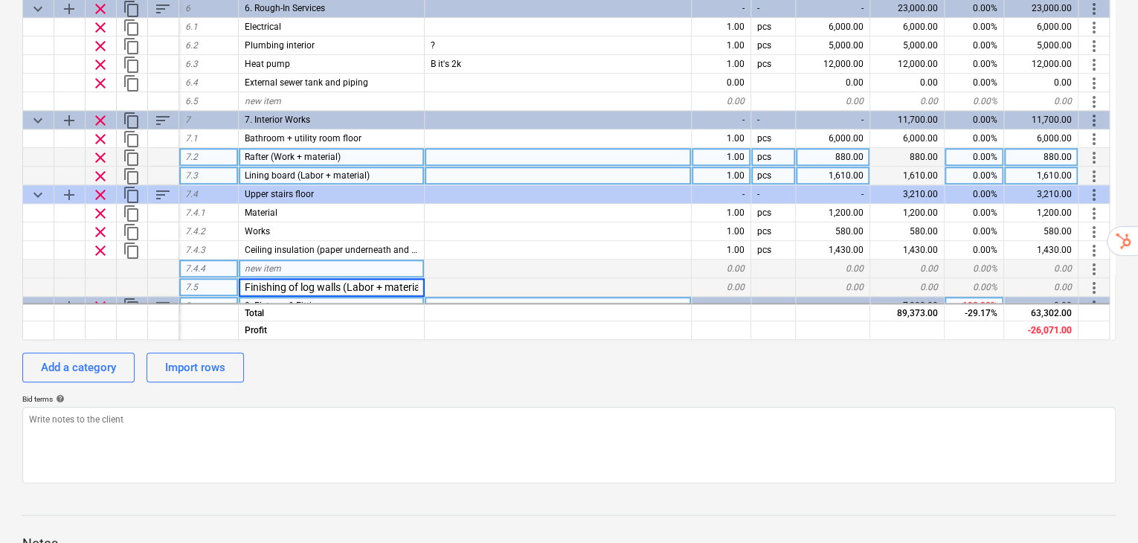
scroll to position [0, 8]
click at [566, 358] on div "calendar_month [DATE] calendar_month Set expiry date currency_exchange Set curr…" at bounding box center [568, 177] width 1093 height 612
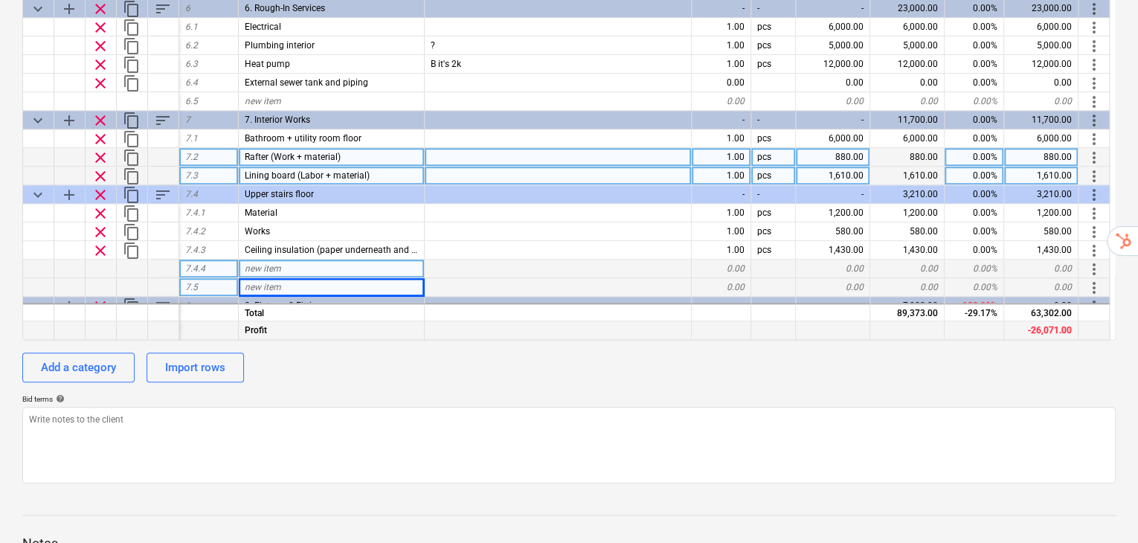
type textarea "x"
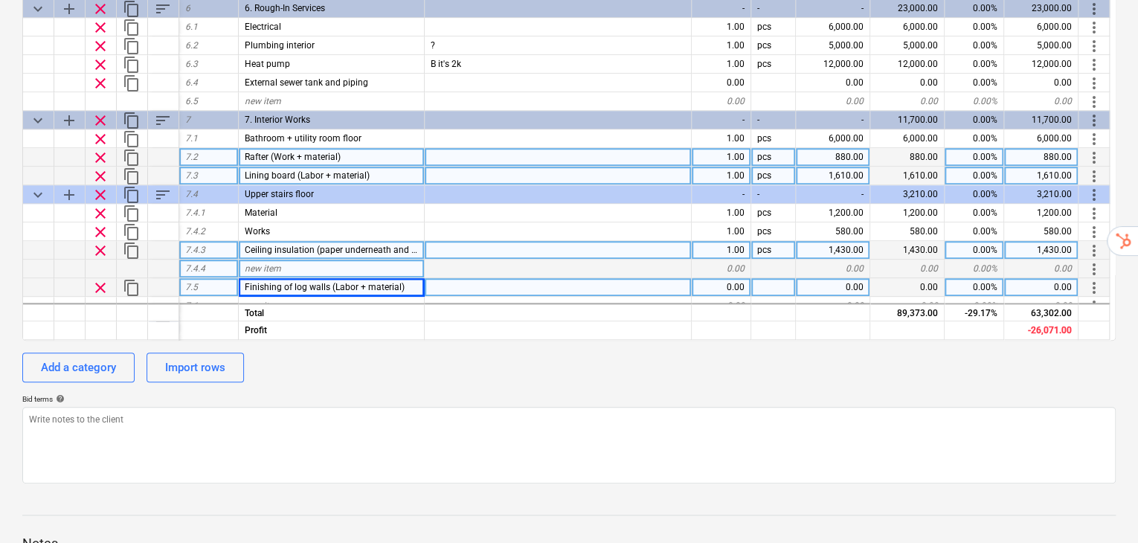
scroll to position [626, 0]
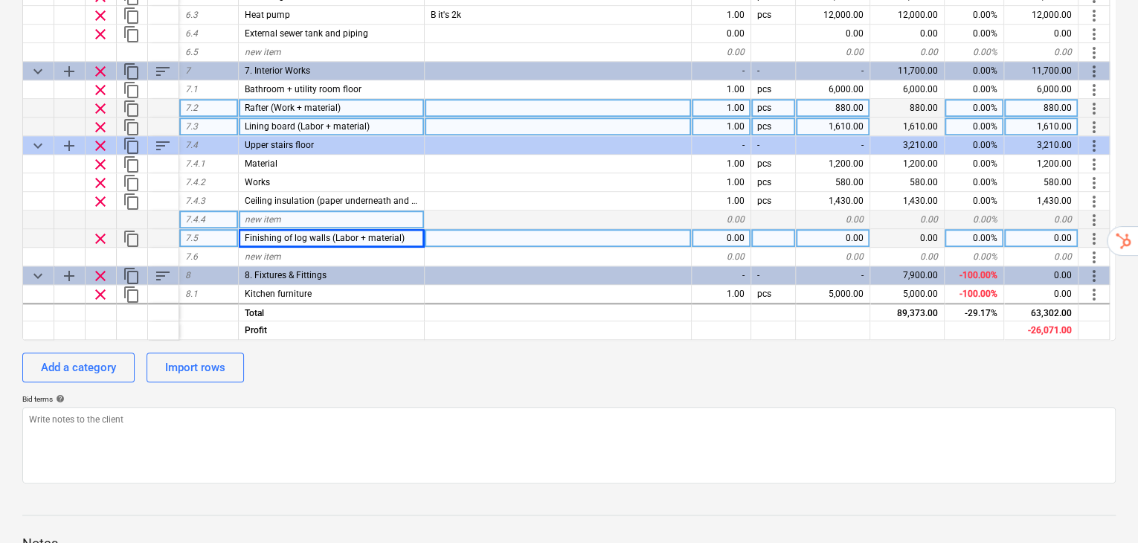
click at [845, 229] on div "0.00" at bounding box center [833, 238] width 74 height 19
type input "850"
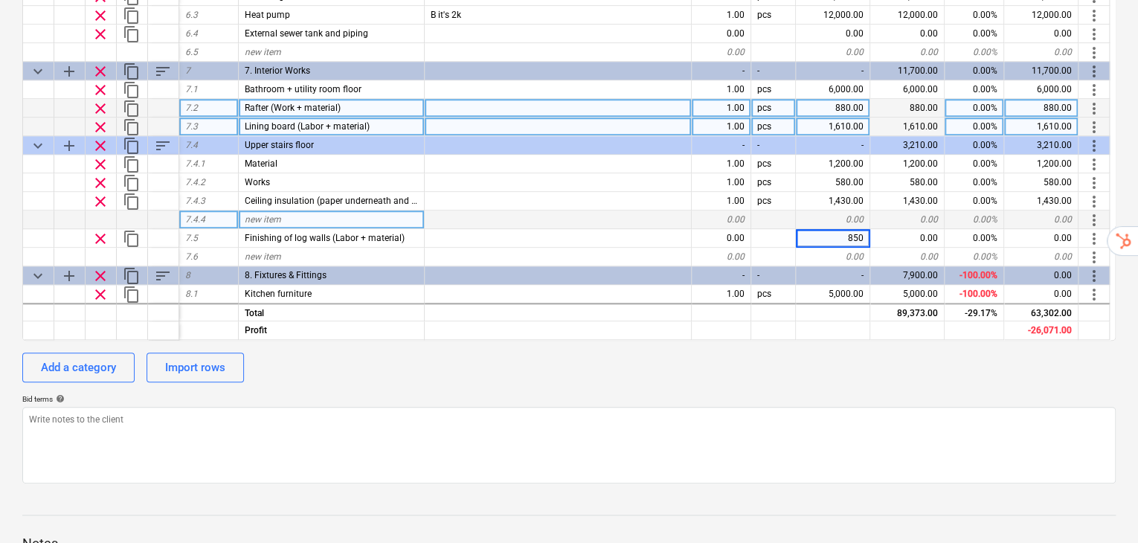
click at [845, 317] on div "calendar_month [DATE] calendar_month Set expiry date currency_exchange Set curr…" at bounding box center [568, 177] width 1093 height 612
type textarea "x"
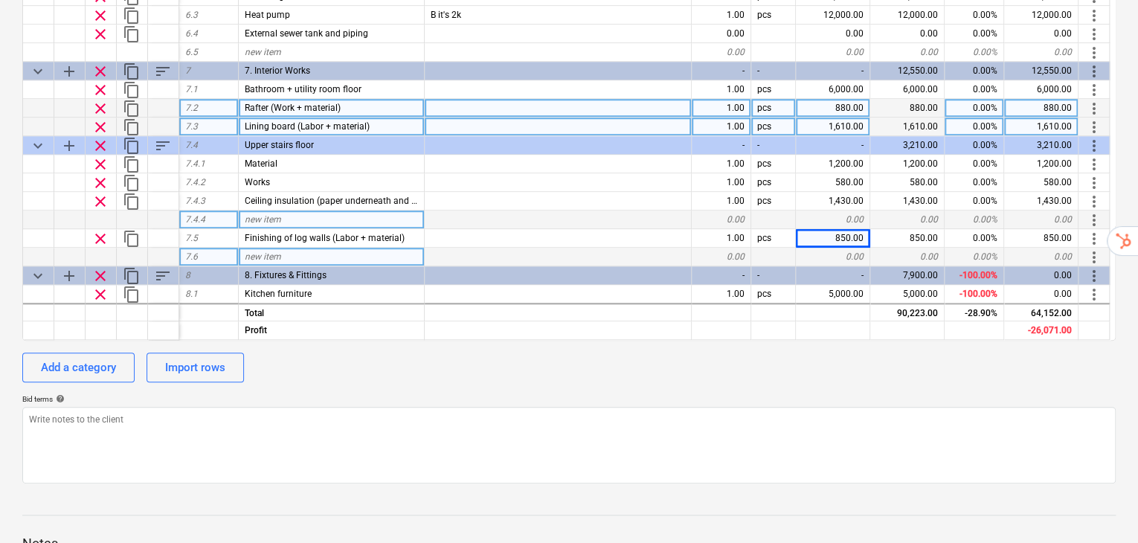
click at [276, 248] on div "new item" at bounding box center [332, 257] width 186 height 19
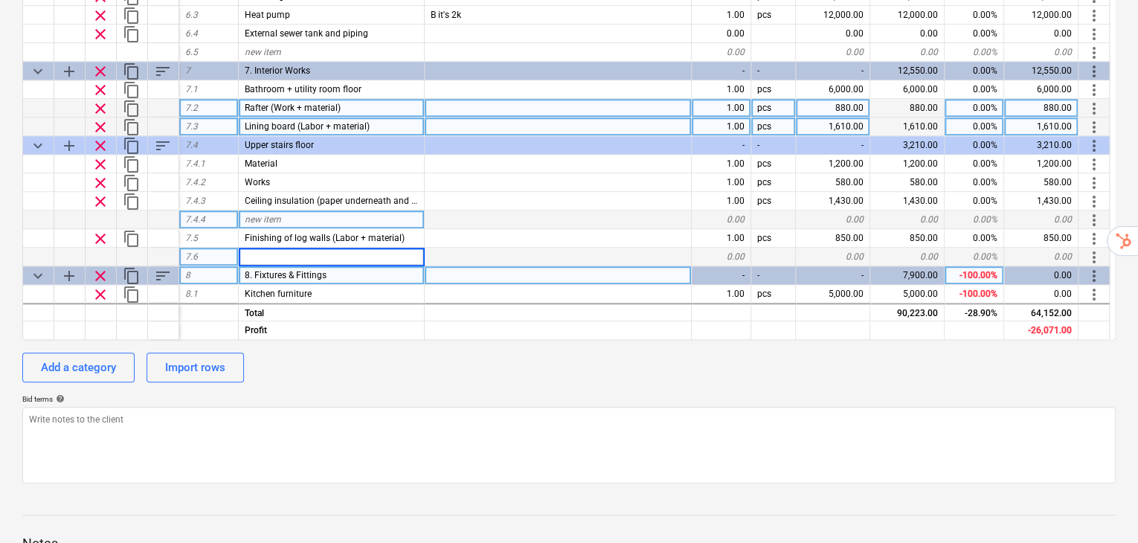
type input "Floor (Wooden parquet) (Material + work)"
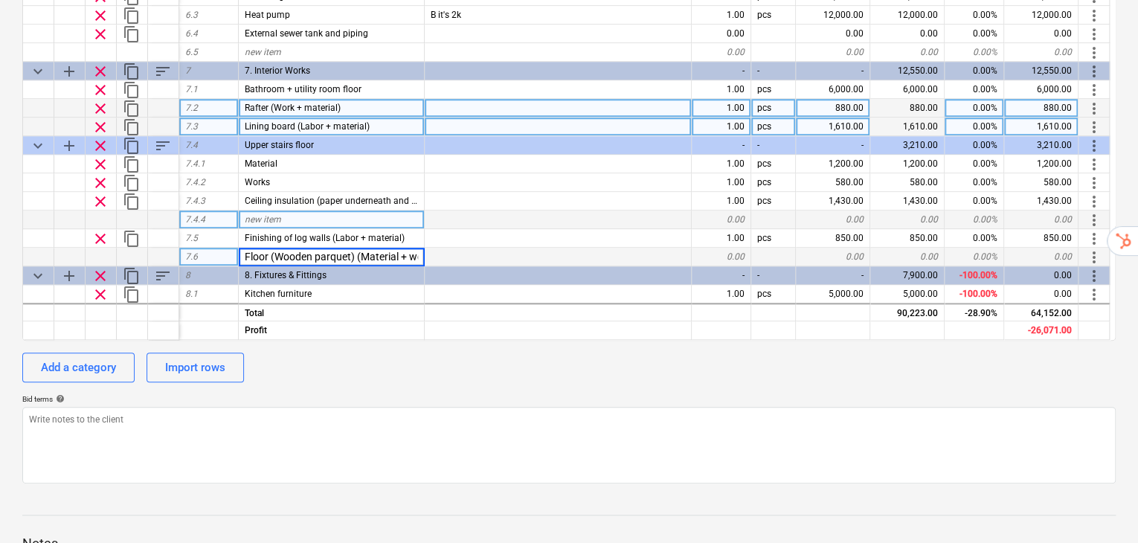
scroll to position [0, 16]
click at [497, 352] on div "calendar_month [DATE] calendar_month Set expiry date currency_exchange Set curr…" at bounding box center [568, 177] width 1093 height 612
type textarea "x"
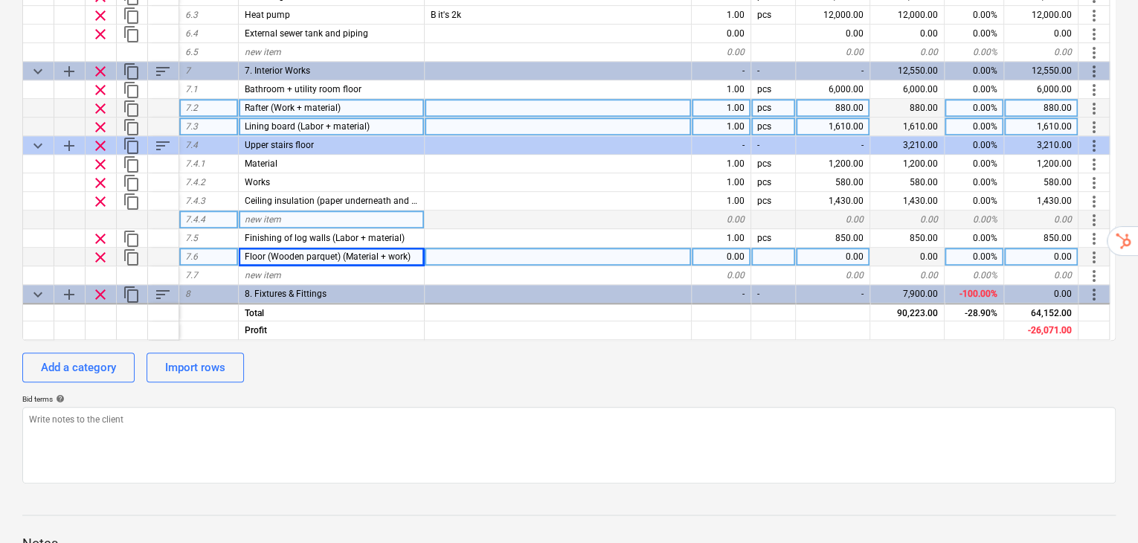
click at [851, 248] on div "0.00" at bounding box center [833, 257] width 74 height 19
type input "1950"
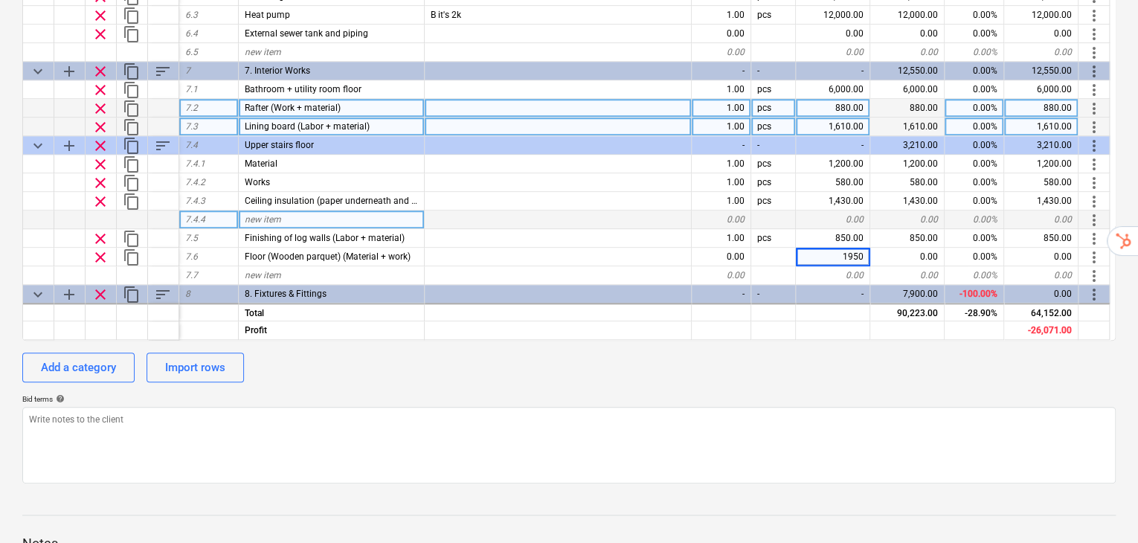
click at [815, 313] on div "calendar_month [DATE] calendar_month Set expiry date currency_exchange Set curr…" at bounding box center [568, 177] width 1093 height 612
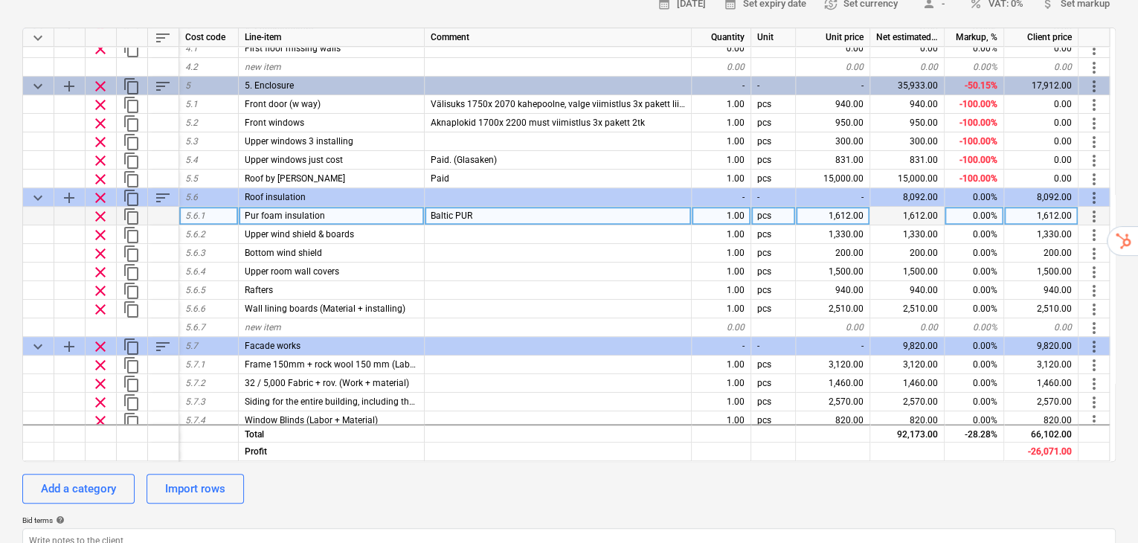
scroll to position [229, 0]
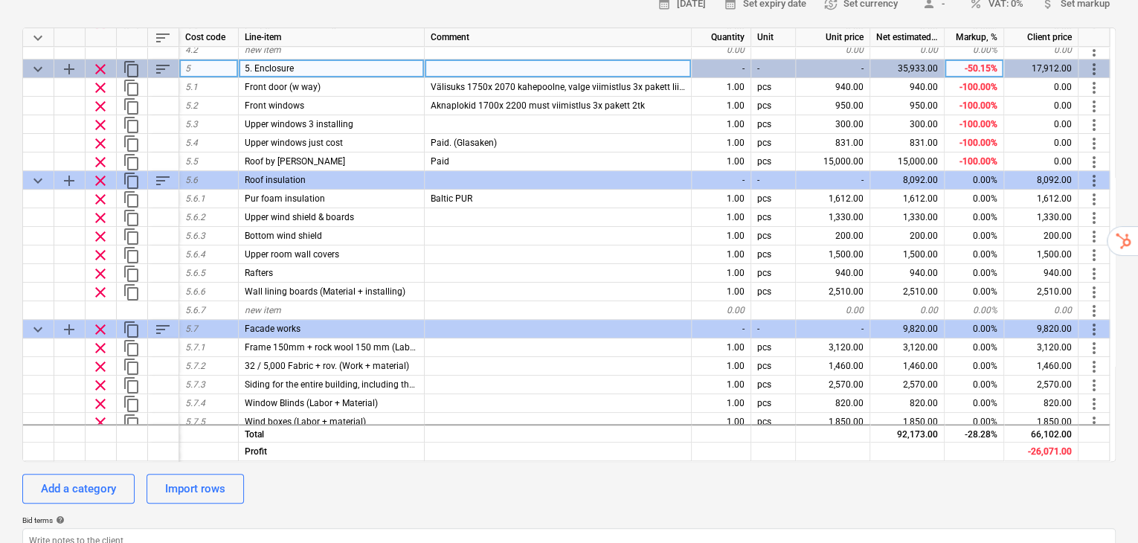
click at [68, 60] on span "add" at bounding box center [69, 69] width 18 height 18
type textarea "x"
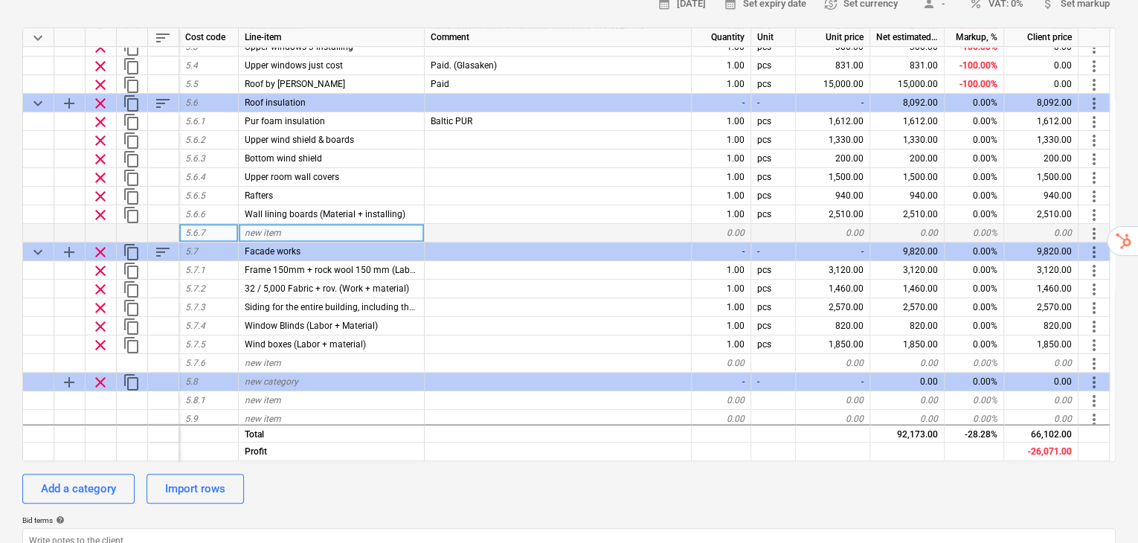
scroll to position [329, 0]
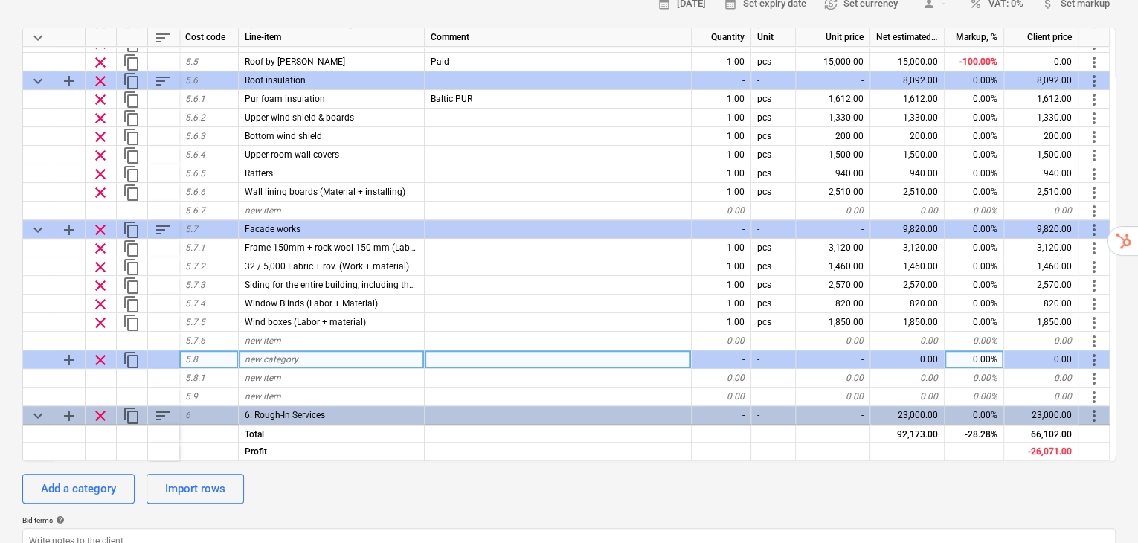
click at [289, 354] on span "new category" at bounding box center [272, 359] width 54 height 10
type input "Closing the open part"
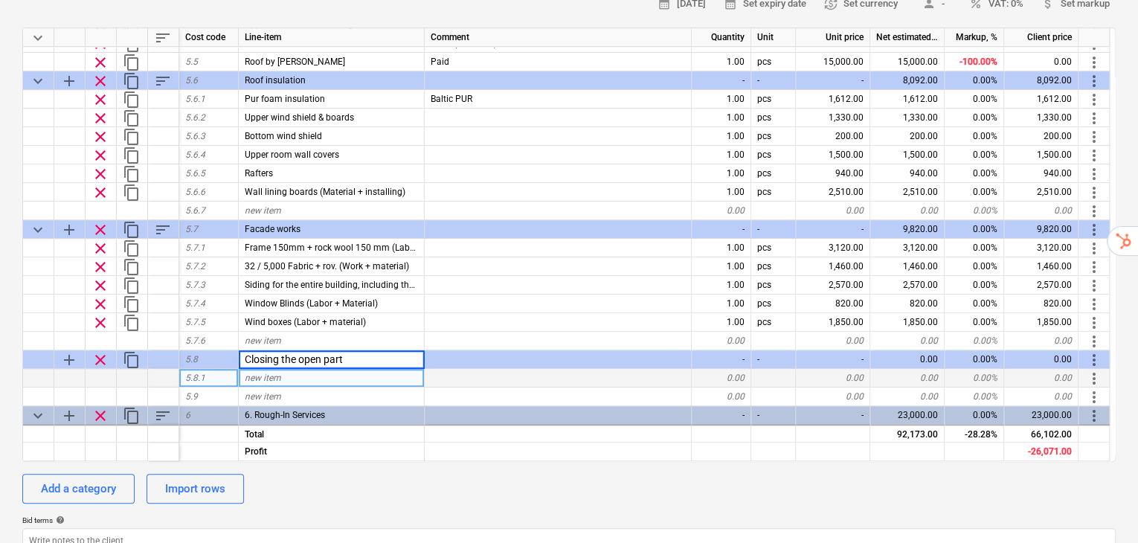
click at [337, 369] on div "new item" at bounding box center [332, 378] width 186 height 19
type textarea "x"
type input "Closing the open part - 195mm frame, rock wool, windbreak fabric, ventilation s…"
click at [370, 369] on input "Closing the open part - 195mm frame, rock wool, windbreak fabric, ventilation s…" at bounding box center [331, 378] width 185 height 18
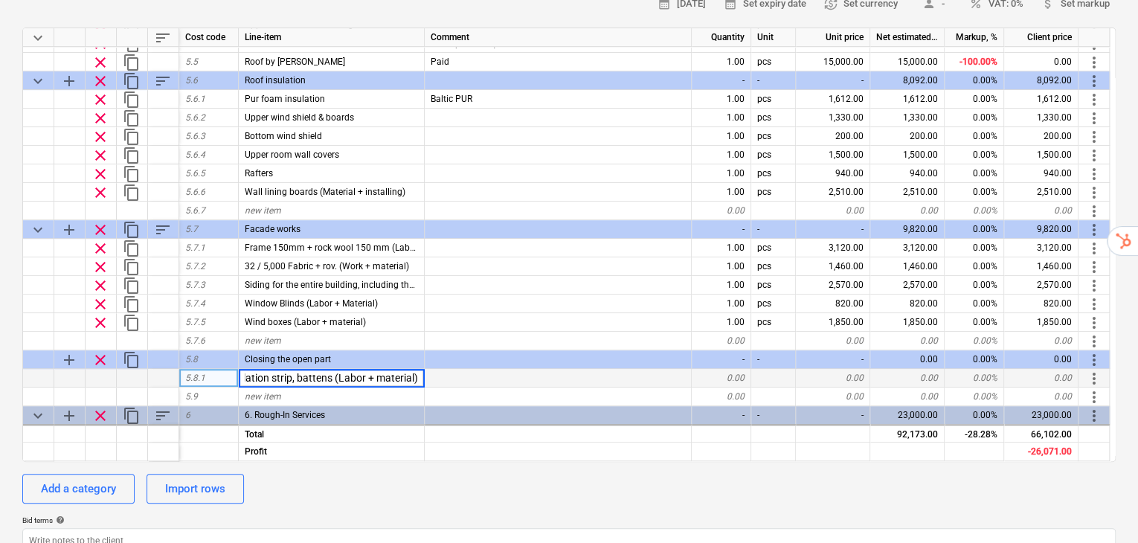
click at [540, 369] on div at bounding box center [558, 378] width 267 height 19
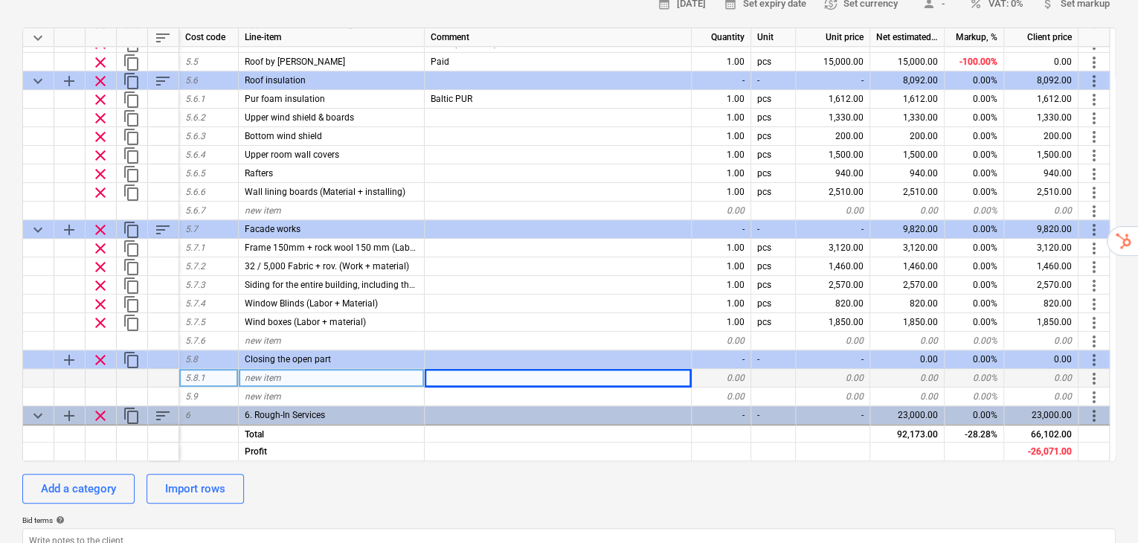
type textarea "x"
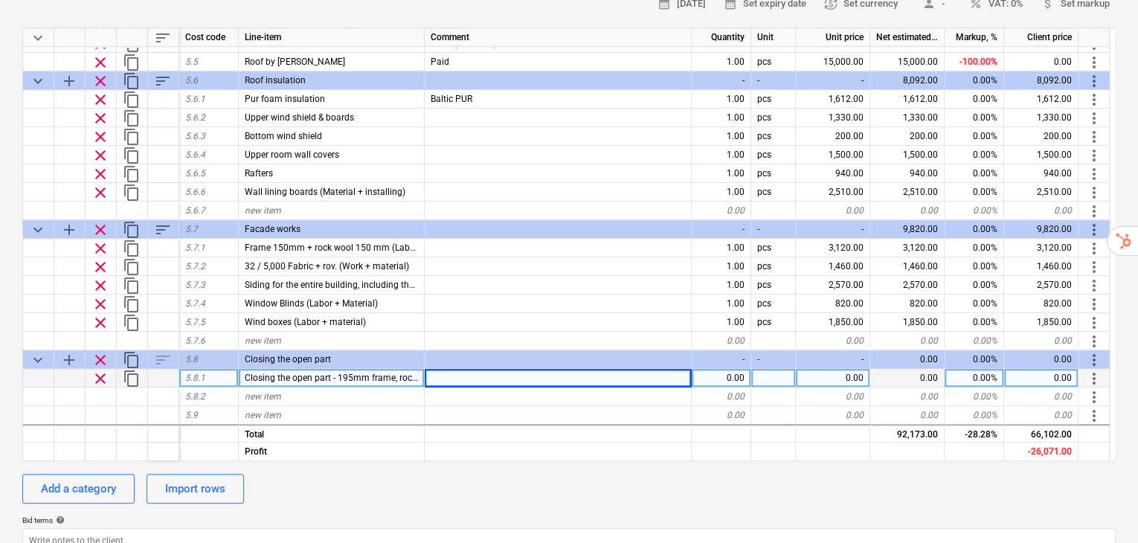
click at [830, 369] on div "0.00" at bounding box center [833, 378] width 74 height 19
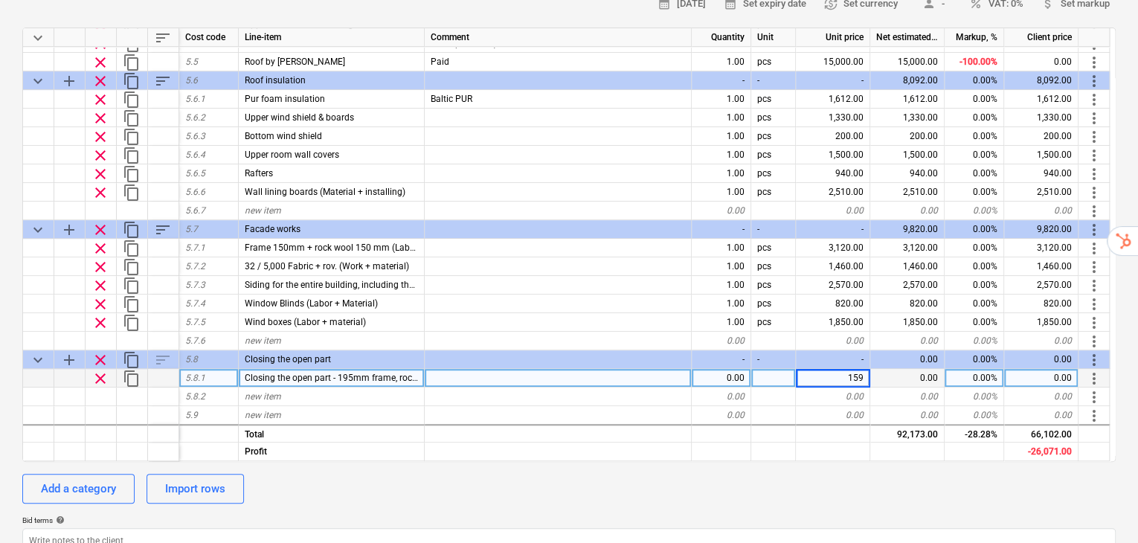
type input "1590"
click at [561, 474] on div "Add a category Import rows" at bounding box center [568, 489] width 1093 height 30
type textarea "x"
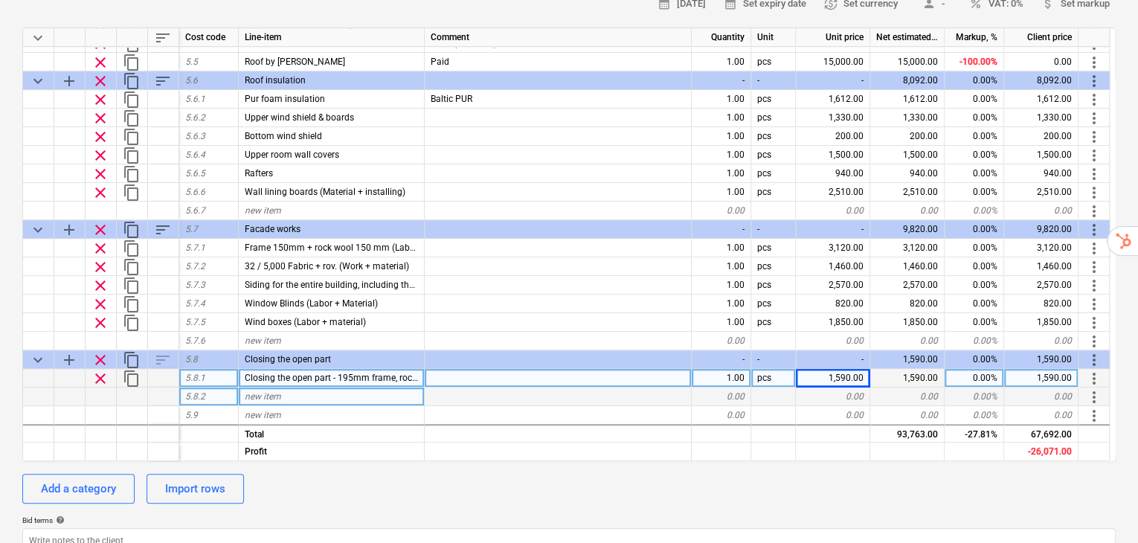
click at [336, 387] on div "new item" at bounding box center [332, 396] width 186 height 19
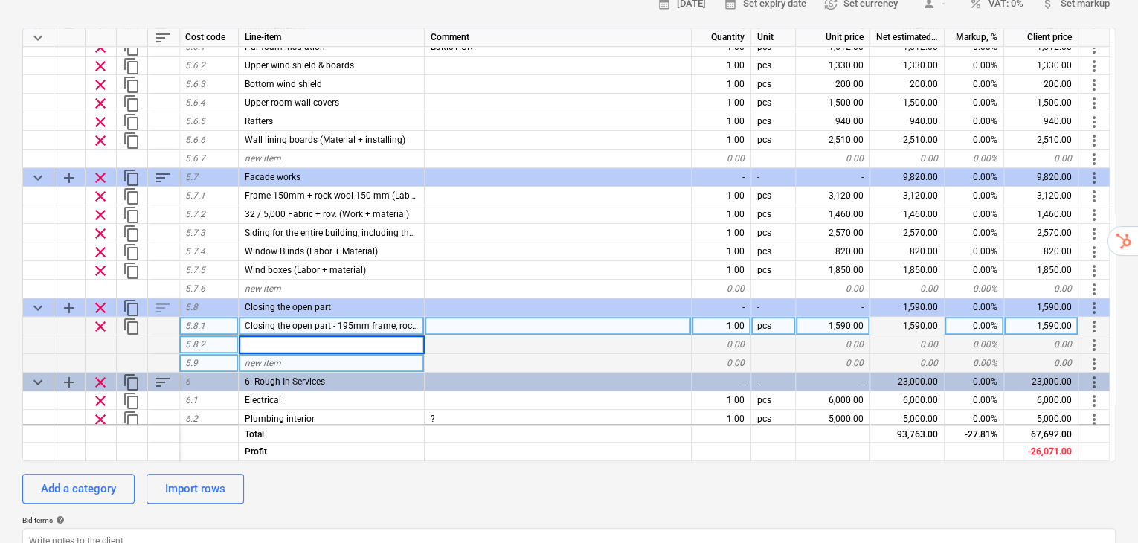
scroll to position [428, 0]
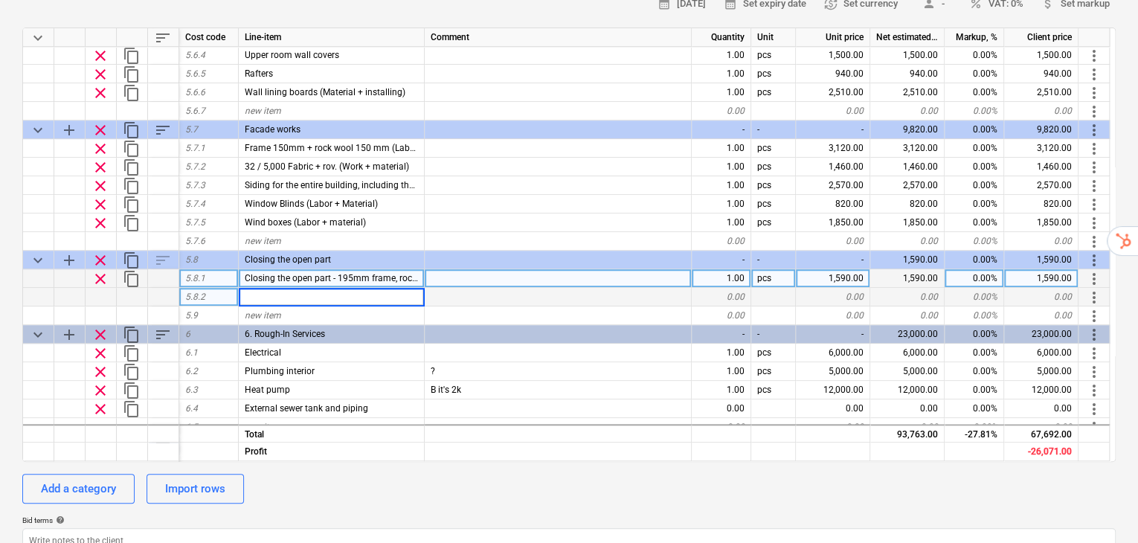
type input "Room side vapor barrier, battens, siding"
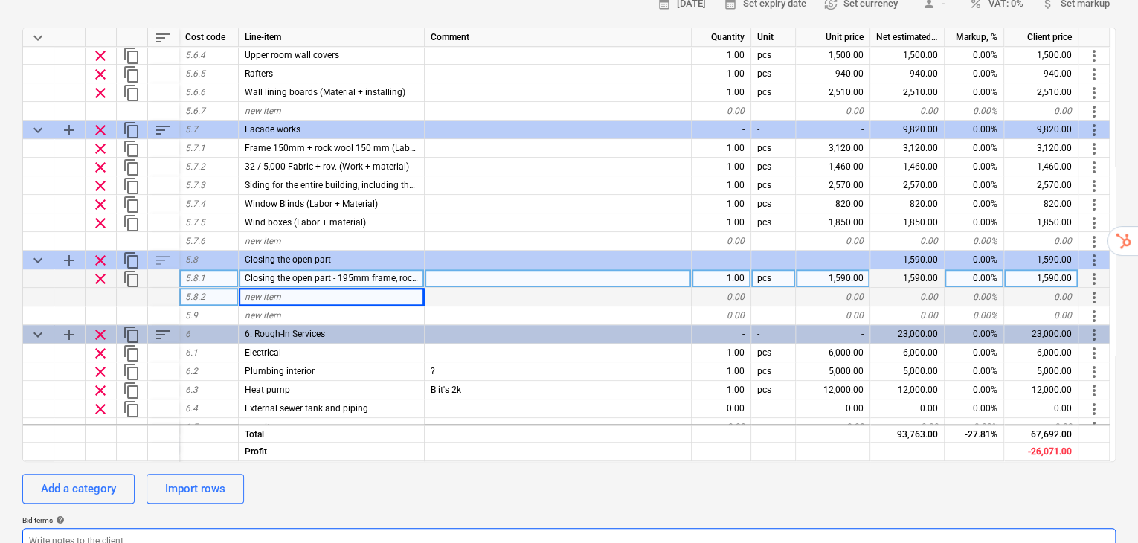
type textarea "x"
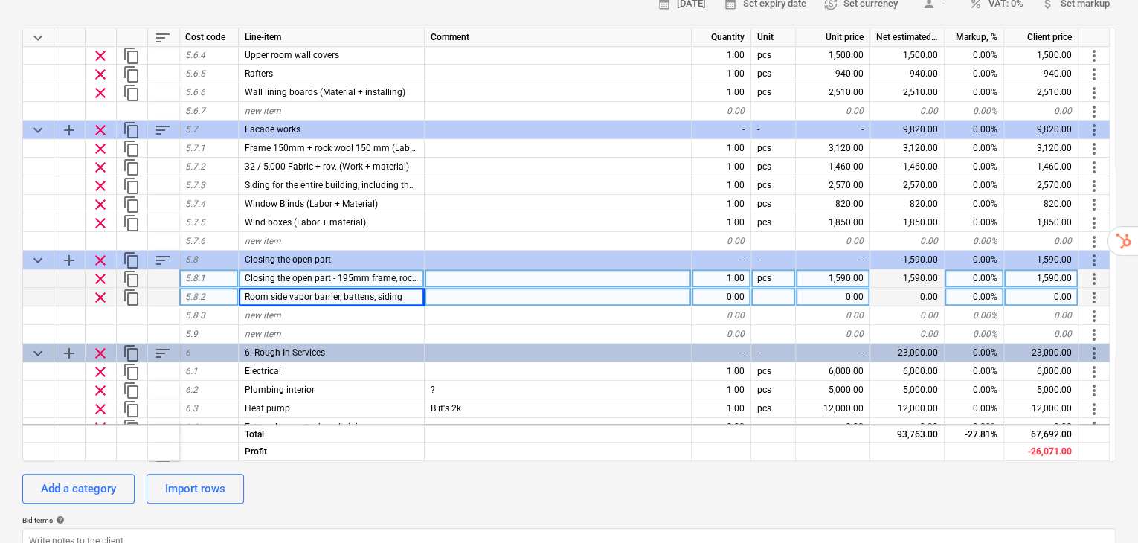
click at [827, 288] on div "0.00" at bounding box center [833, 297] width 74 height 19
type input "1100"
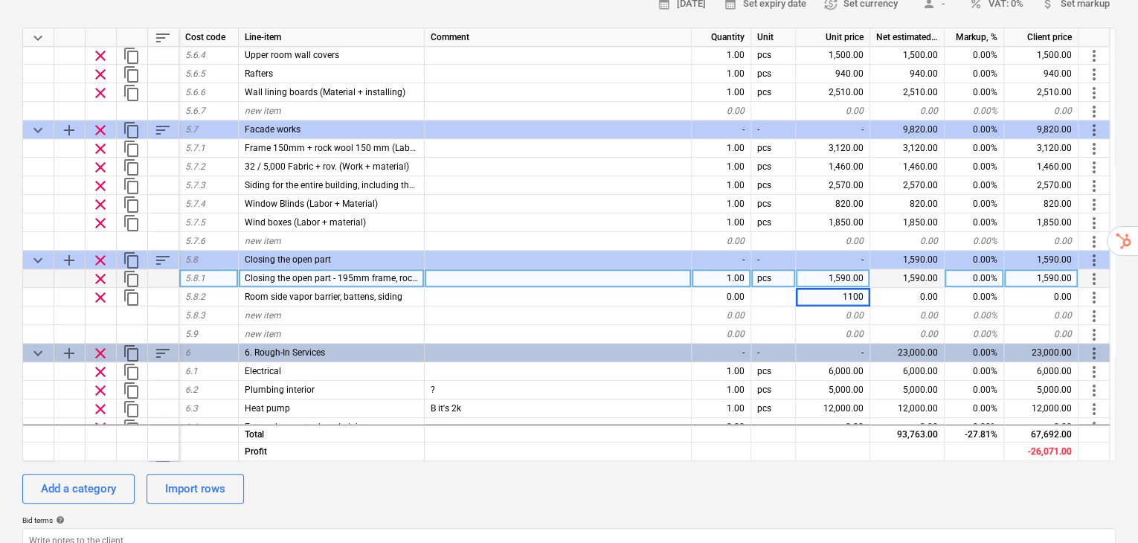
click at [789, 474] on div "Add a category Import rows" at bounding box center [568, 489] width 1093 height 30
type textarea "x"
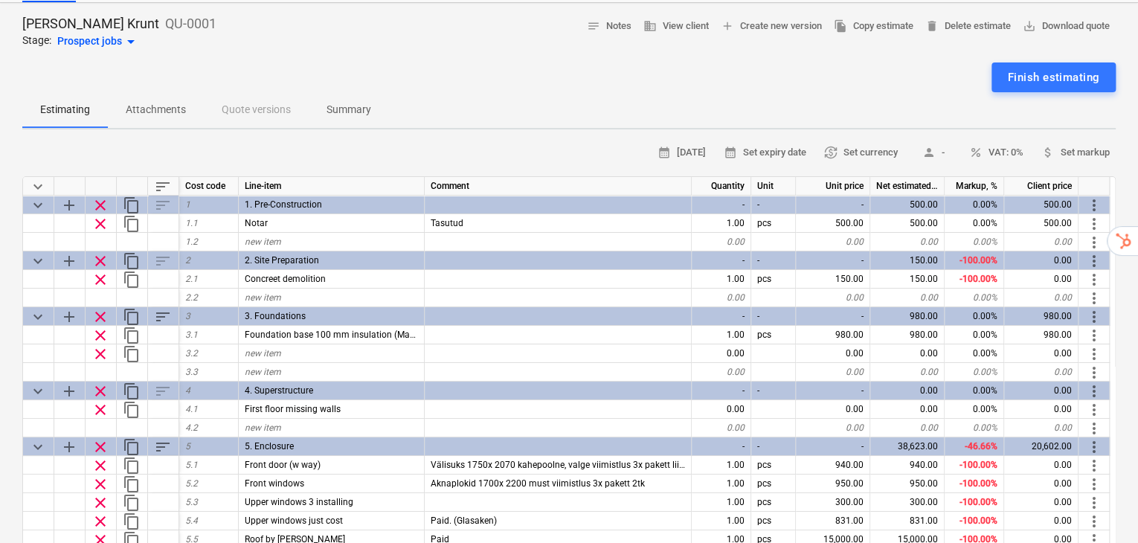
scroll to position [98, 0]
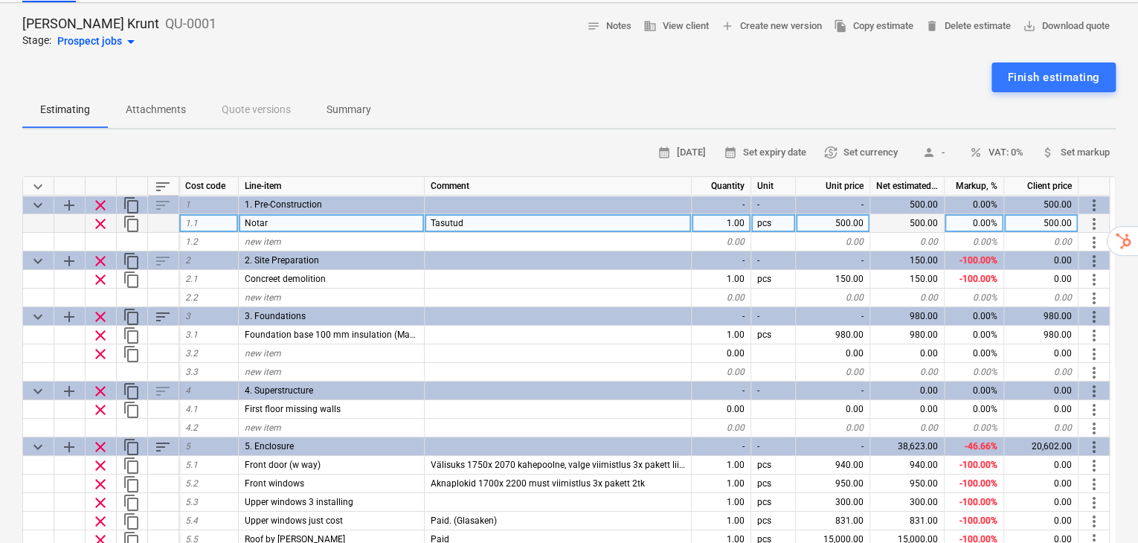
click at [1048, 214] on div "500.00" at bounding box center [1041, 223] width 74 height 19
type input "0"
click at [1039, 92] on div "Estimating Attachments Quote versions Summary" at bounding box center [568, 110] width 1093 height 36
type textarea "x"
click at [1069, 214] on div "0.00" at bounding box center [1041, 223] width 74 height 19
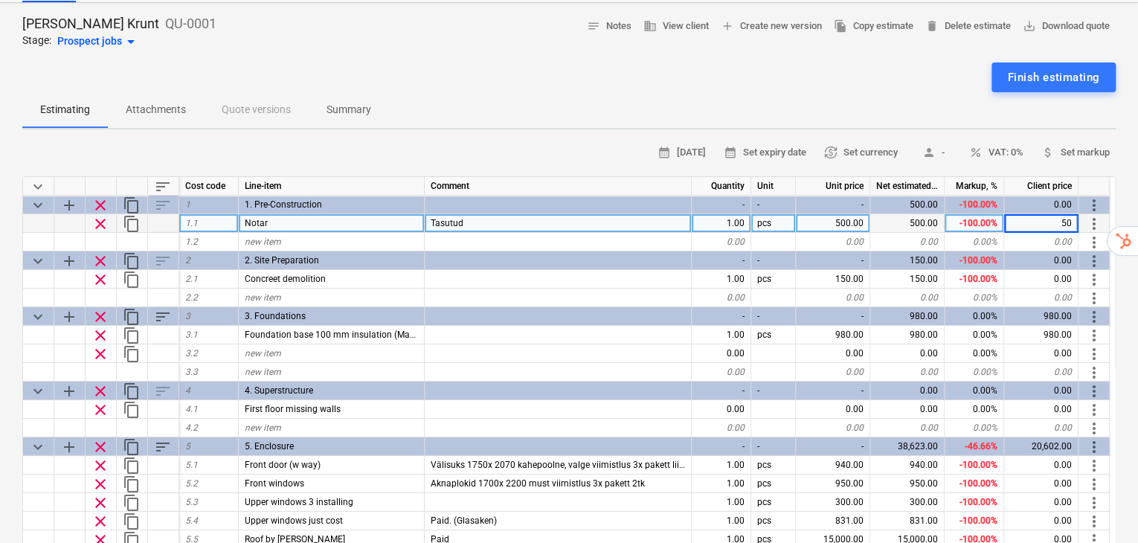
type input "500"
type textarea "x"
click at [1121, 108] on div "[PERSON_NAME] Krunt QU-0001 Stage: Prospect jobs arrow_drop_down notes Notes bu…" at bounding box center [569, 488] width 1138 height 971
click at [1062, 214] on div "500.00" at bounding box center [1041, 223] width 74 height 19
type input "0"
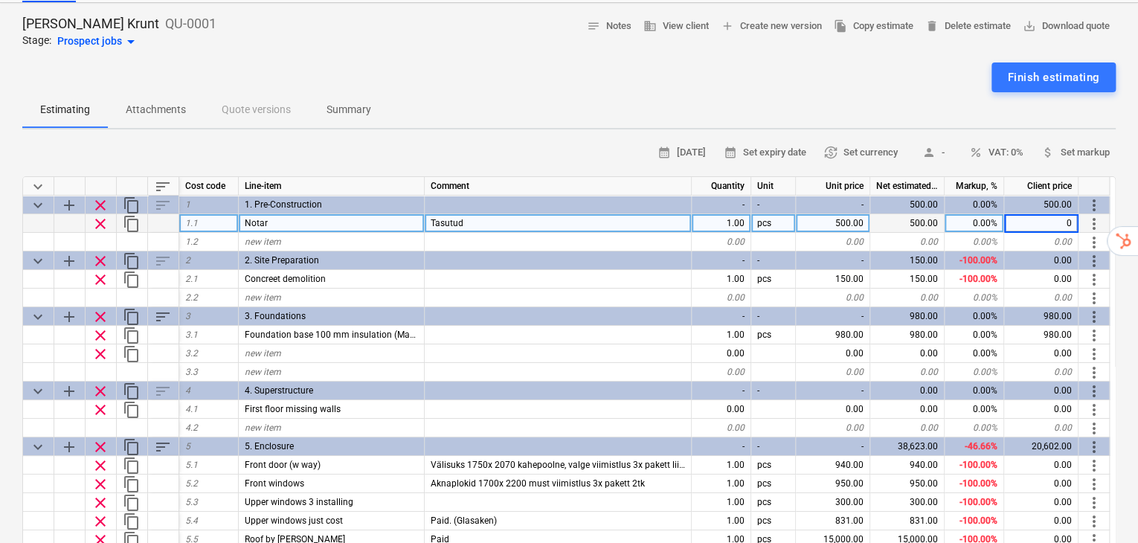
click at [1122, 319] on div "[PERSON_NAME] Krunt QU-0001 Stage: Prospect jobs arrow_drop_down notes Notes bu…" at bounding box center [569, 488] width 1138 height 971
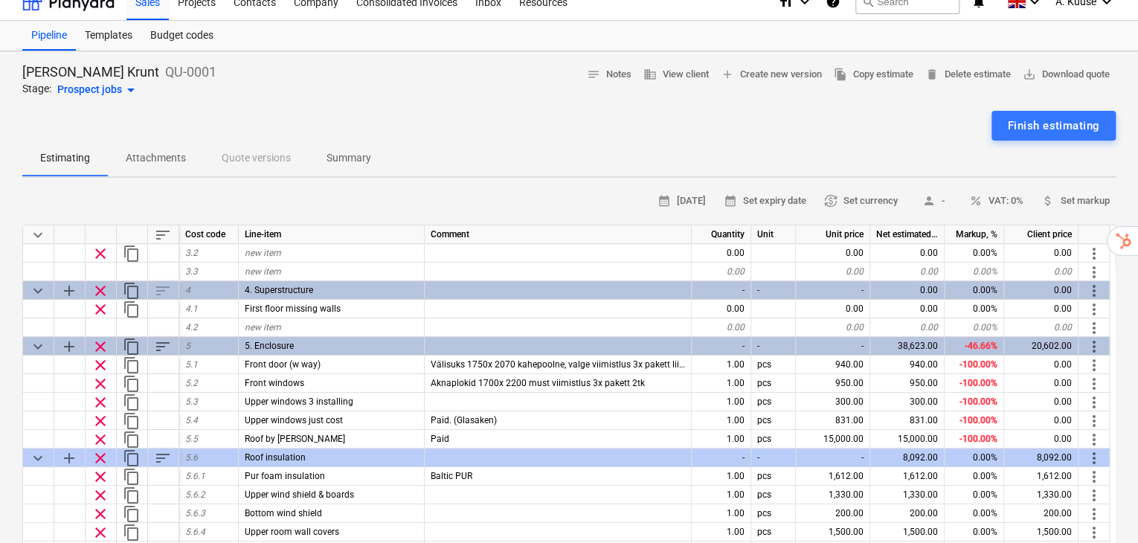
scroll to position [49, 0]
click at [1016, 117] on div "Finish estimating" at bounding box center [1053, 126] width 91 height 19
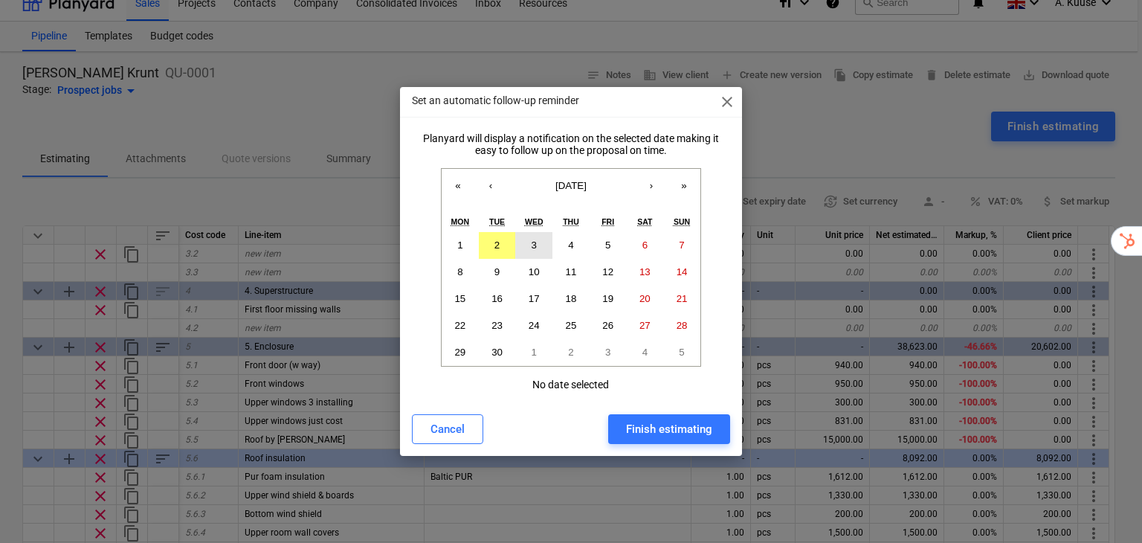
click at [532, 242] on abbr "3" at bounding box center [534, 244] width 5 height 11
click at [663, 425] on div "Finish estimating" at bounding box center [669, 428] width 86 height 19
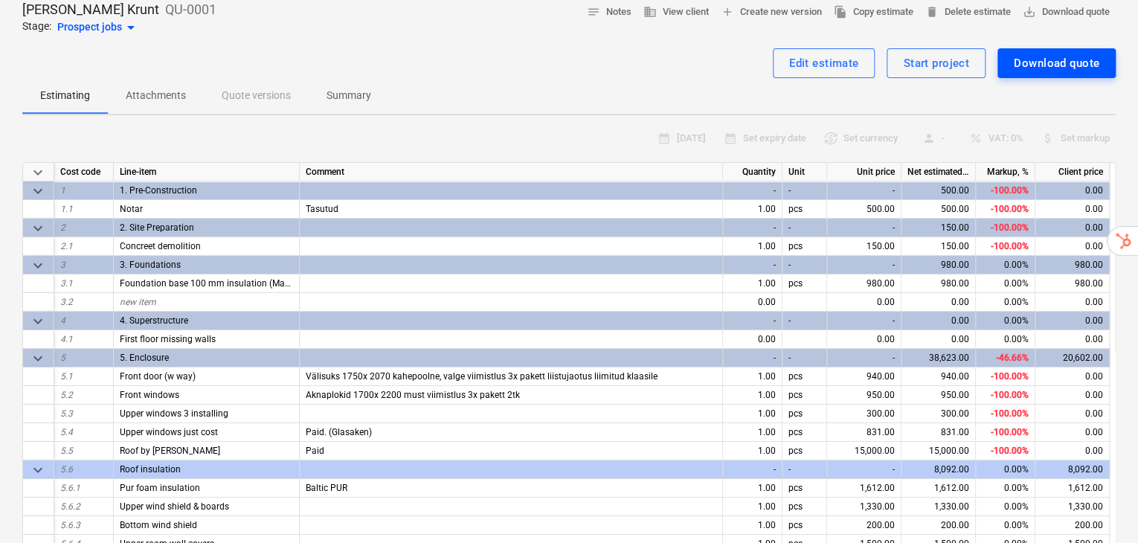
scroll to position [99, 0]
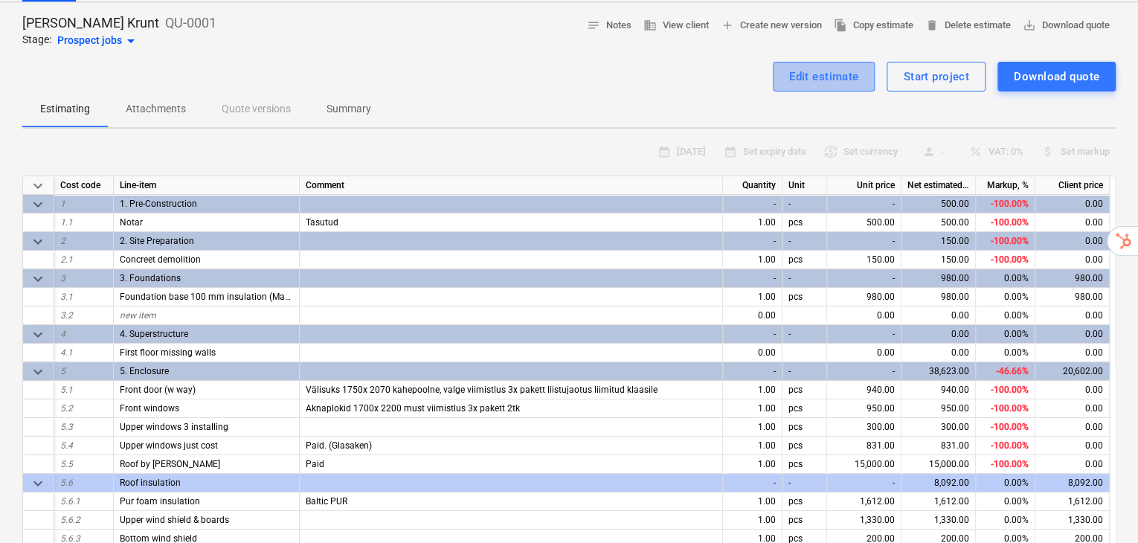
click at [826, 67] on div "Edit estimate" at bounding box center [824, 76] width 70 height 19
type textarea "x"
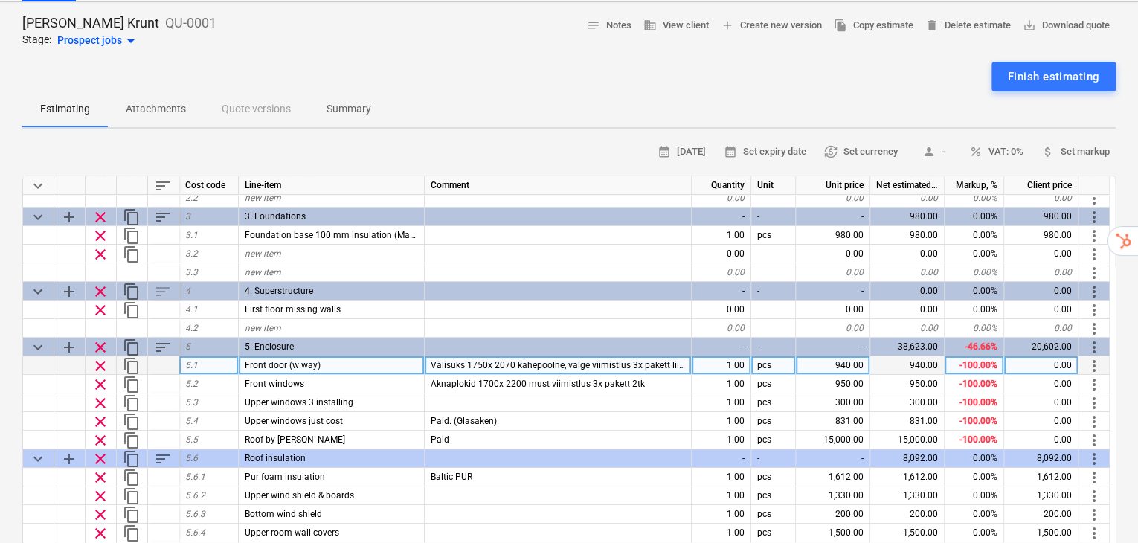
click at [1038, 356] on div "0.00" at bounding box center [1041, 365] width 74 height 19
click at [993, 356] on div "-100.00%" at bounding box center [973, 365] width 59 height 19
type input "0"
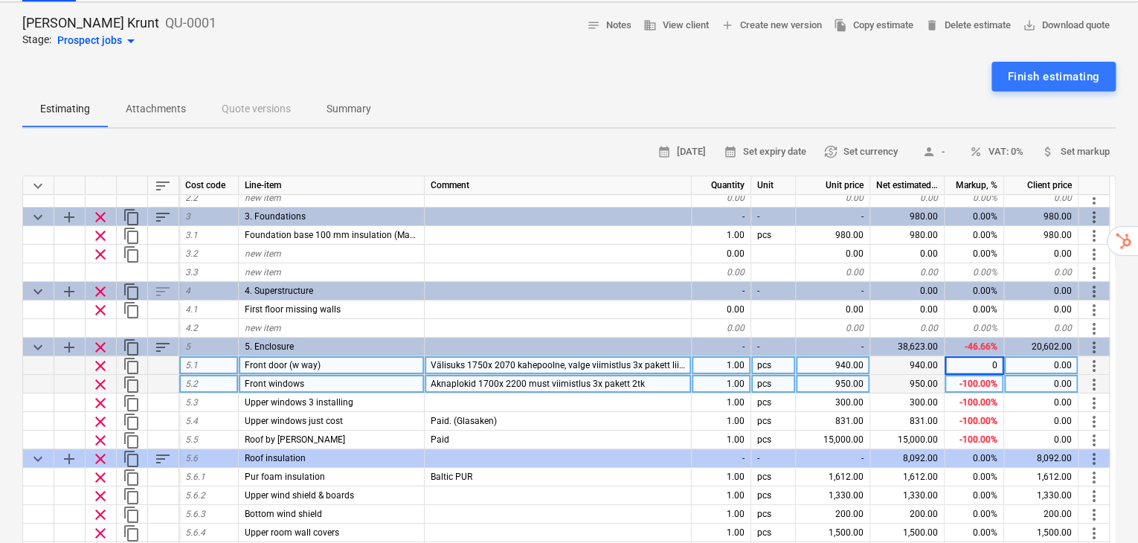
click at [990, 375] on div "-100.00%" at bounding box center [973, 384] width 59 height 19
type textarea "x"
type input "0"
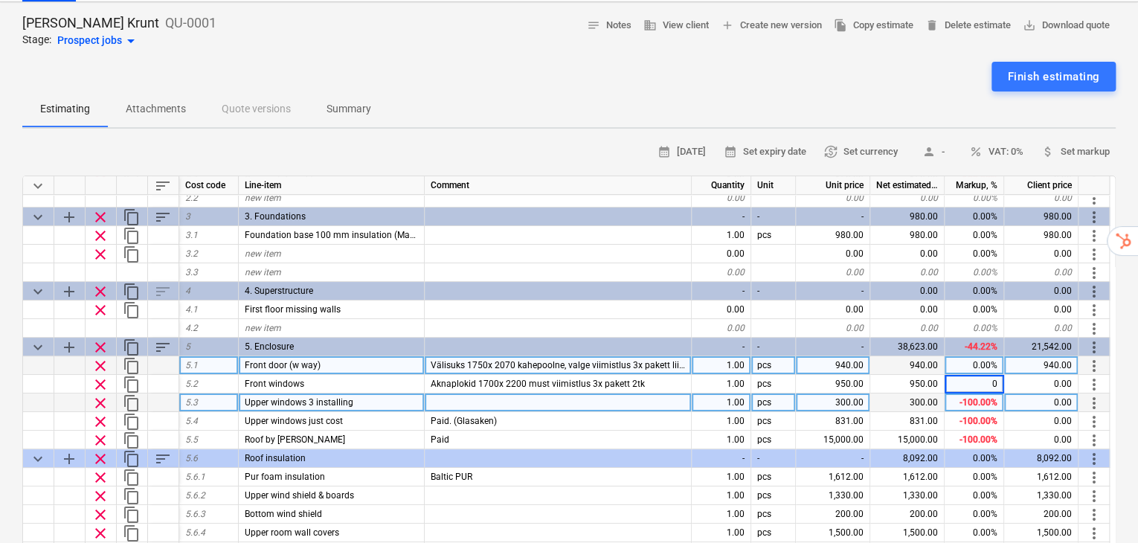
click at [979, 393] on div "-100.00%" at bounding box center [973, 402] width 59 height 19
type textarea "x"
type input "0"
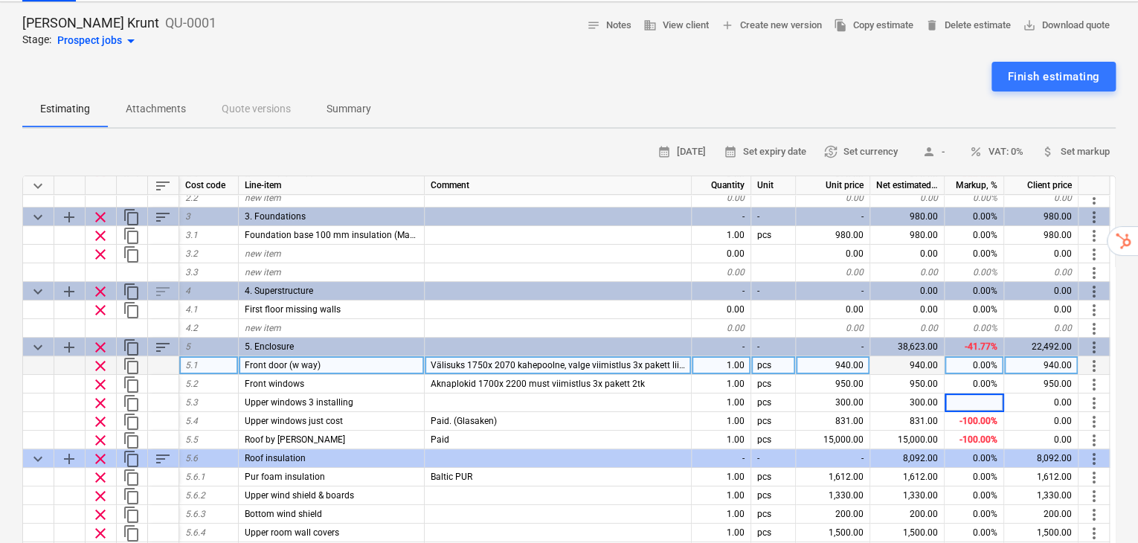
click at [1124, 379] on div "[PERSON_NAME] Krunt QU-0001 Stage: Prospect jobs arrow_drop_down notes Notes bu…" at bounding box center [569, 487] width 1138 height 971
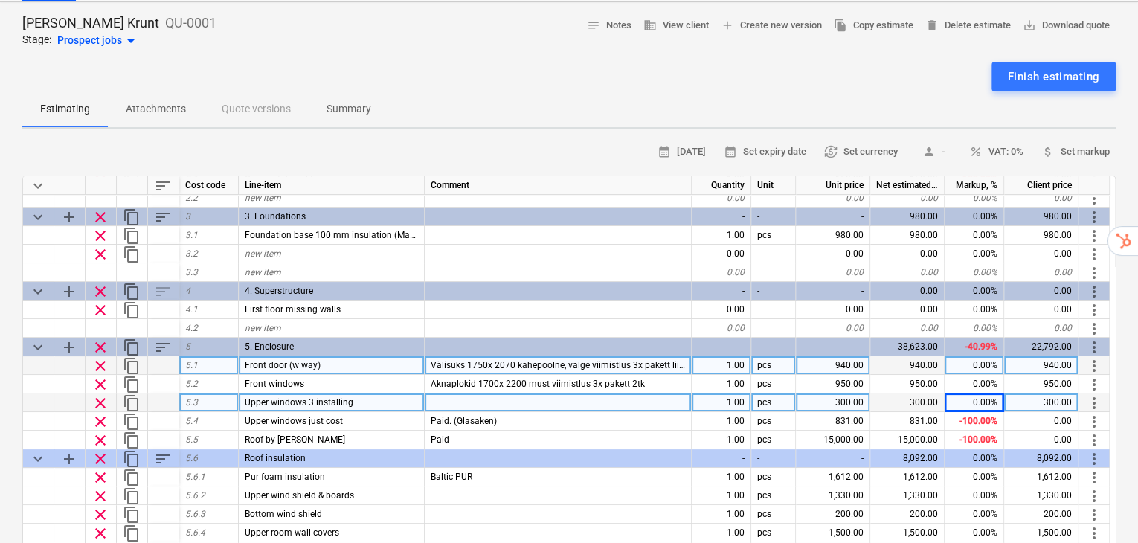
click at [1051, 393] on div "300.00" at bounding box center [1041, 402] width 74 height 19
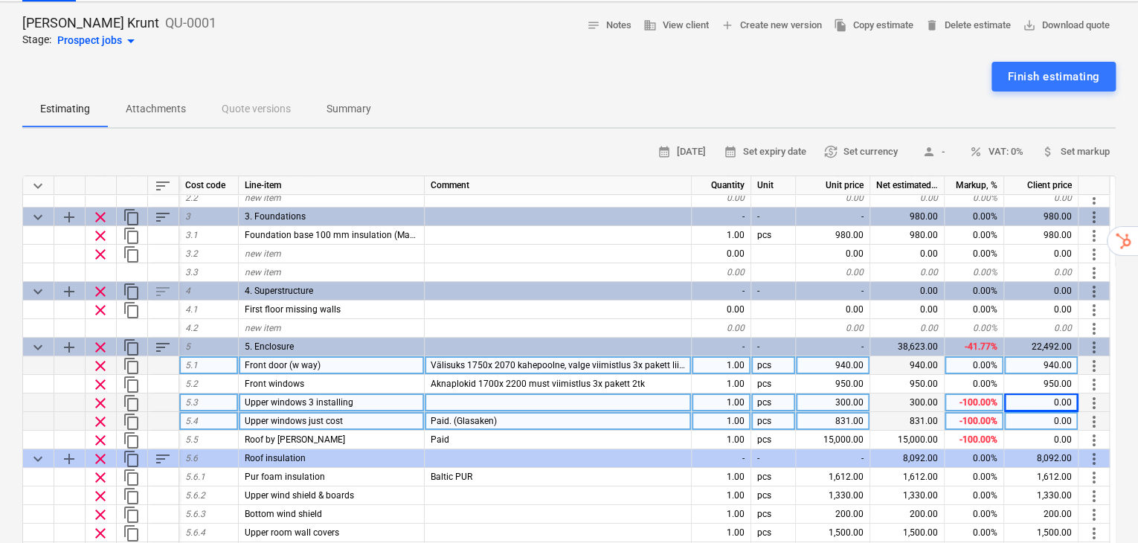
click at [1124, 384] on div "[PERSON_NAME] Krunt QU-0001 Stage: Prospect jobs arrow_drop_down notes Notes bu…" at bounding box center [569, 487] width 1138 height 971
click at [1127, 397] on div "[PERSON_NAME] Krunt QU-0001 Stage: Prospect jobs arrow_drop_down notes Notes bu…" at bounding box center [569, 487] width 1138 height 971
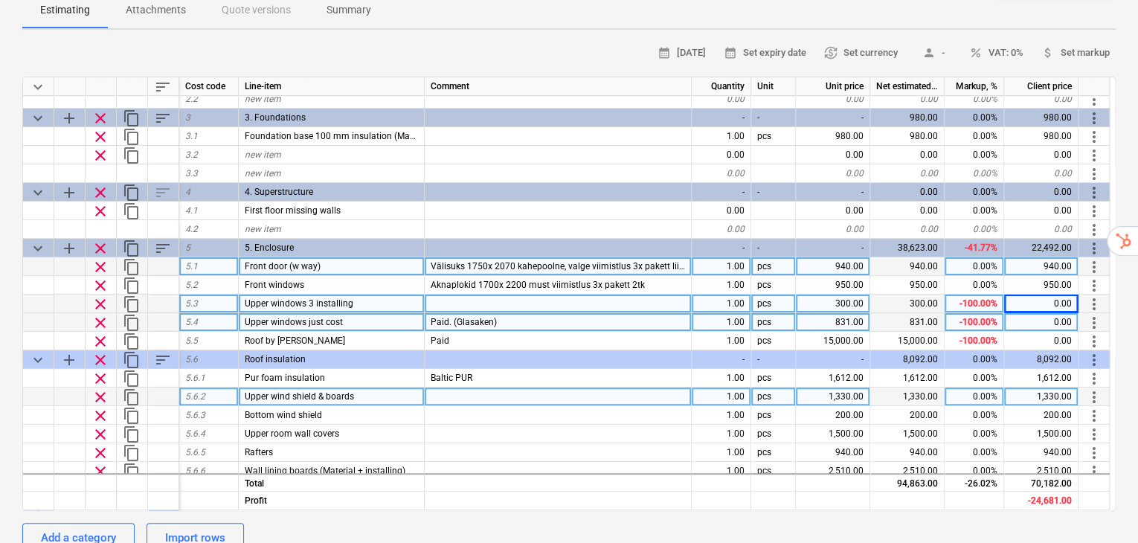
scroll to position [149, 0]
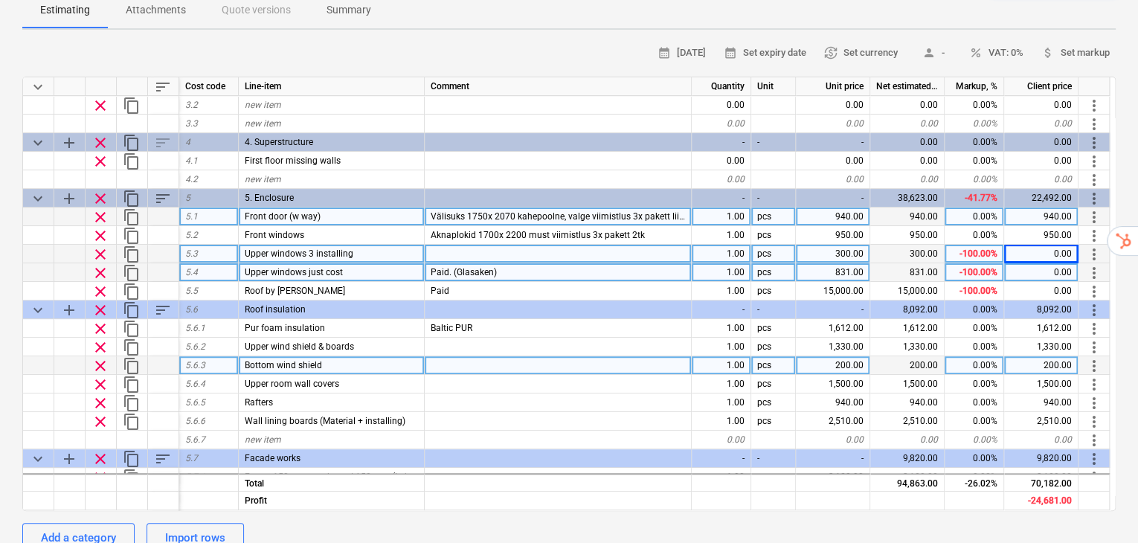
click at [101, 357] on span "clear" at bounding box center [100, 366] width 18 height 18
type textarea "x"
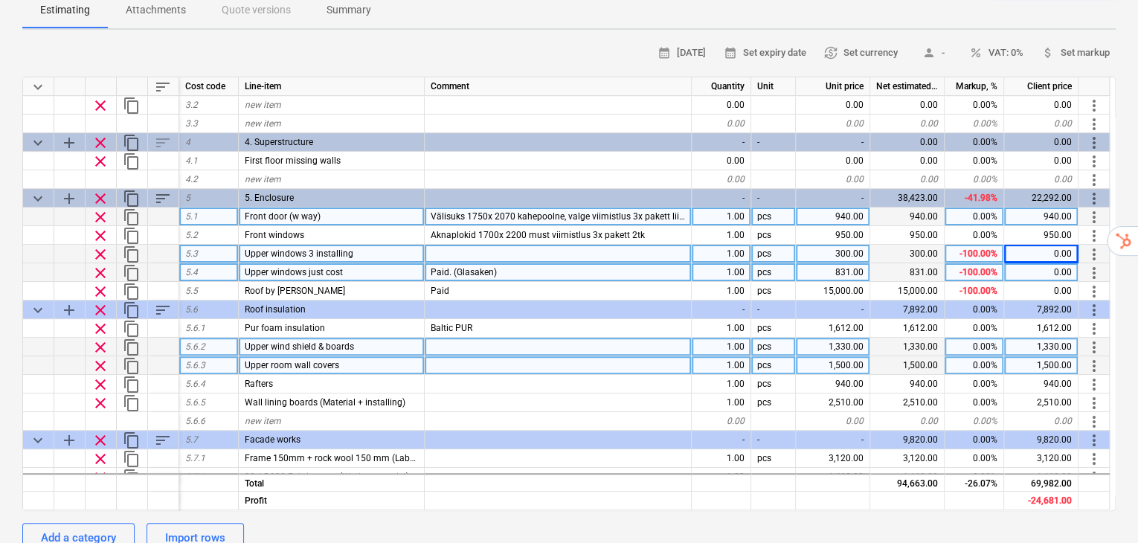
click at [506, 338] on div at bounding box center [558, 347] width 267 height 19
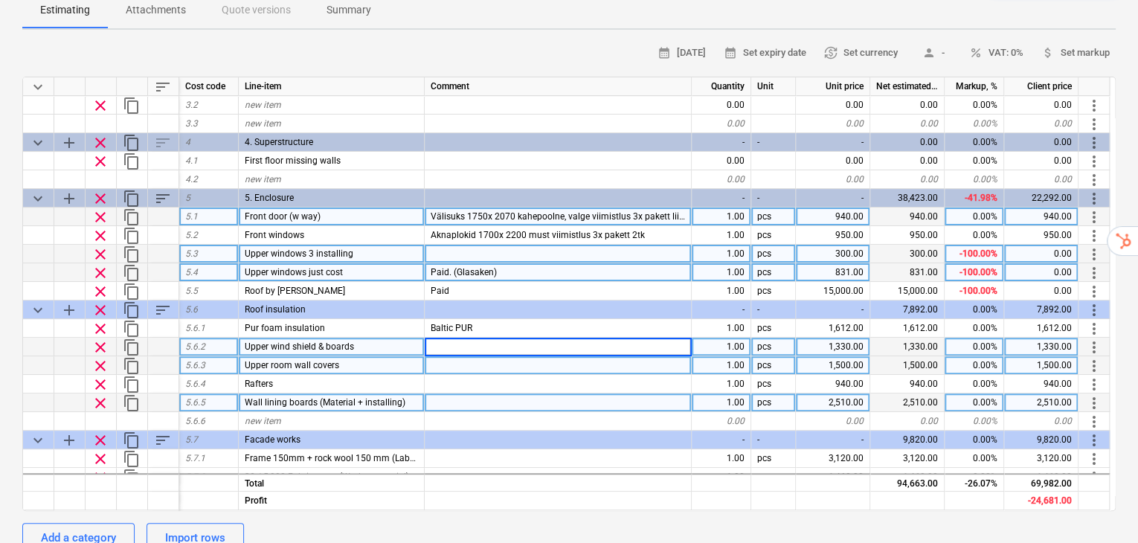
type input "Ventilation material for the board that would prevent PUR foam from hitting the…"
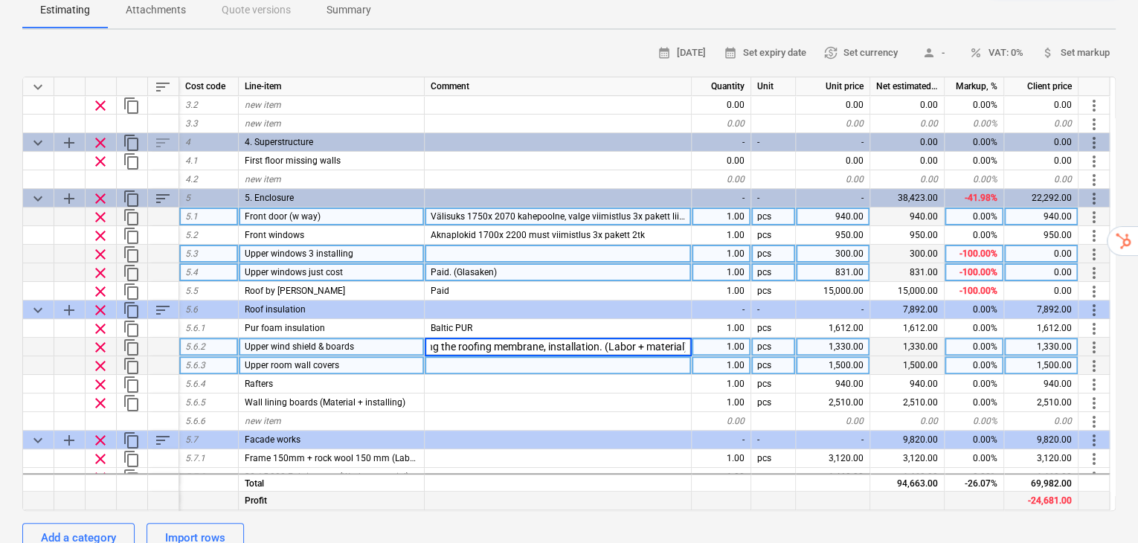
click at [575, 491] on div at bounding box center [558, 500] width 267 height 19
type textarea "x"
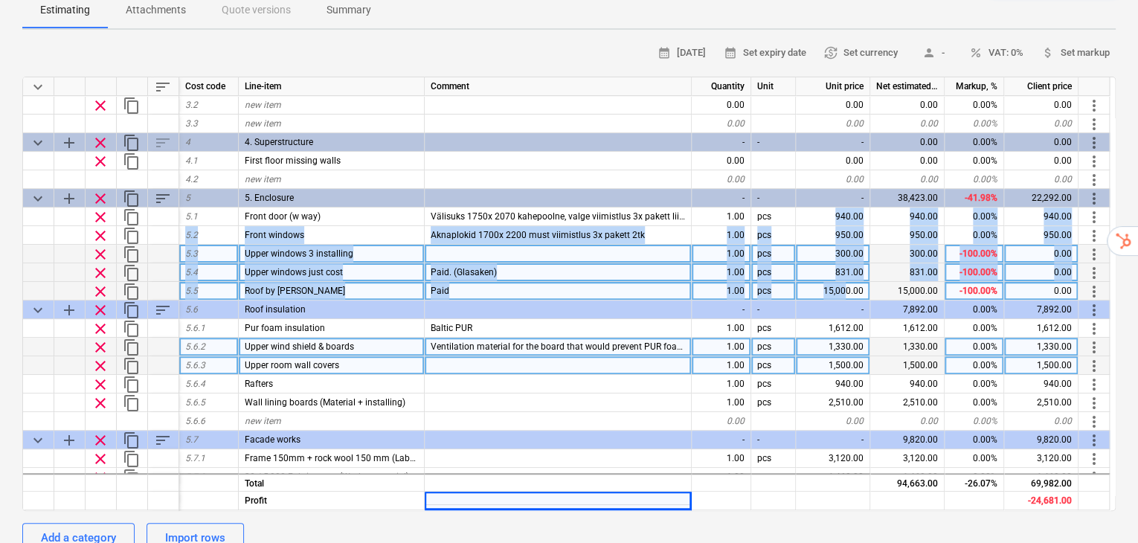
drag, startPoint x: 830, startPoint y: 181, endPoint x: 845, endPoint y: 255, distance: 75.3
click at [845, 255] on div "keyboard_arrow_down sort Cost code Line-item Comment Quantity Unit Unit price N…" at bounding box center [568, 294] width 1093 height 434
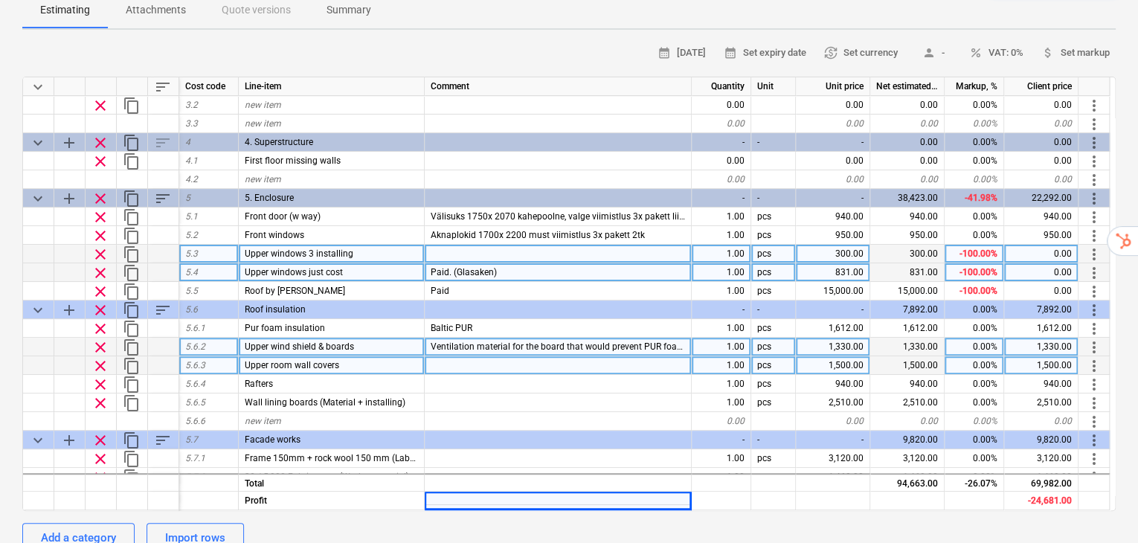
click at [906, 523] on div "Add a category Import rows" at bounding box center [568, 538] width 1093 height 30
click at [845, 356] on div "1,500.00" at bounding box center [833, 365] width 74 height 19
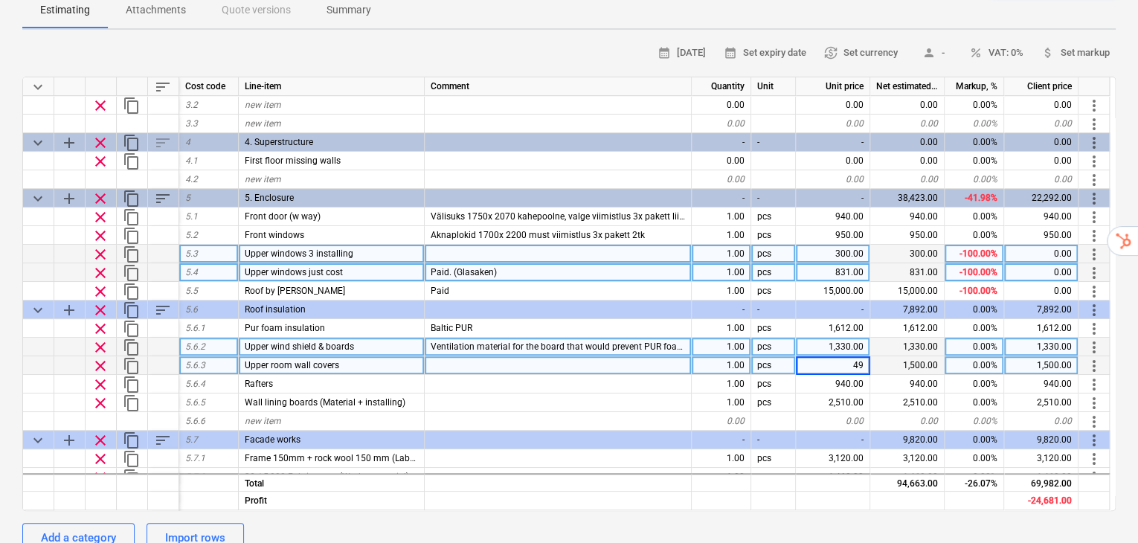
type input "490"
click at [857, 523] on div "Add a category Import rows" at bounding box center [568, 538] width 1093 height 30
type textarea "x"
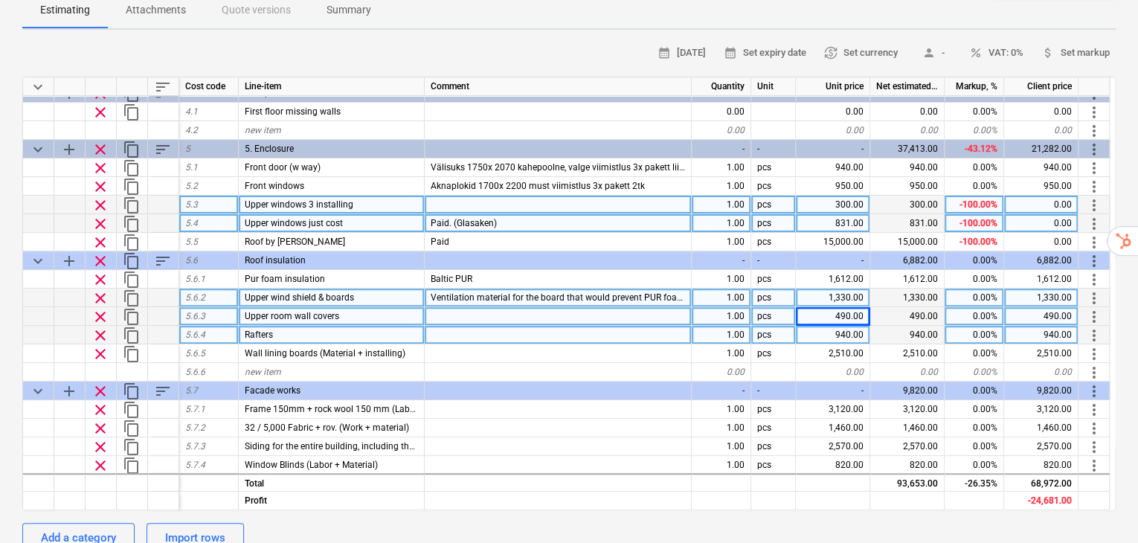
scroll to position [248, 0]
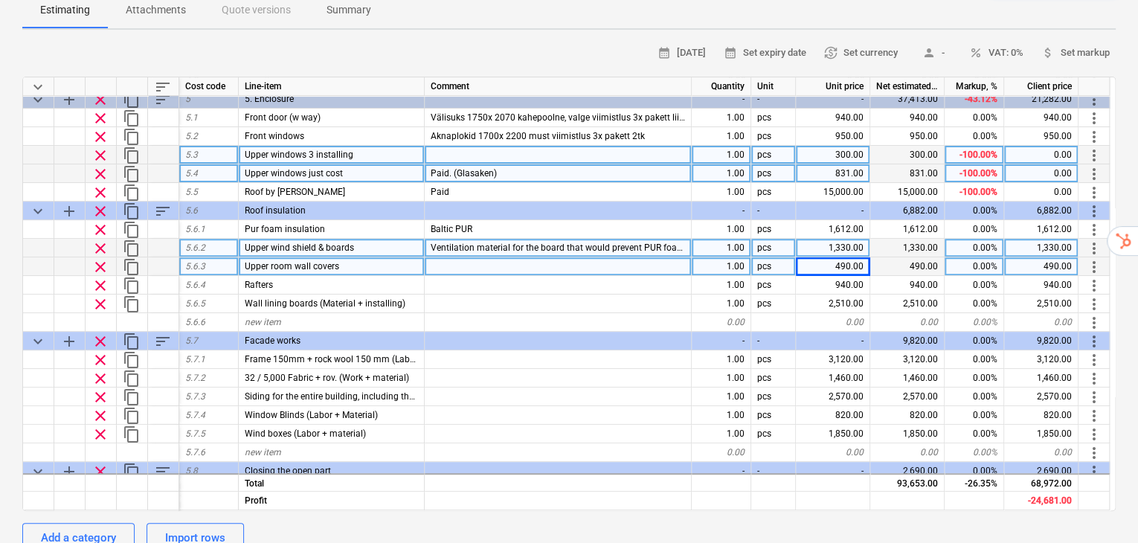
click at [573, 257] on div at bounding box center [558, 266] width 267 height 19
type input "Pour foam over vapor barrier (Labor + material)"
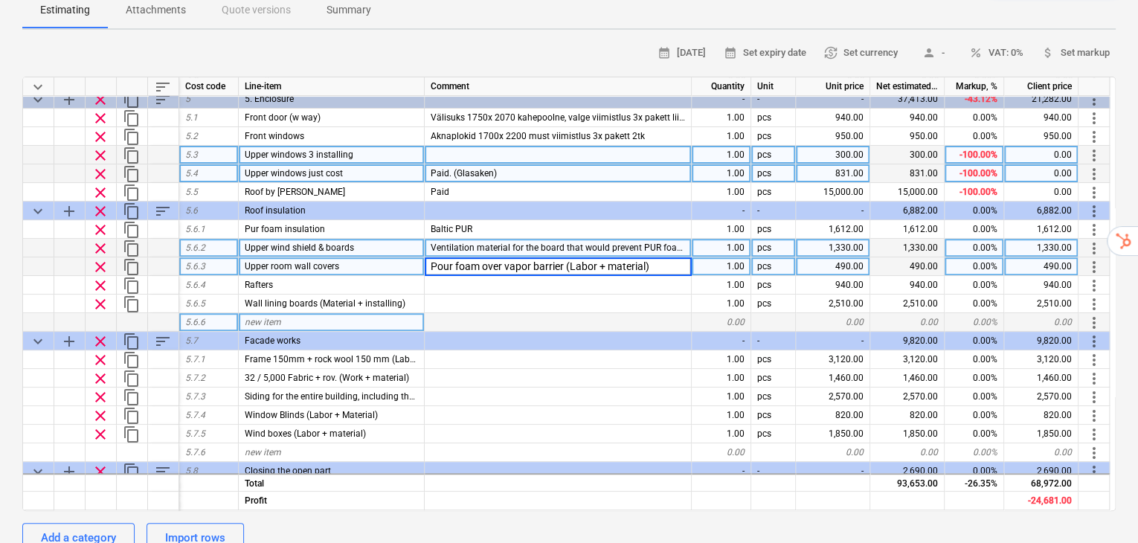
click at [548, 313] on div at bounding box center [558, 322] width 267 height 19
type textarea "x"
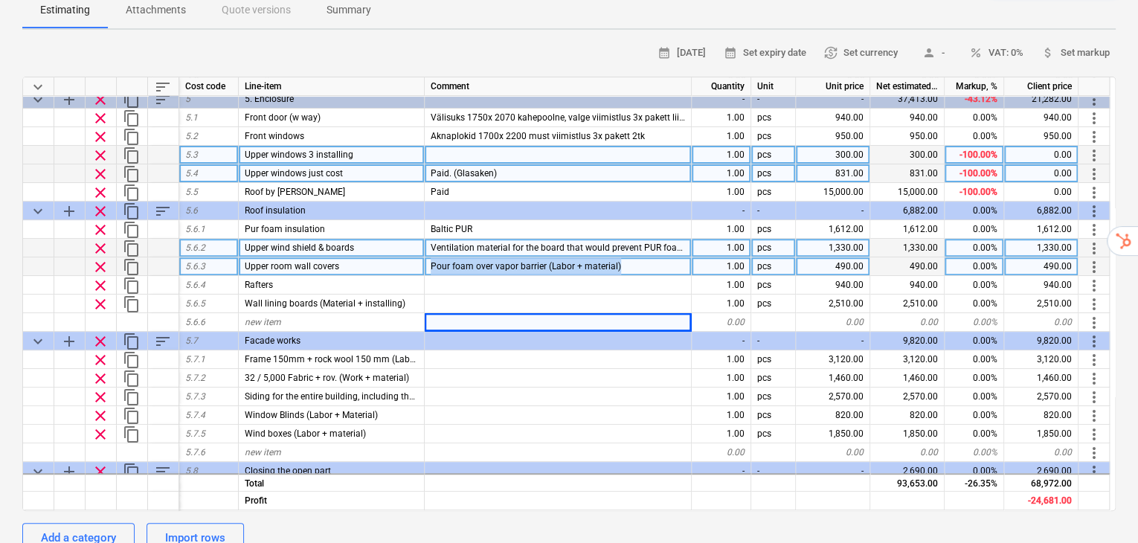
drag, startPoint x: 622, startPoint y: 233, endPoint x: 425, endPoint y: 234, distance: 196.3
click at [425, 257] on div "Pour foam over vapor barrier (Labor + material)" at bounding box center [558, 266] width 267 height 19
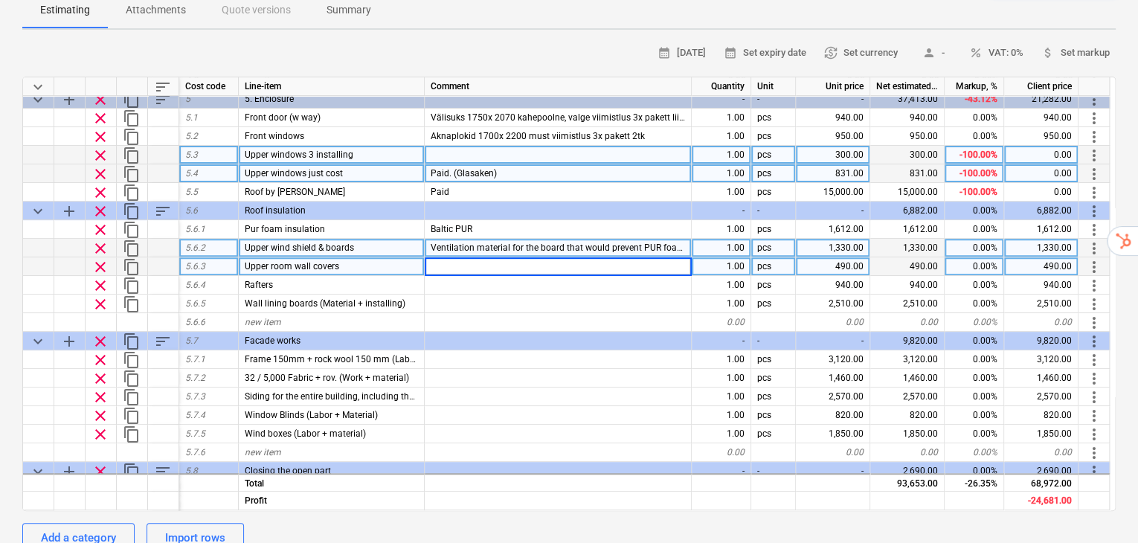
type textarea "x"
drag, startPoint x: 361, startPoint y: 236, endPoint x: 320, endPoint y: 228, distance: 42.4
click at [320, 257] on div "Upper room wall covers" at bounding box center [332, 266] width 186 height 19
click at [335, 257] on input "Upper room wall covers" at bounding box center [331, 266] width 185 height 18
type input "Pour foam over vapor barrier (Labor + material)"
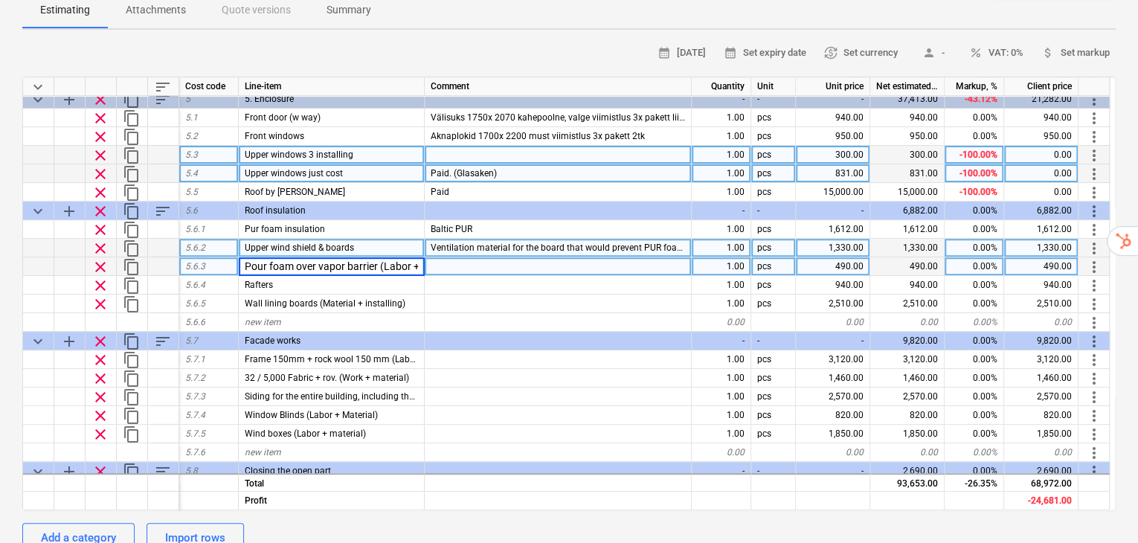
scroll to position [0, 43]
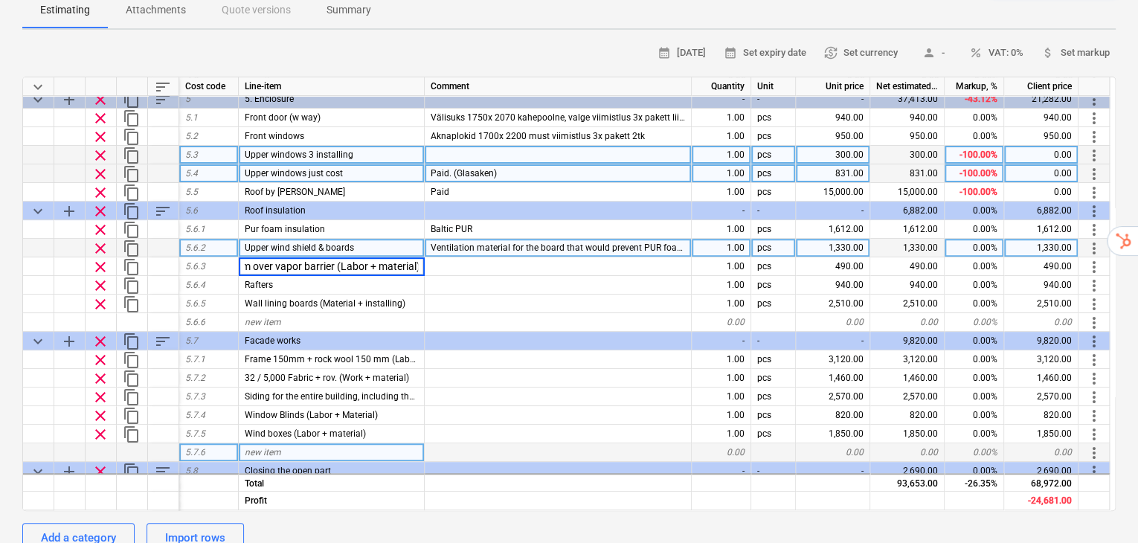
click at [555, 443] on div at bounding box center [558, 452] width 267 height 19
type textarea "x"
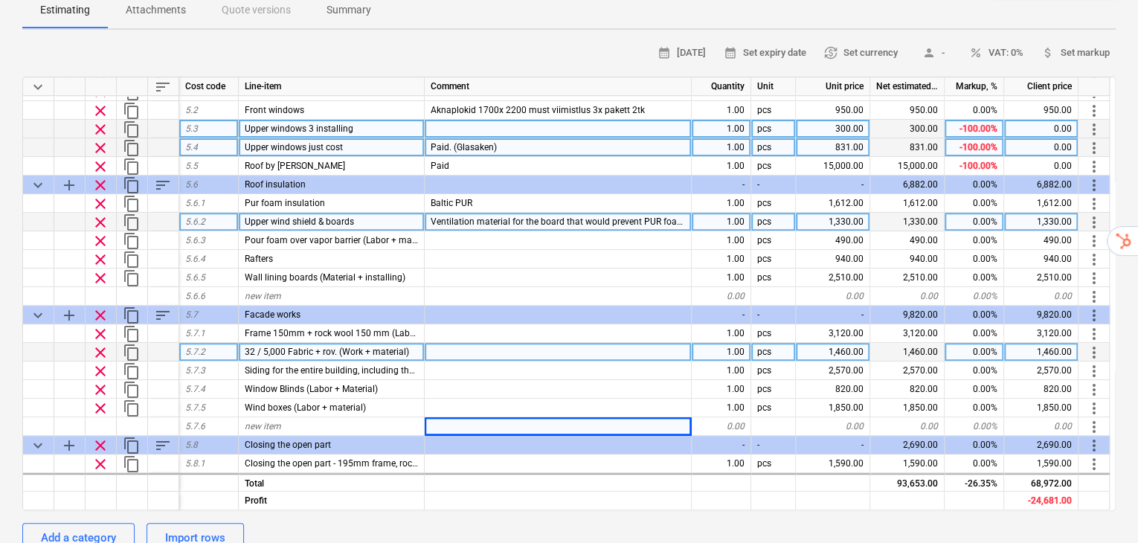
scroll to position [297, 0]
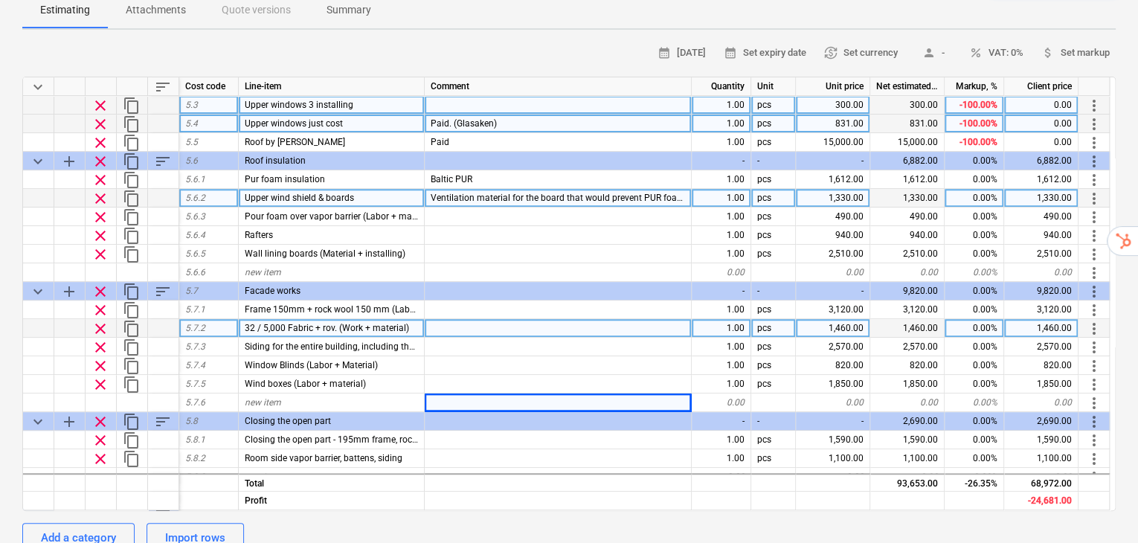
click at [375, 323] on span "32 / 5,000 Fabric + rov. (Work + material)" at bounding box center [327, 328] width 164 height 10
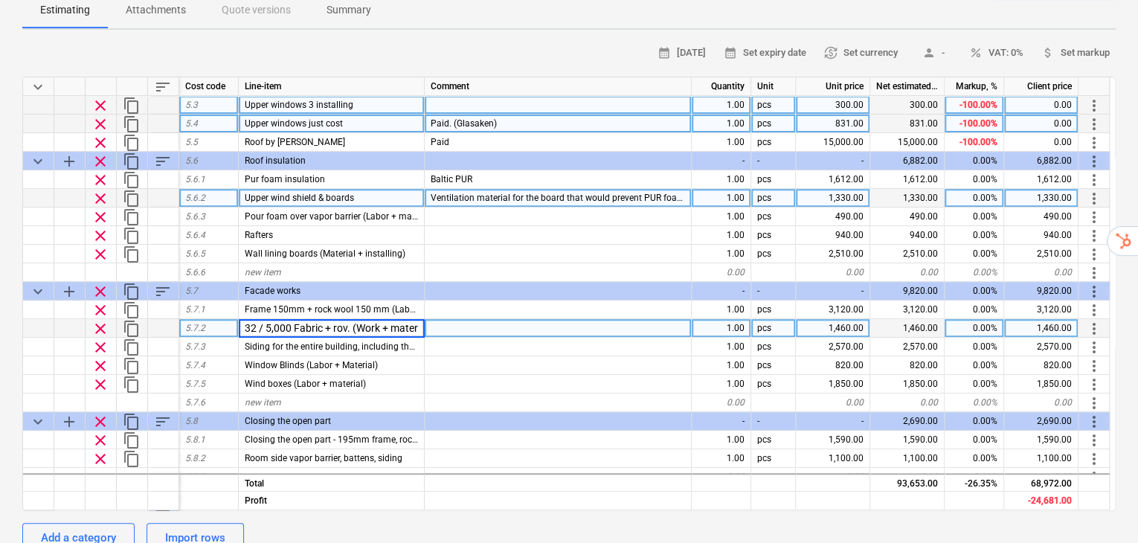
scroll to position [0, 13]
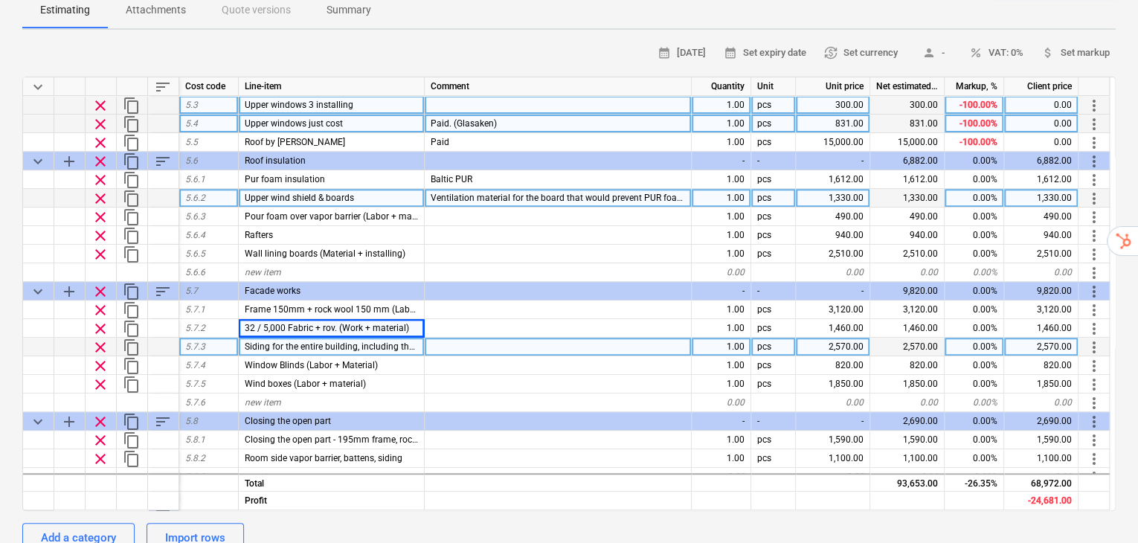
click at [387, 338] on div "Siding for the entire building, including the new part. (Labor + material)" at bounding box center [332, 347] width 186 height 19
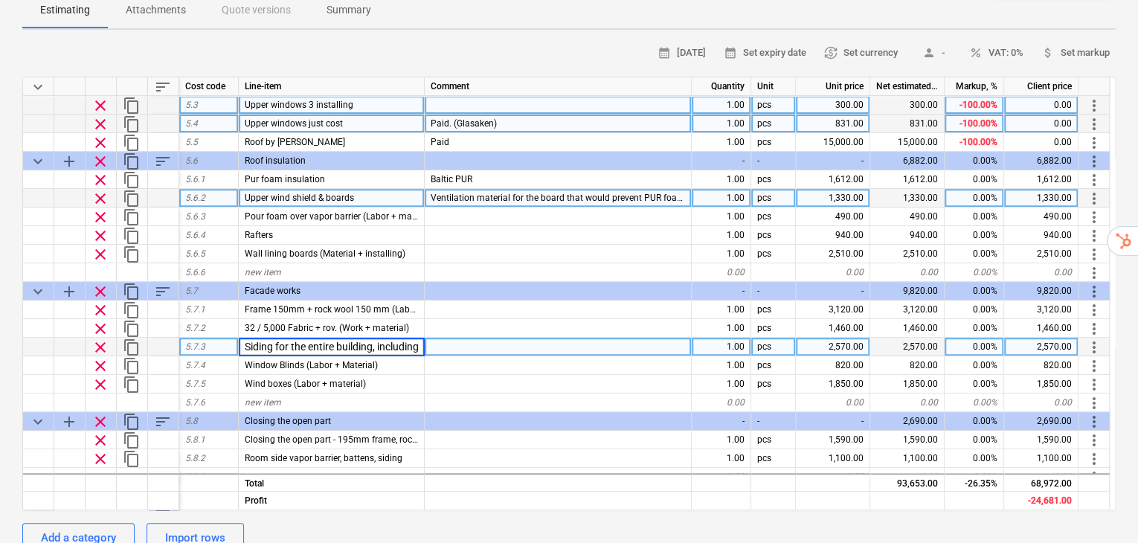
scroll to position [0, 150]
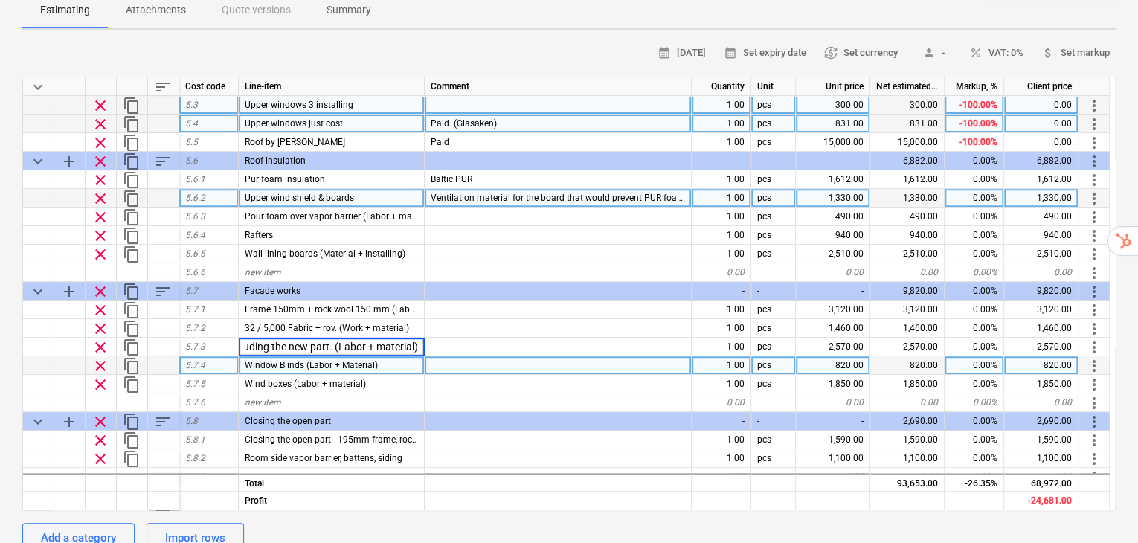
click at [355, 360] on span "Window Blinds (Labor + Material)" at bounding box center [311, 365] width 133 height 10
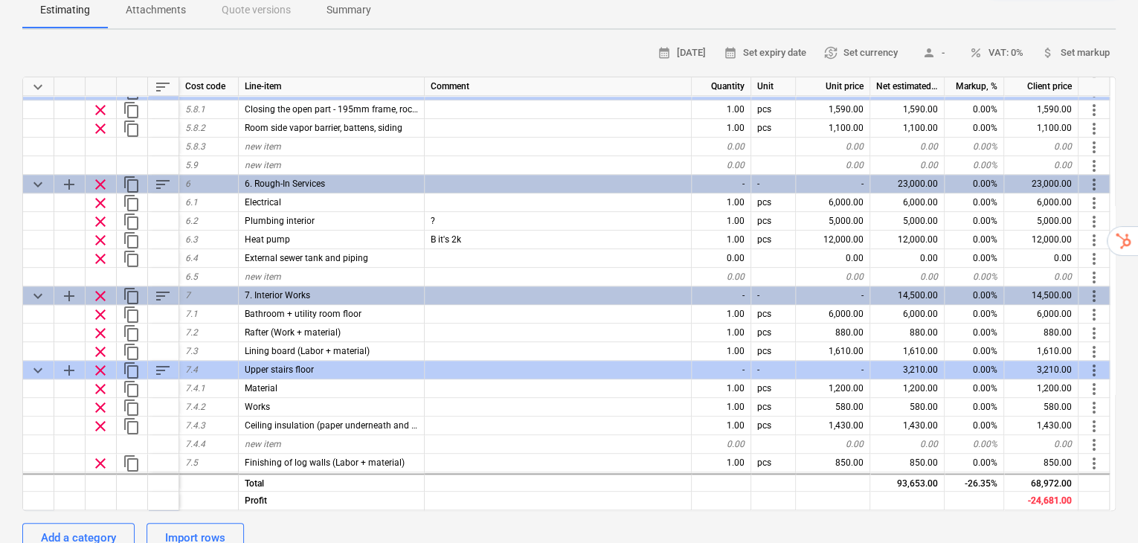
scroll to position [647, 0]
